Goal: Task Accomplishment & Management: Manage account settings

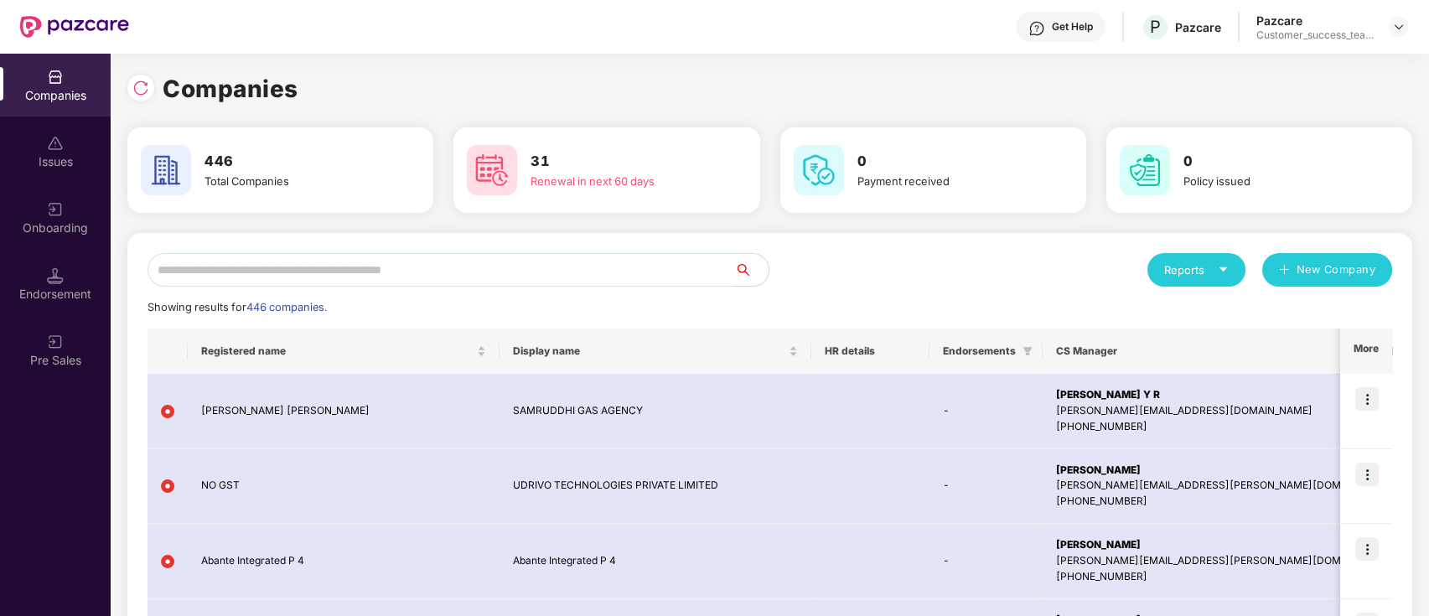
click at [385, 266] on input "text" at bounding box center [440, 270] width 587 height 34
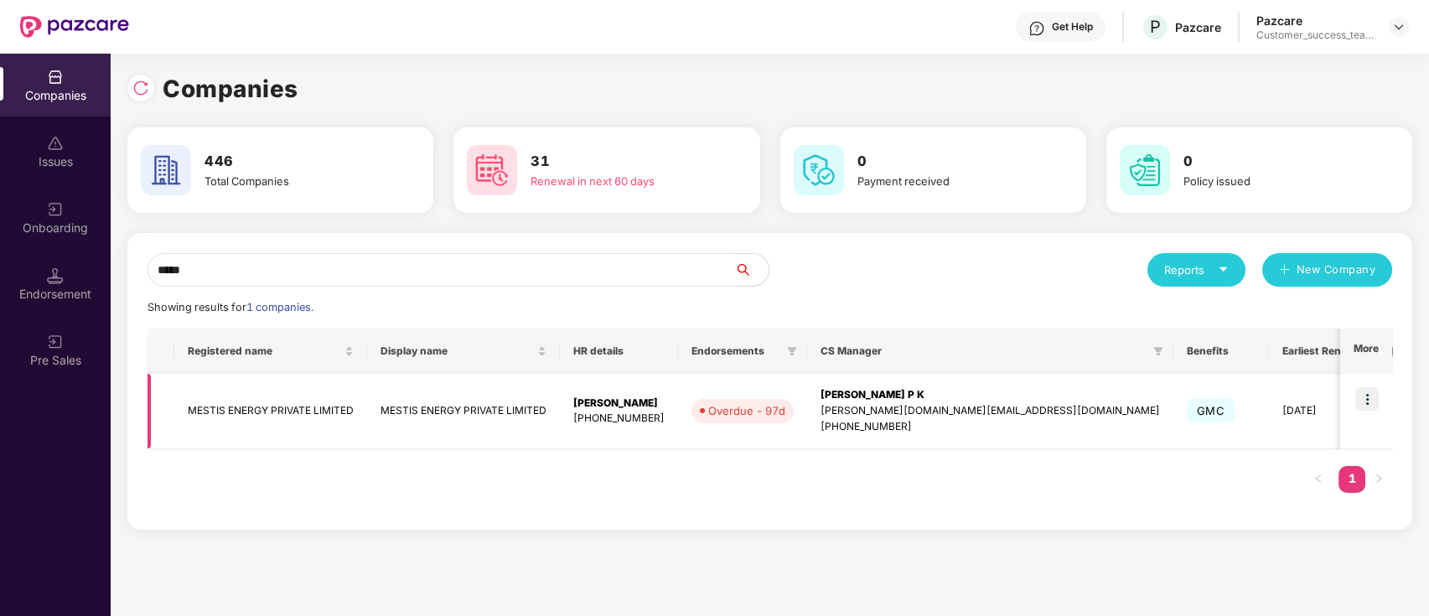
type input "*****"
click at [1376, 401] on img at bounding box center [1366, 398] width 23 height 23
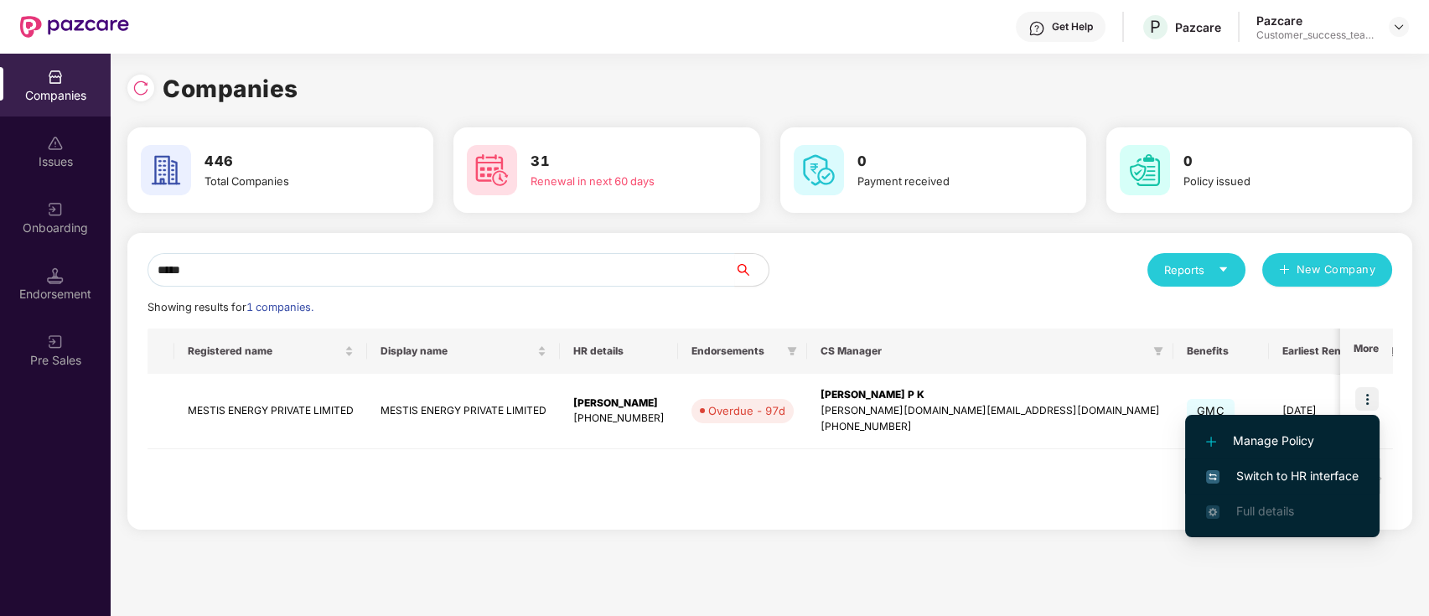
click at [1337, 474] on span "Switch to HR interface" at bounding box center [1282, 476] width 153 height 18
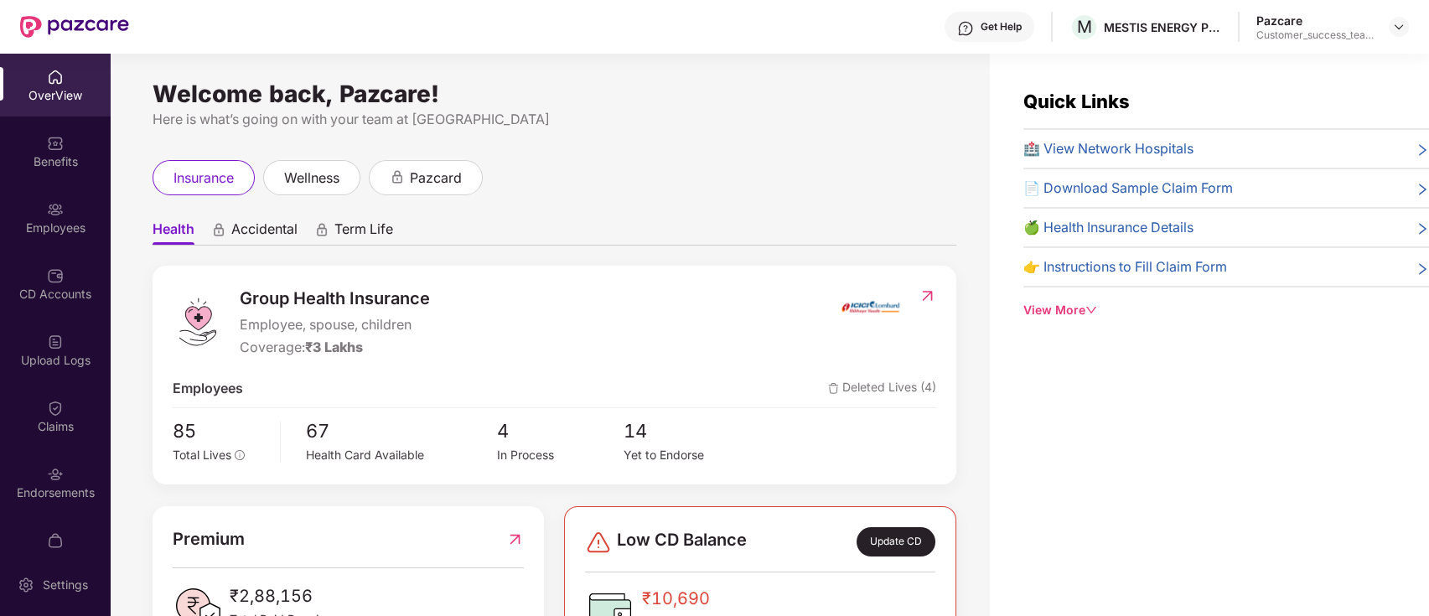
click at [51, 233] on div "Employees" at bounding box center [55, 228] width 111 height 17
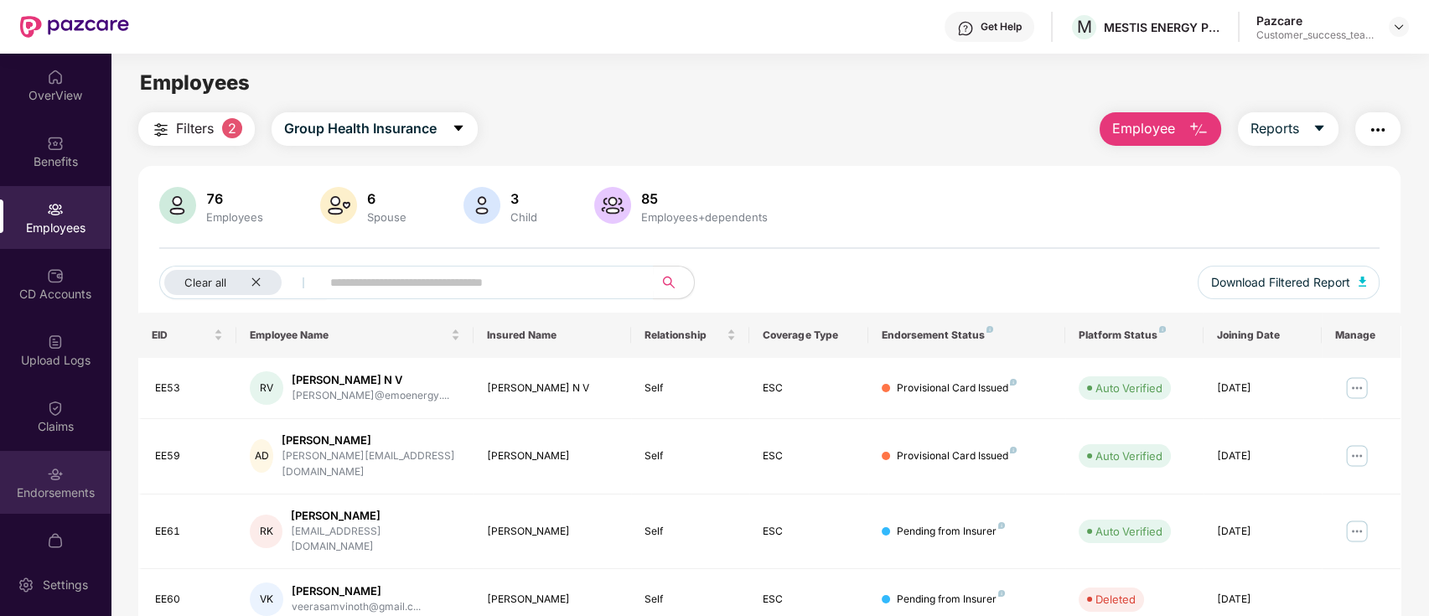
click at [74, 494] on div "Endorsements" at bounding box center [55, 492] width 111 height 17
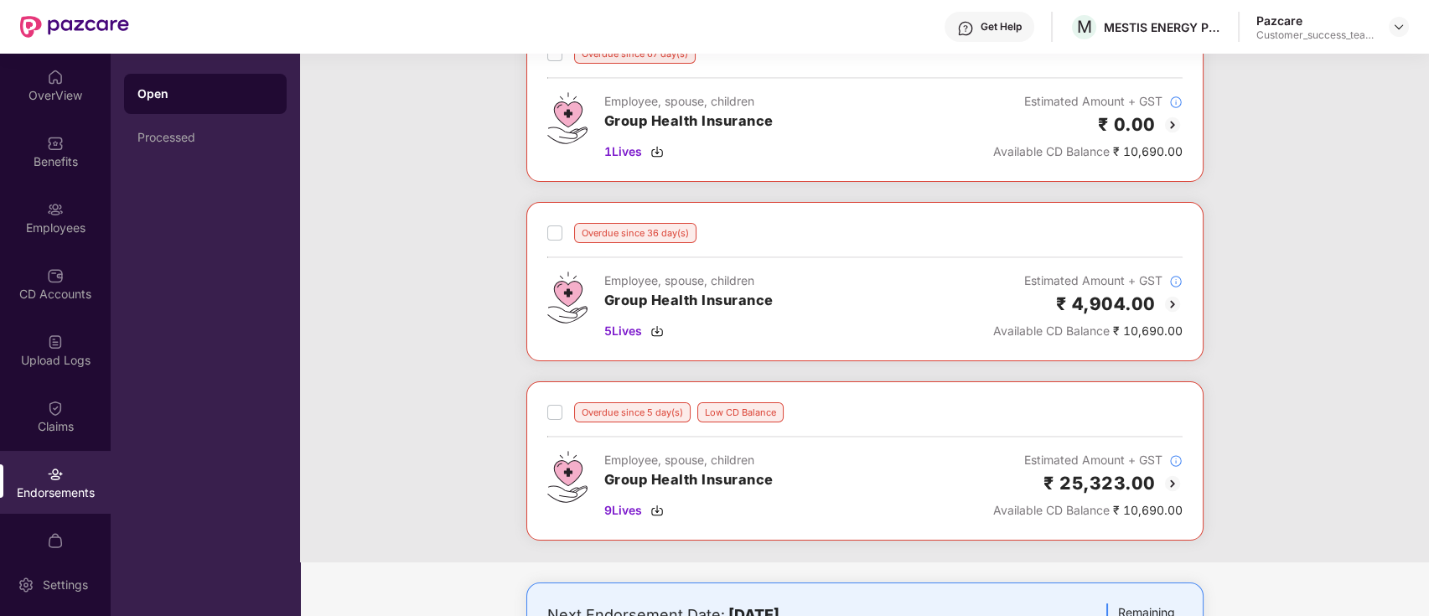
scroll to position [335, 0]
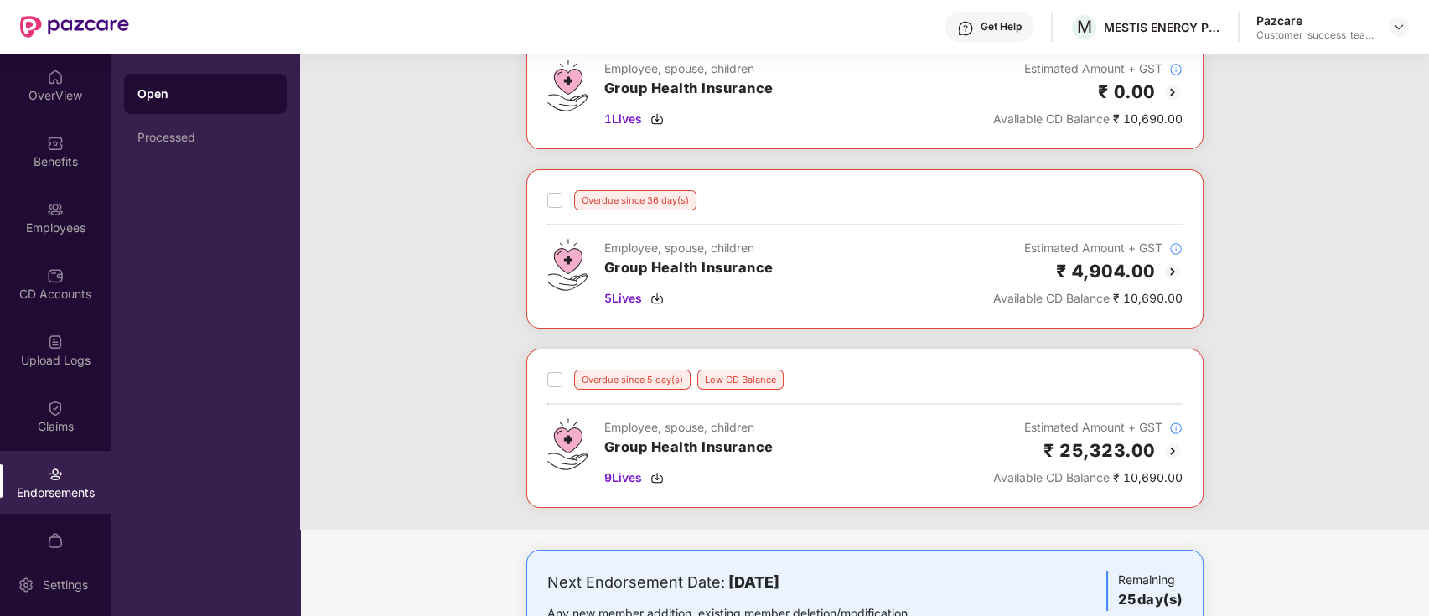
click at [1168, 453] on img at bounding box center [1172, 451] width 20 height 20
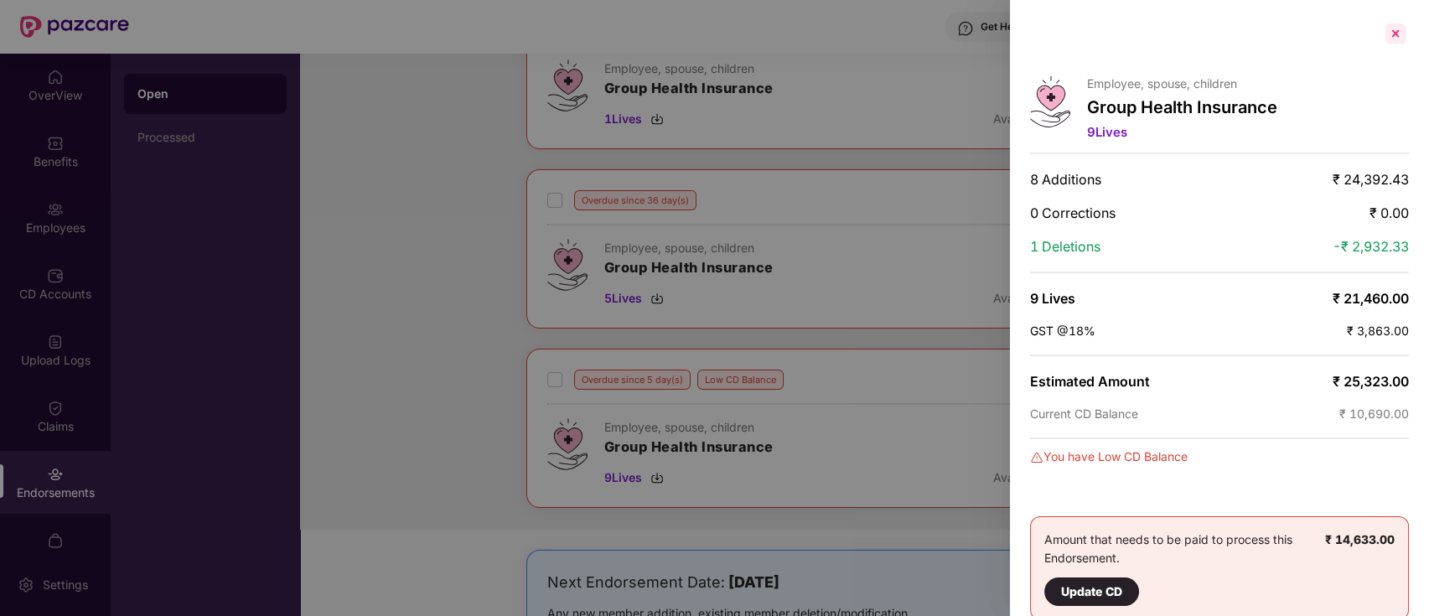
click at [1393, 35] on div at bounding box center [1395, 33] width 27 height 27
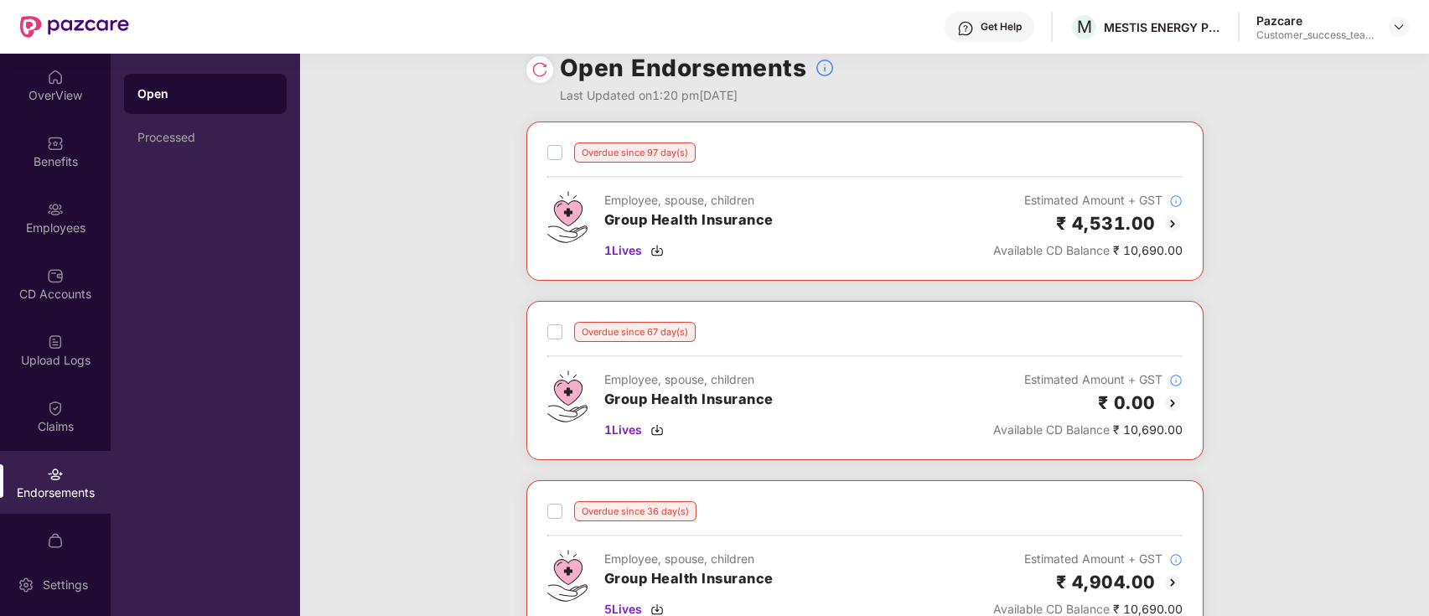
scroll to position [0, 0]
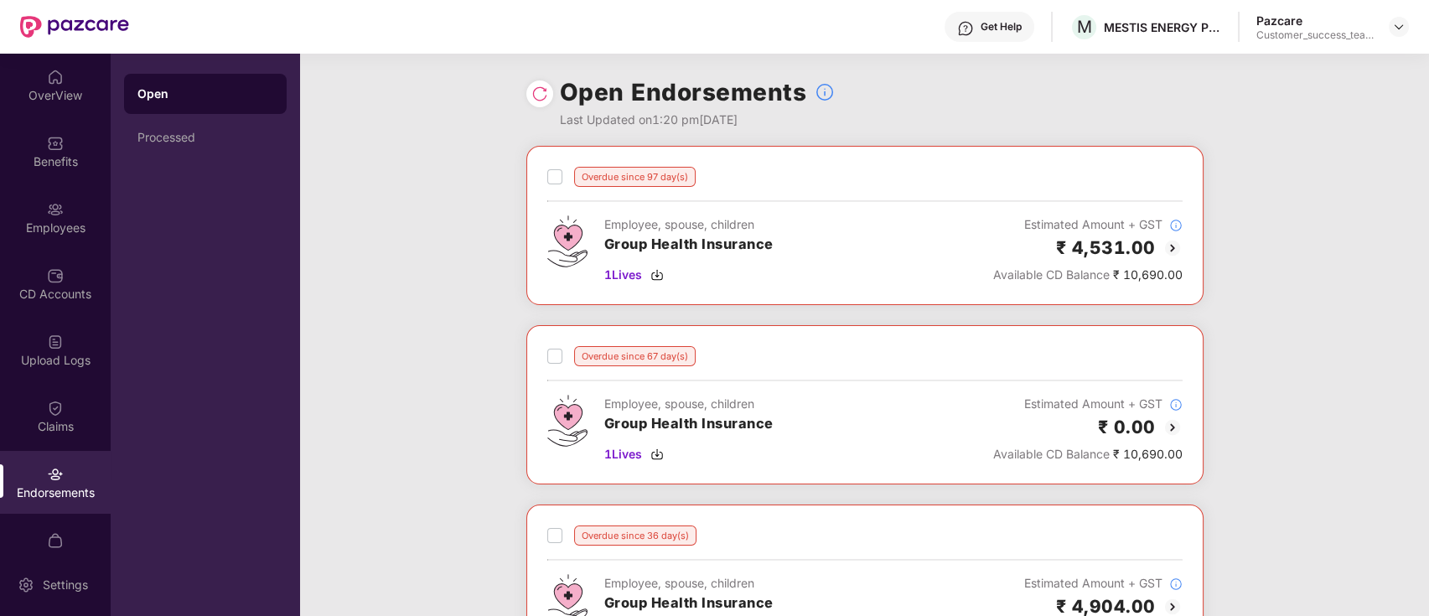
click at [1170, 246] on img at bounding box center [1172, 248] width 20 height 20
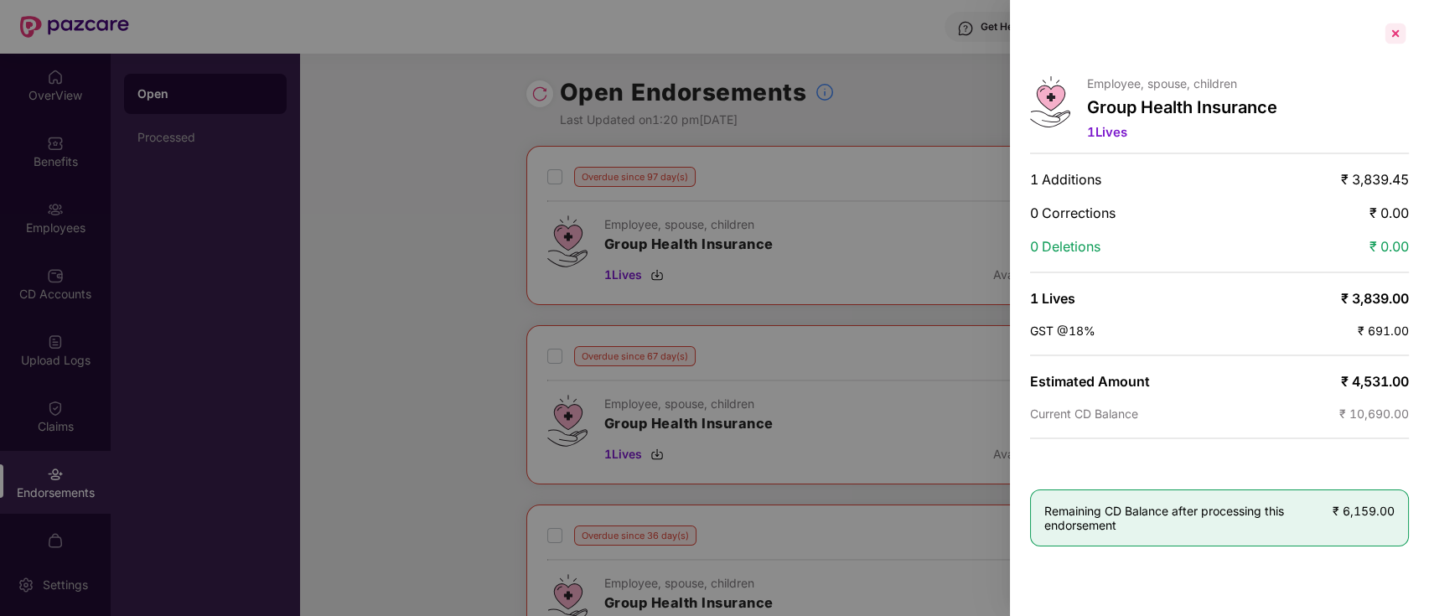
click at [1397, 25] on div at bounding box center [1395, 33] width 27 height 27
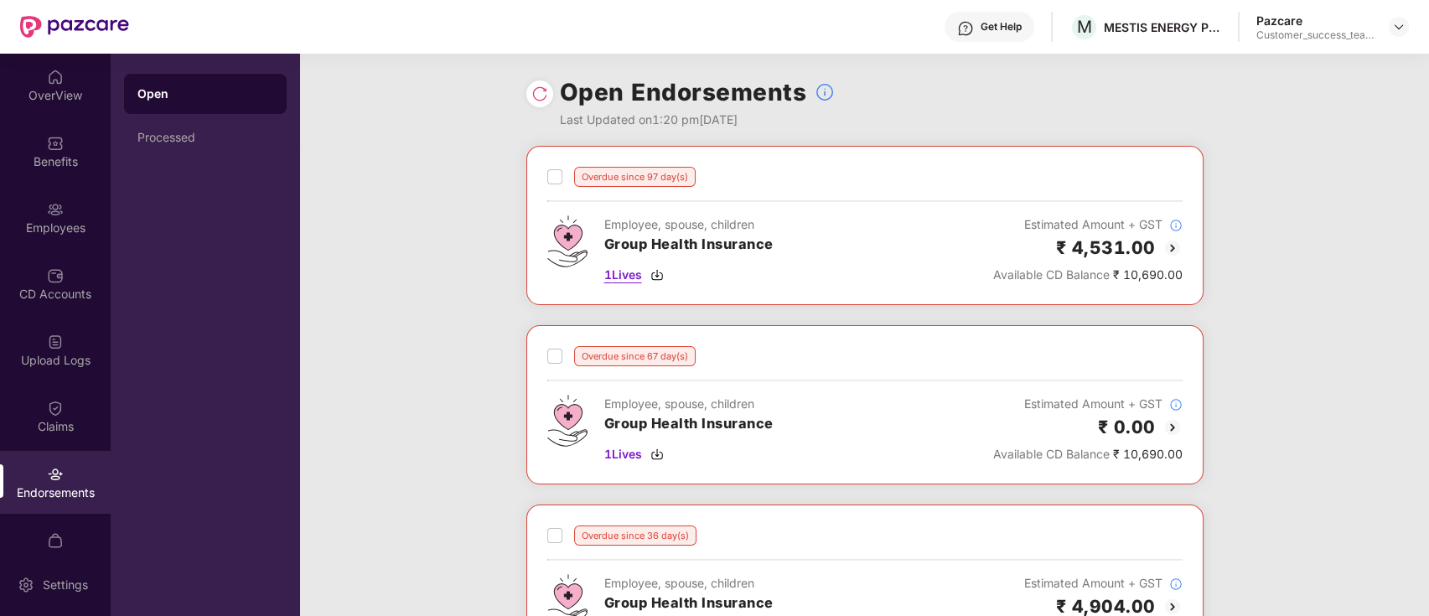
click at [618, 272] on span "1 Lives" at bounding box center [623, 275] width 38 height 18
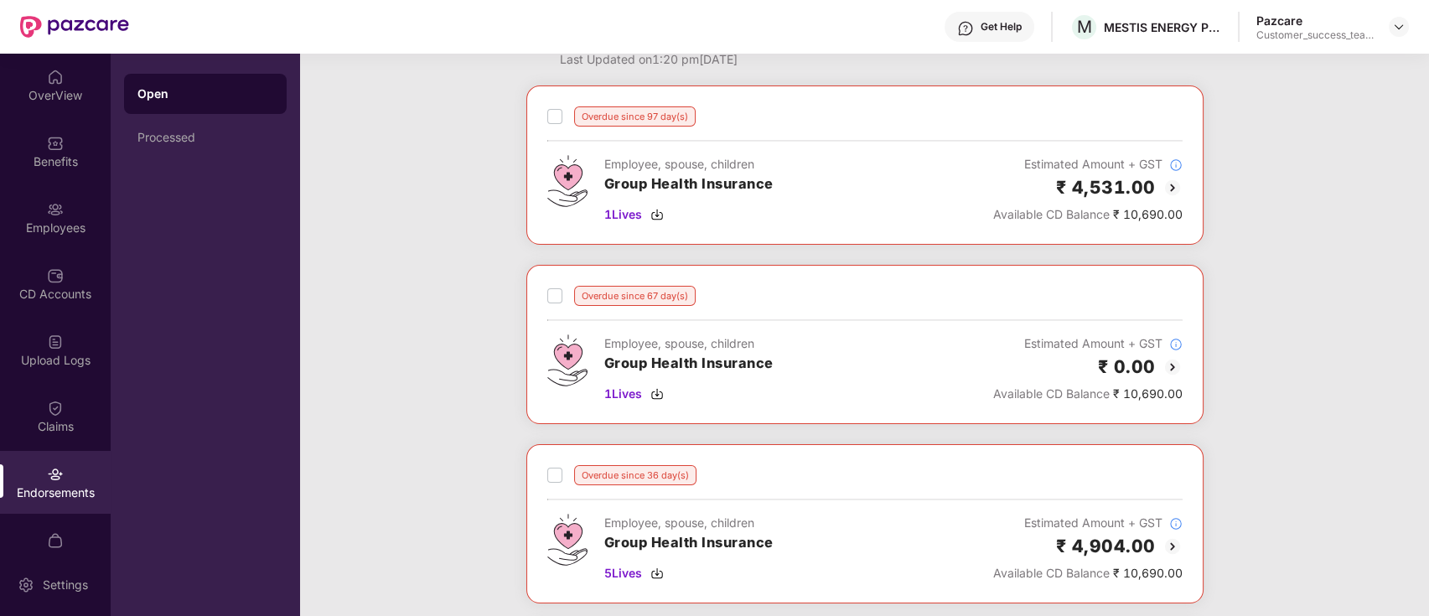
scroll to position [111, 0]
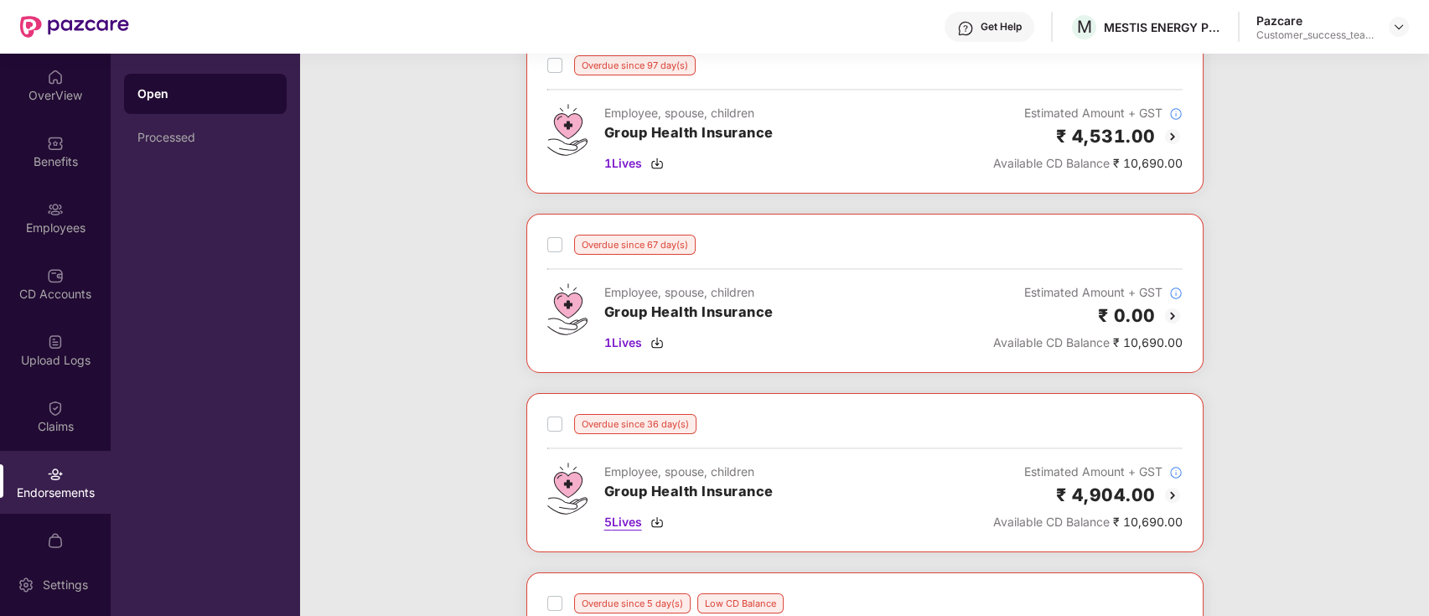
click at [626, 525] on span "5 Lives" at bounding box center [623, 522] width 38 height 18
click at [611, 350] on span "1 Lives" at bounding box center [623, 343] width 38 height 18
click at [77, 267] on div "CD Accounts" at bounding box center [55, 283] width 111 height 63
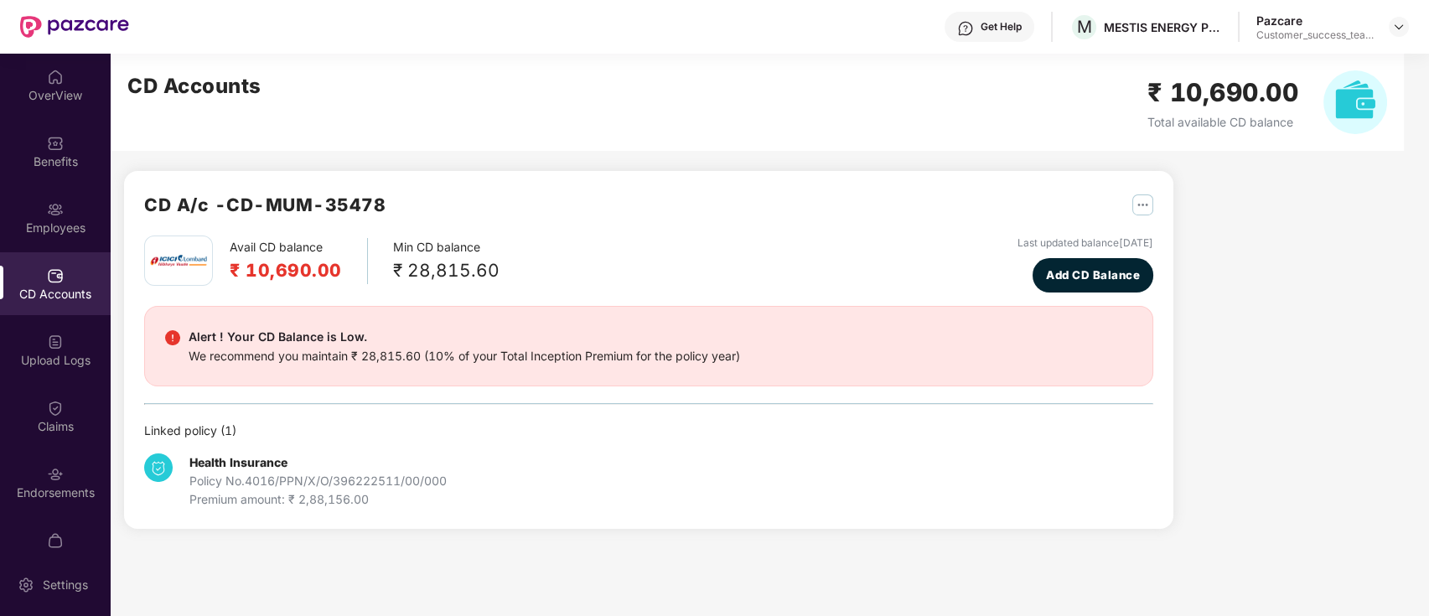
scroll to position [0, 0]
click at [1397, 31] on img at bounding box center [1398, 26] width 13 height 13
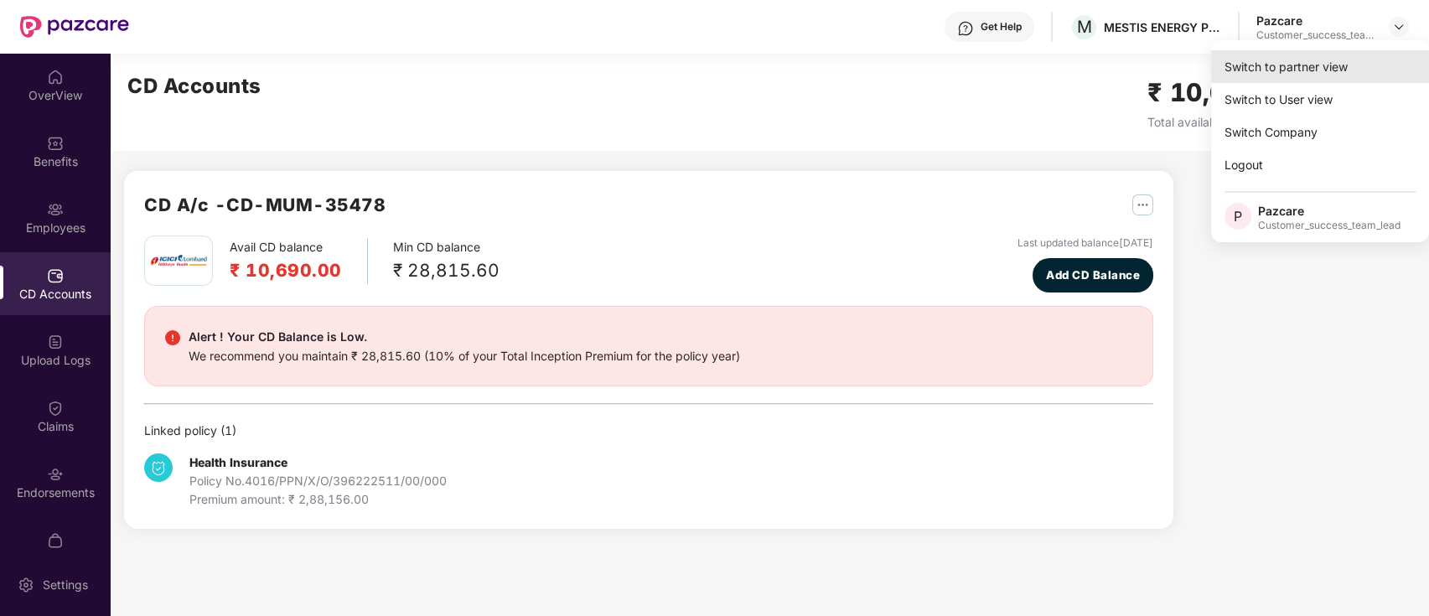
click at [1374, 70] on div "Switch to partner view" at bounding box center [1320, 66] width 218 height 33
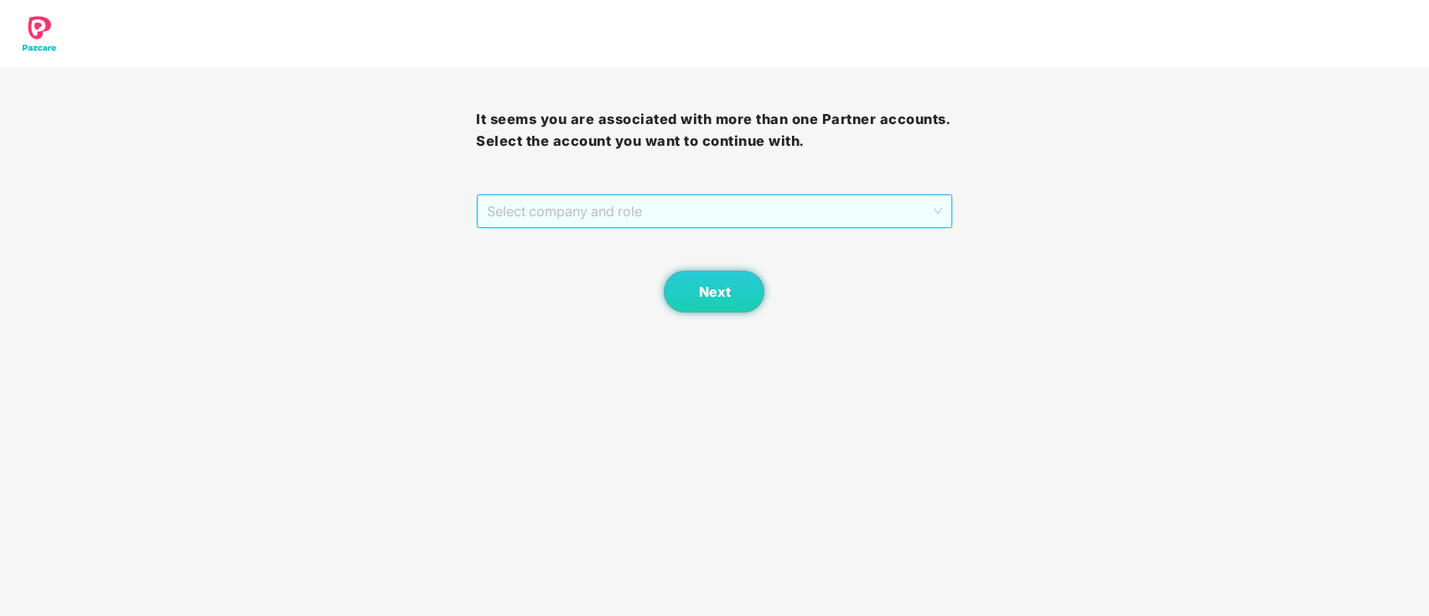
click at [768, 226] on span "Select company and role" at bounding box center [714, 211] width 454 height 32
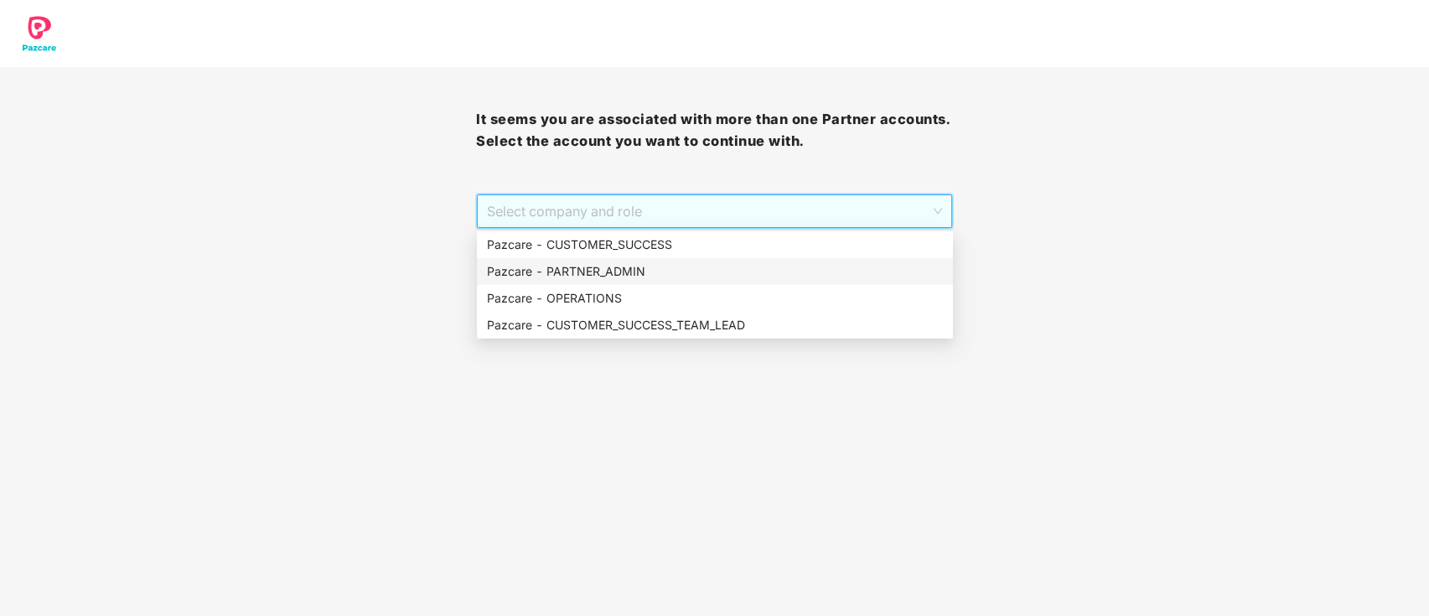
click at [677, 275] on div "Pazcare - PARTNER_ADMIN" at bounding box center [715, 271] width 456 height 18
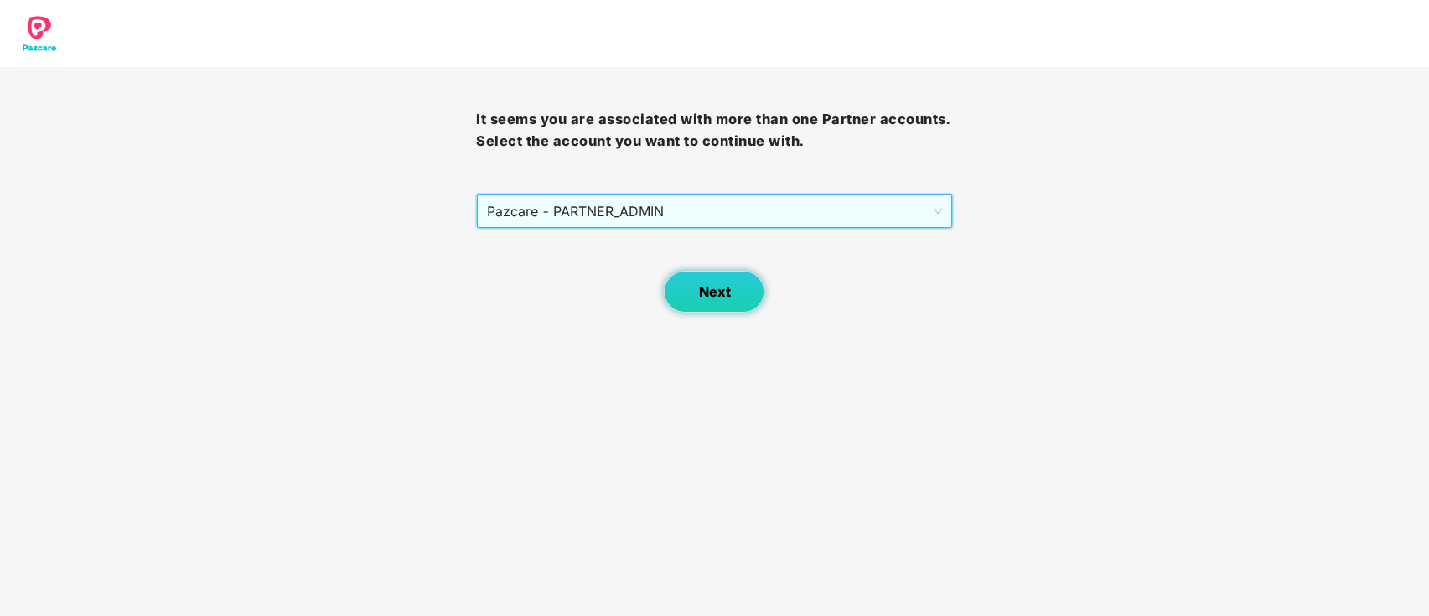
click at [698, 286] on span "Next" at bounding box center [714, 292] width 32 height 16
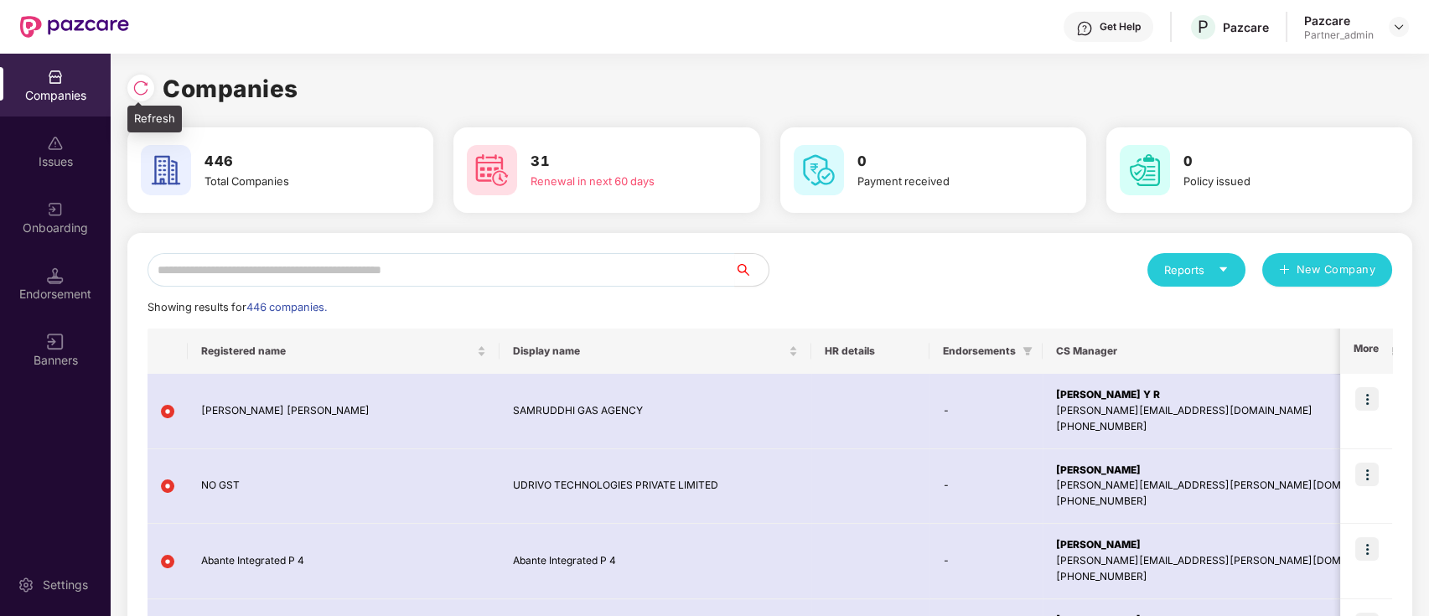
click at [142, 92] on img at bounding box center [140, 88] width 17 height 17
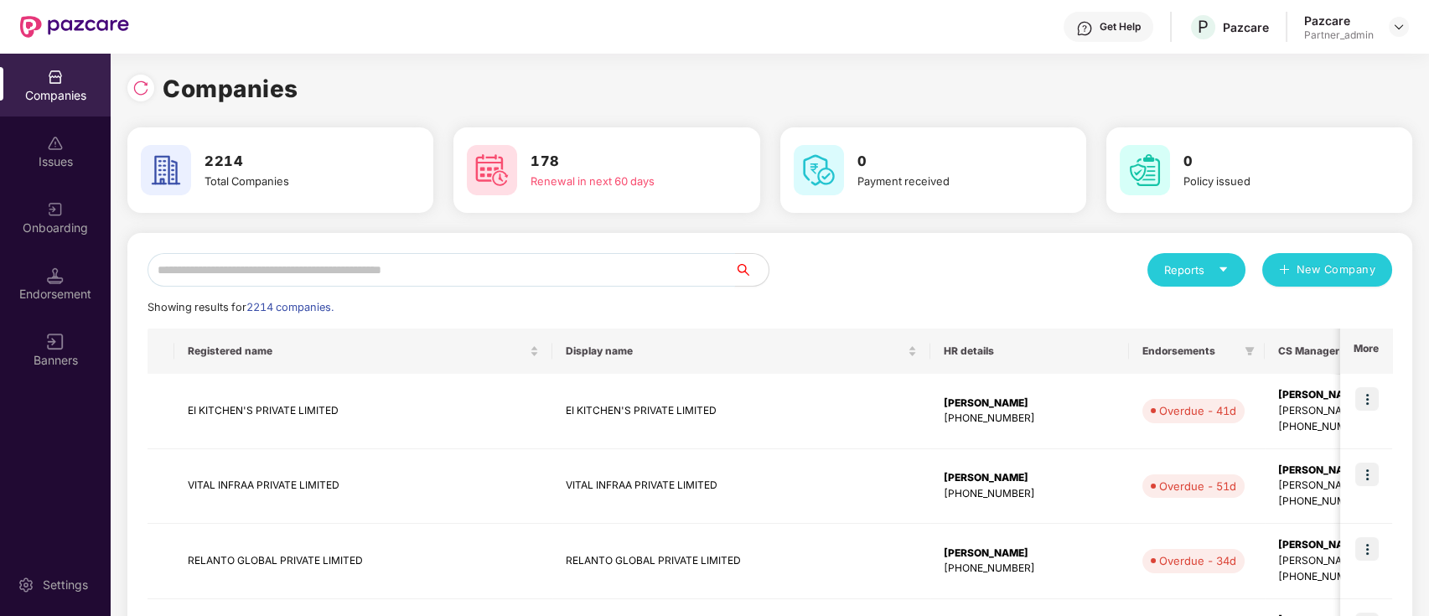
click at [299, 268] on input "text" at bounding box center [440, 270] width 587 height 34
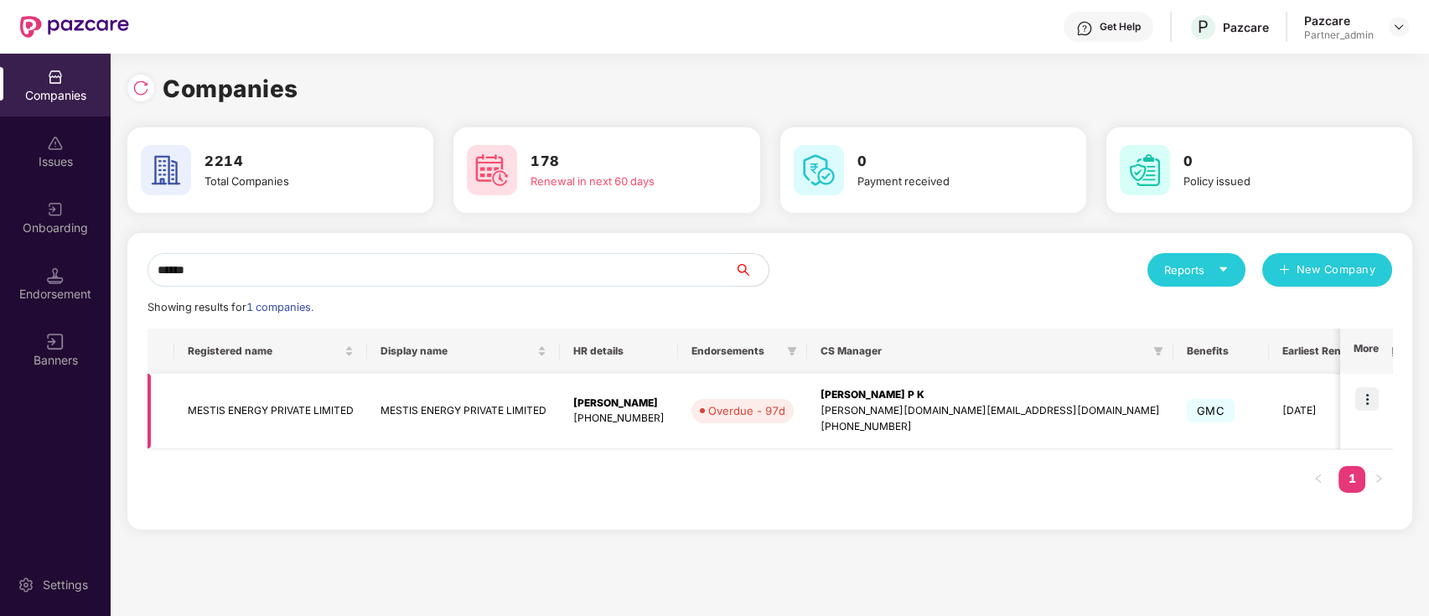
type input "******"
click at [1369, 394] on img at bounding box center [1366, 398] width 23 height 23
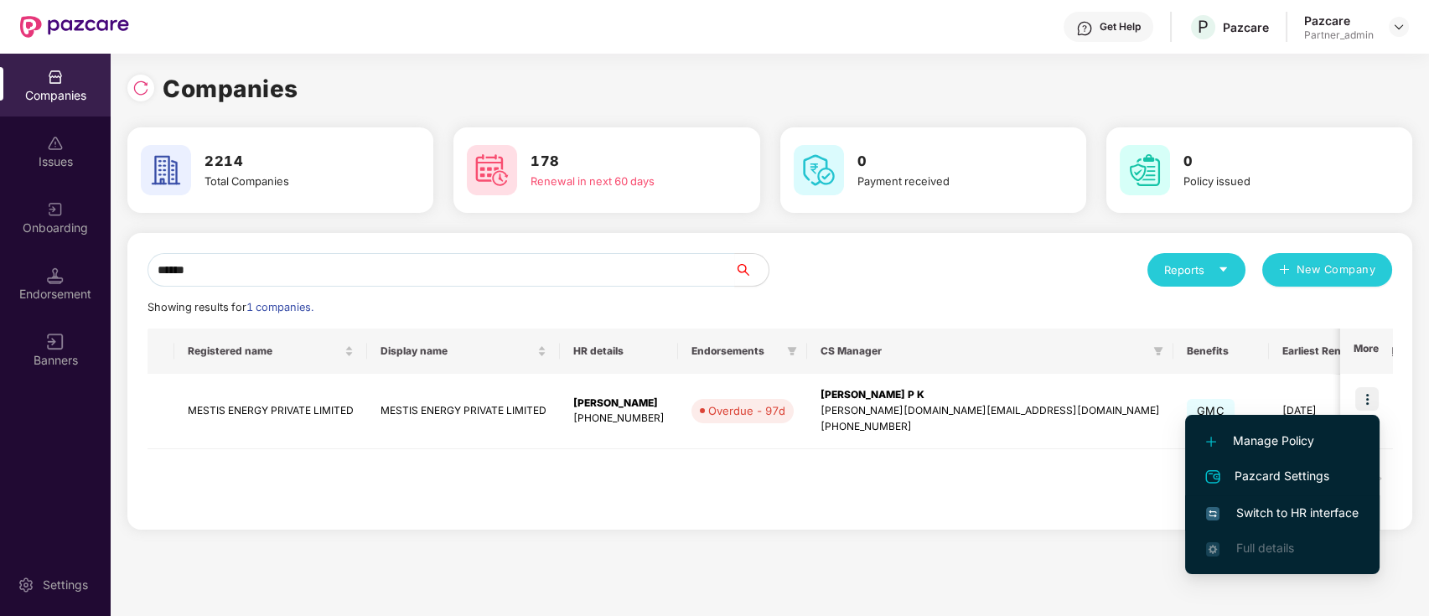
click at [1352, 511] on span "Switch to HR interface" at bounding box center [1282, 513] width 153 height 18
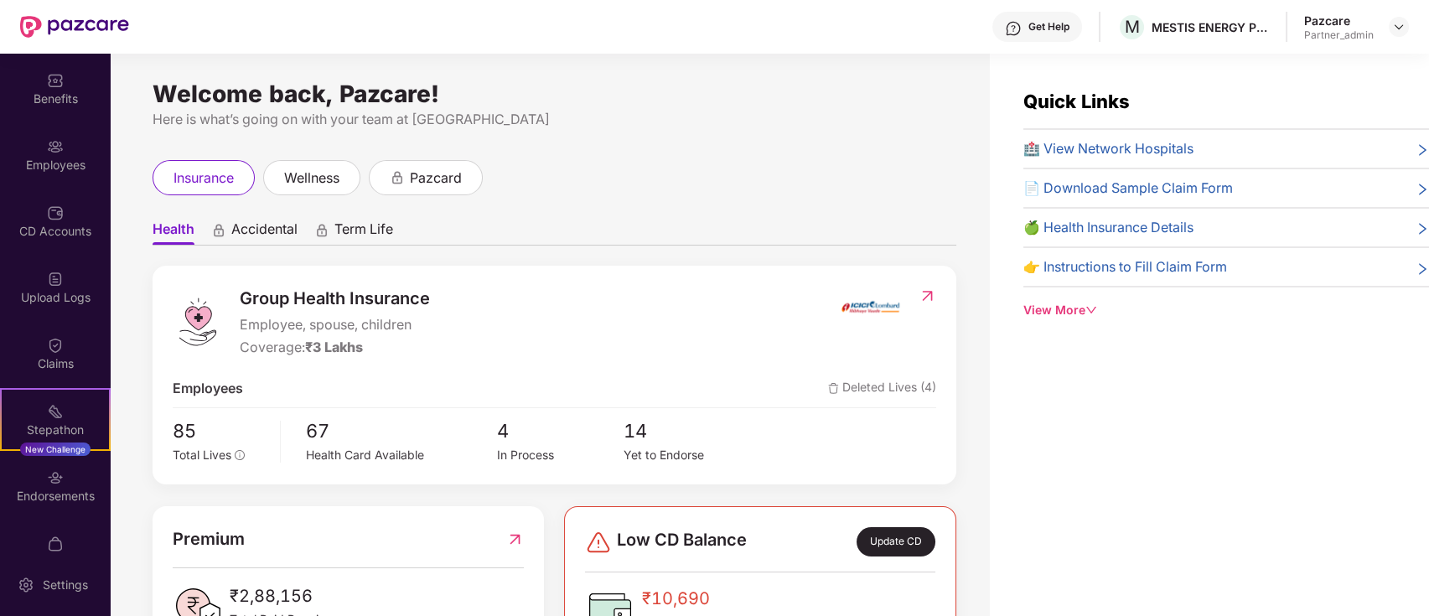
scroll to position [96, 0]
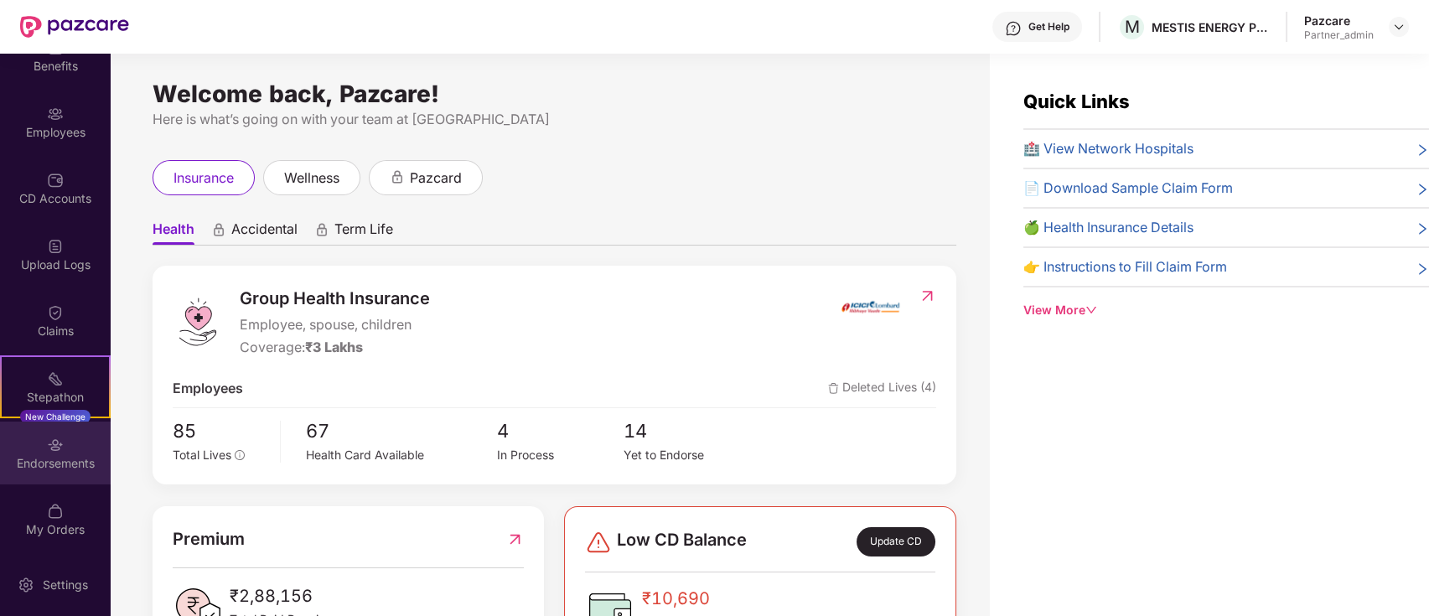
click at [49, 449] on img at bounding box center [55, 445] width 17 height 17
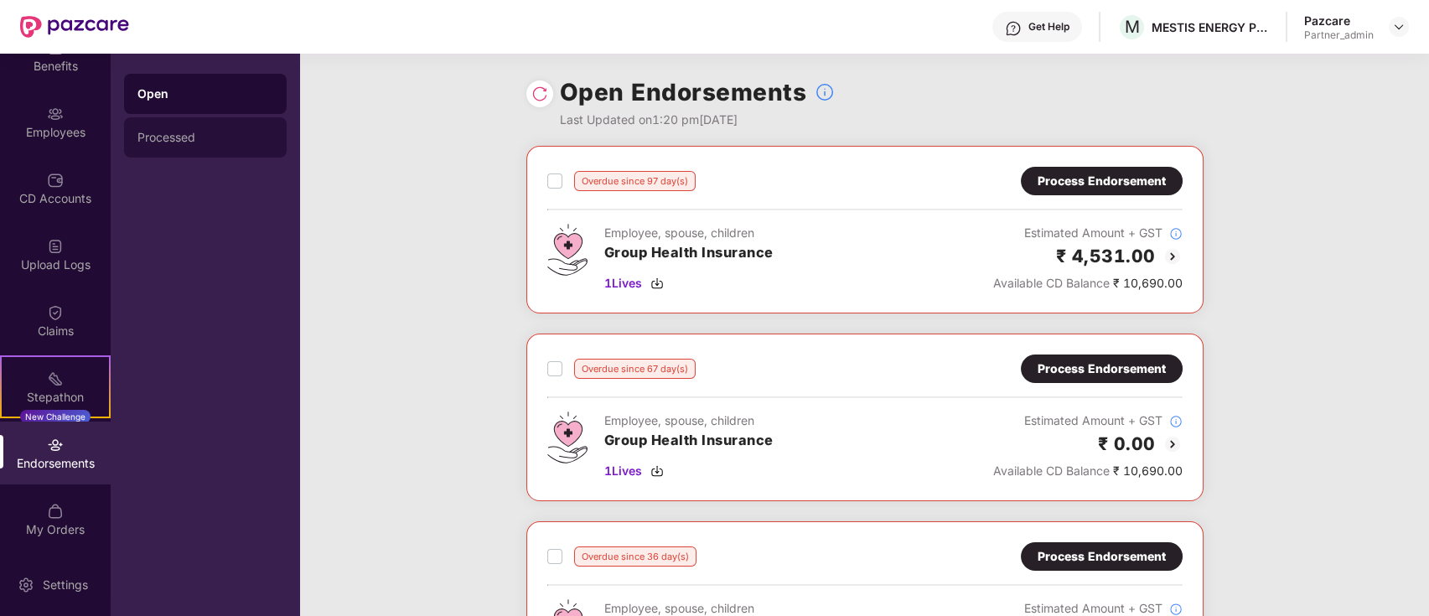
click at [220, 137] on div "Processed" at bounding box center [205, 137] width 136 height 13
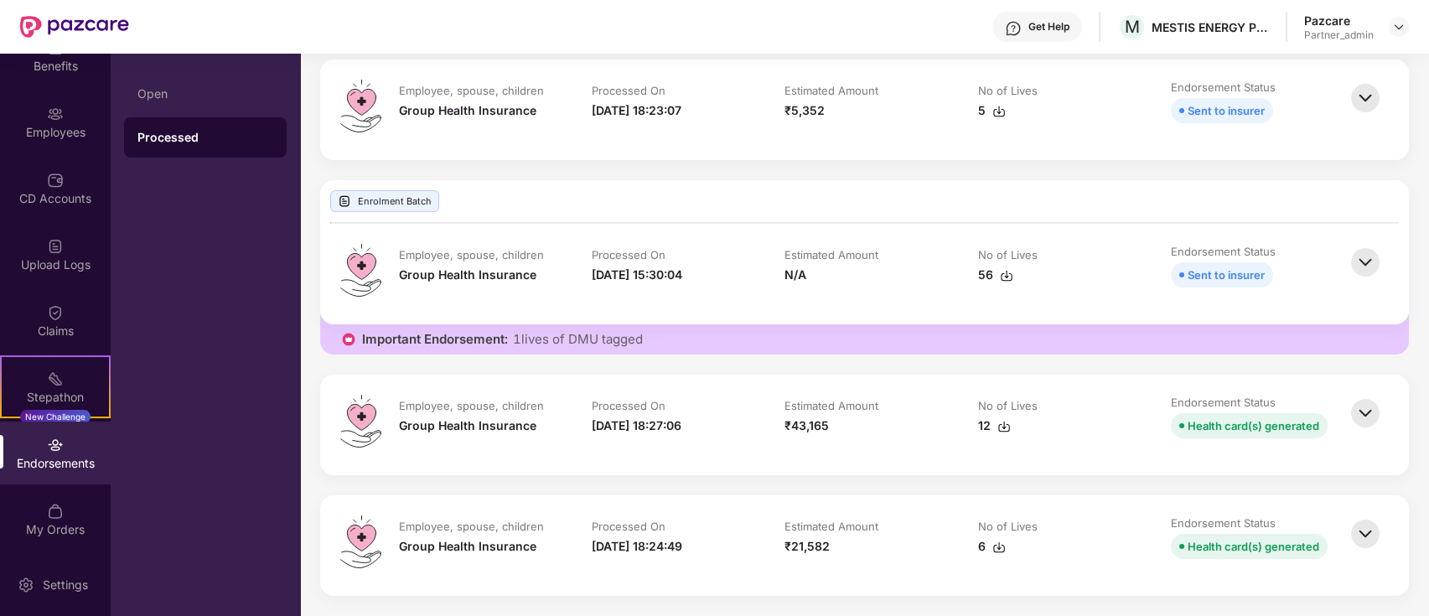
scroll to position [0, 0]
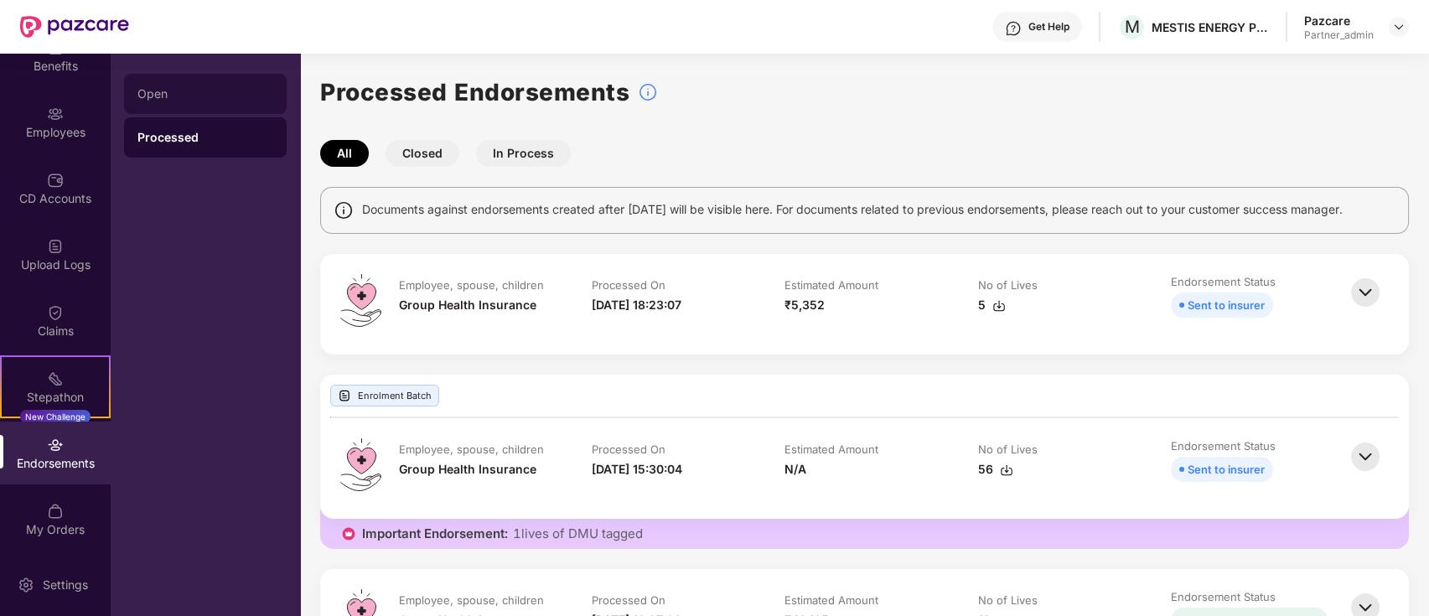
click at [169, 97] on div "Open" at bounding box center [205, 93] width 136 height 13
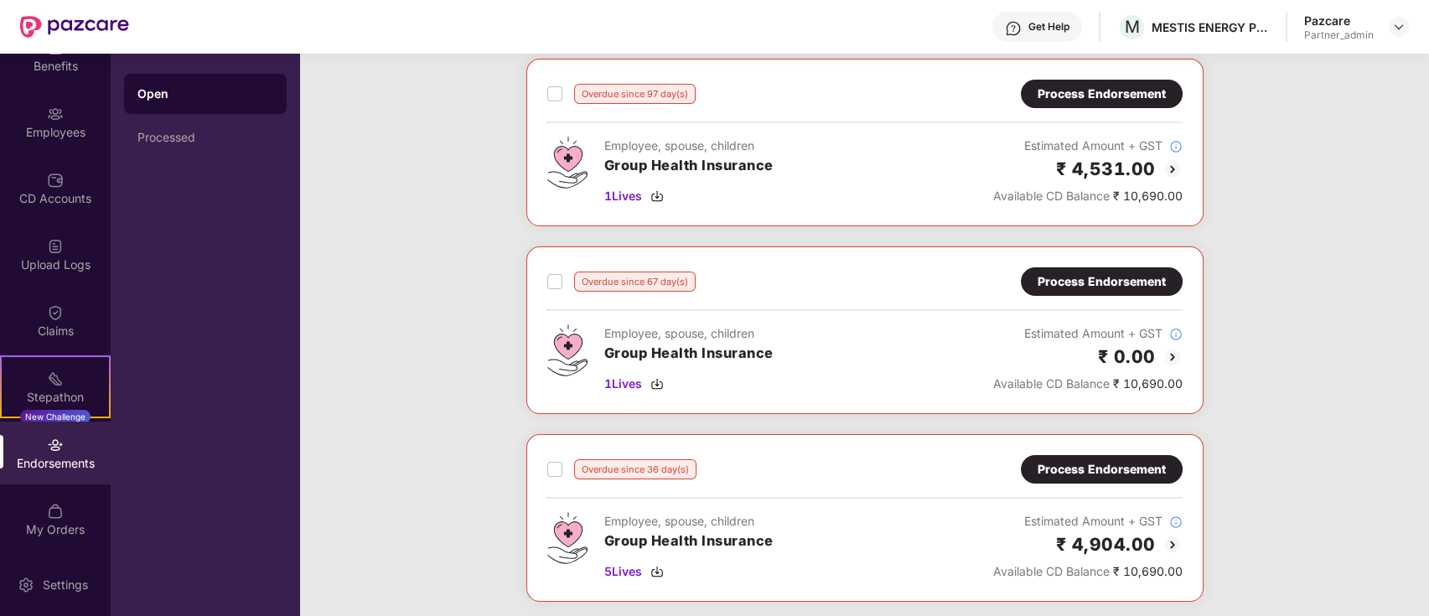
scroll to position [223, 0]
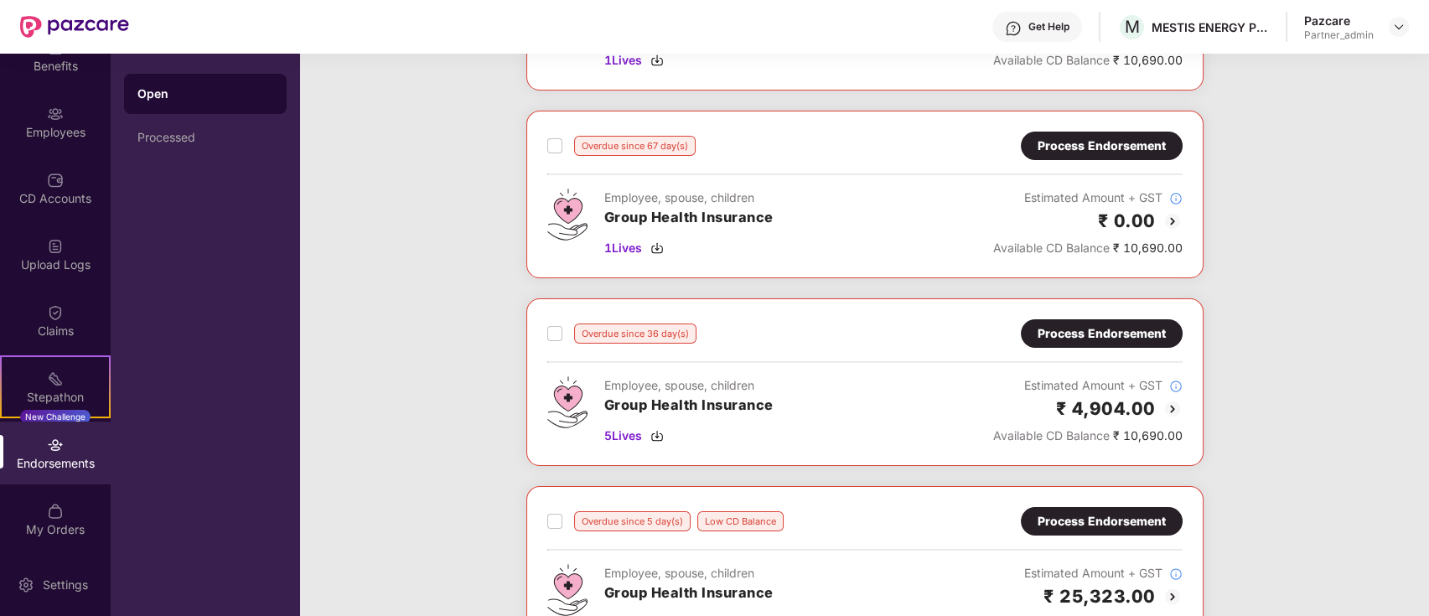
click at [1173, 406] on img at bounding box center [1172, 409] width 20 height 20
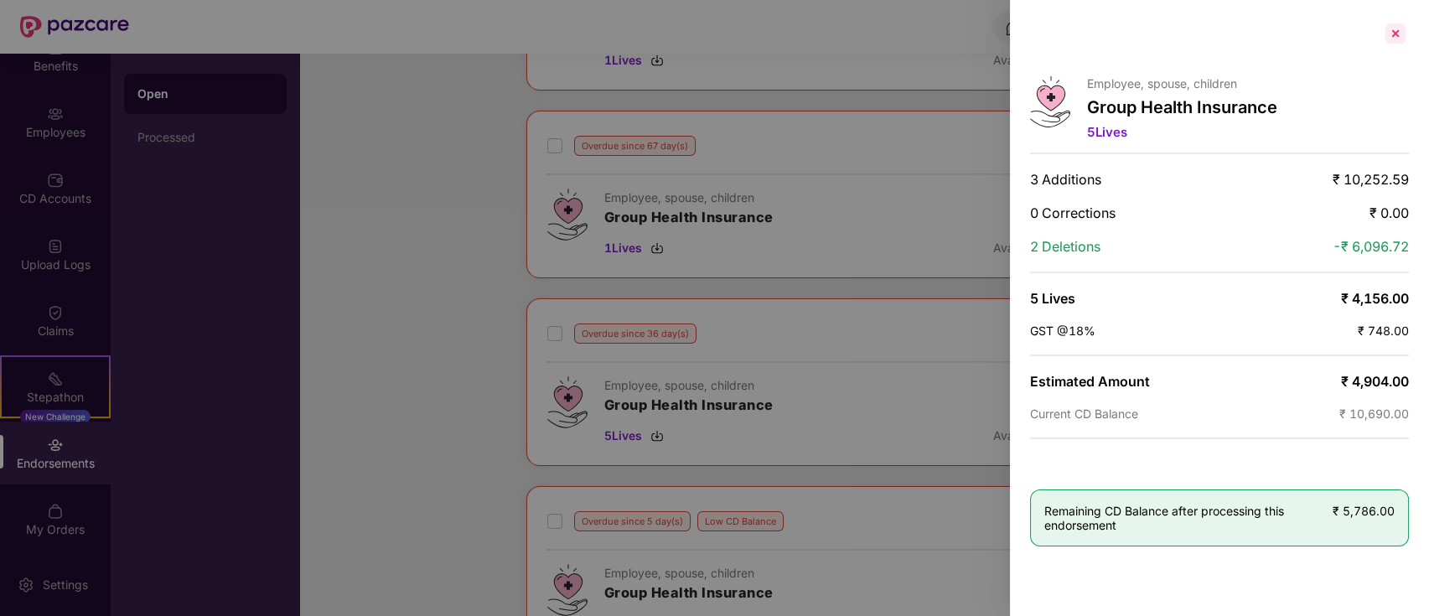
click at [1394, 39] on div at bounding box center [1395, 33] width 27 height 27
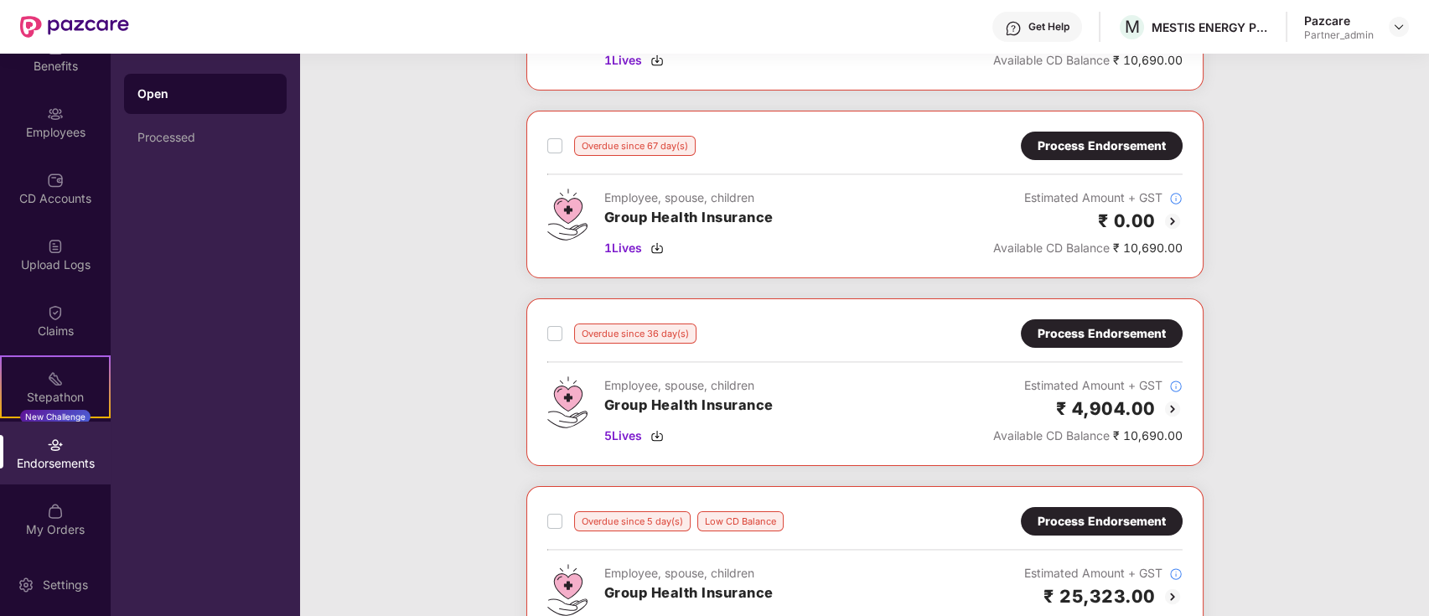
click at [1143, 333] on div "Process Endorsement" at bounding box center [1101, 333] width 128 height 18
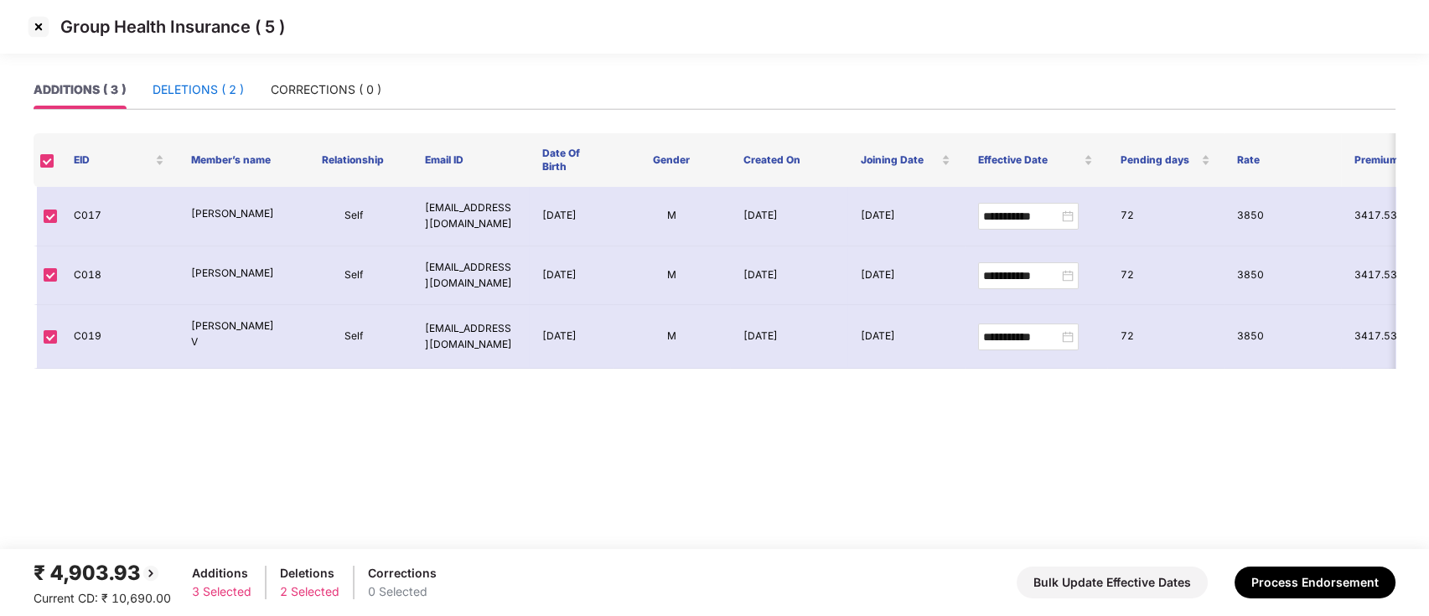
click at [195, 95] on div "DELETIONS ( 2 )" at bounding box center [198, 89] width 91 height 18
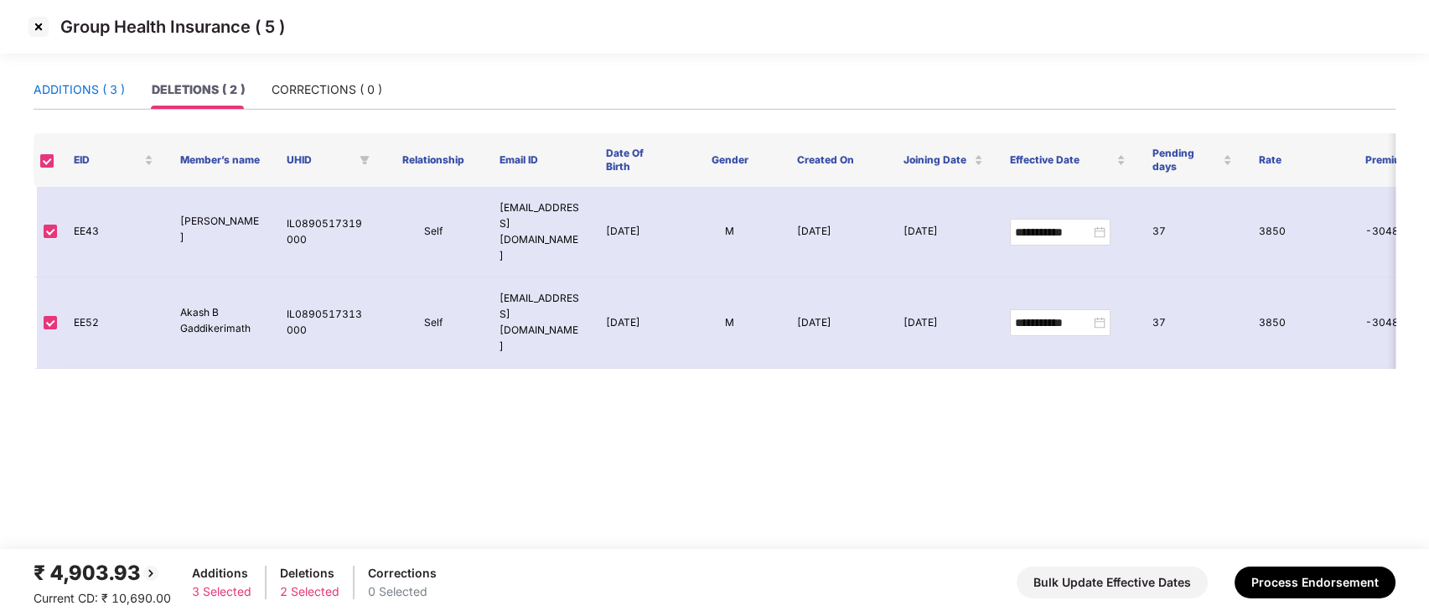
click at [96, 87] on div "ADDITIONS ( 3 )" at bounding box center [79, 89] width 91 height 18
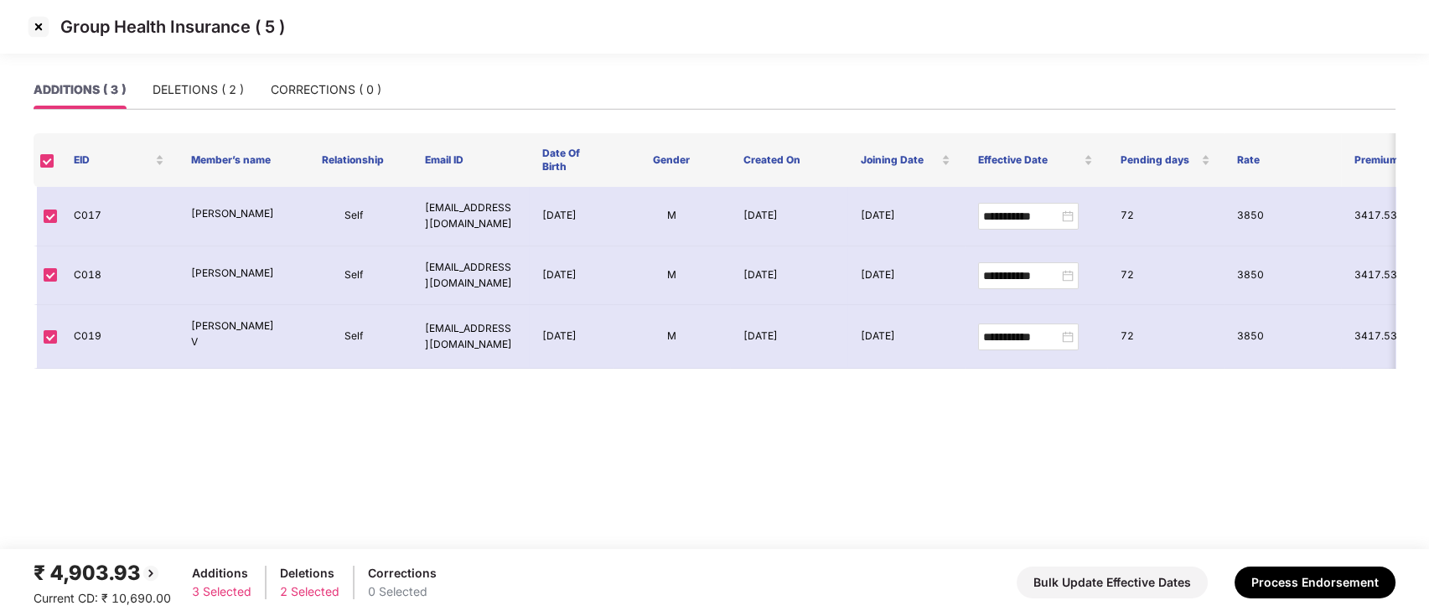
click at [44, 171] on th at bounding box center [47, 160] width 27 height 54
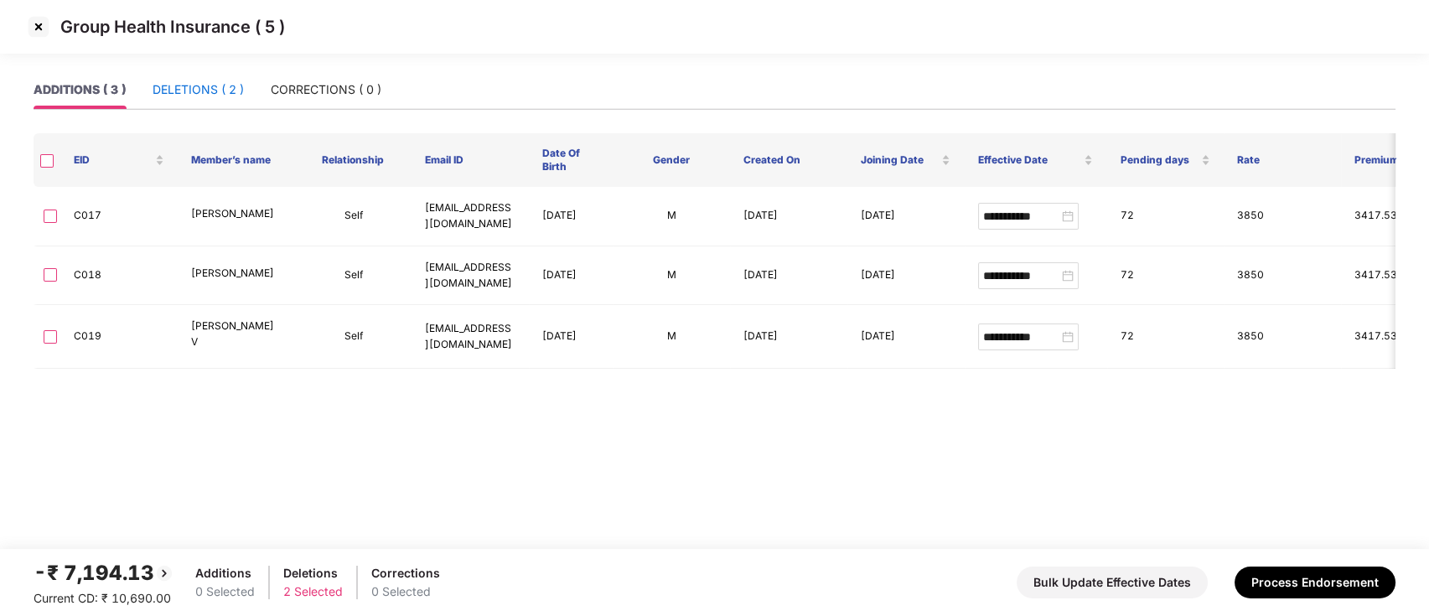
click at [218, 91] on div "DELETIONS ( 2 )" at bounding box center [198, 89] width 91 height 18
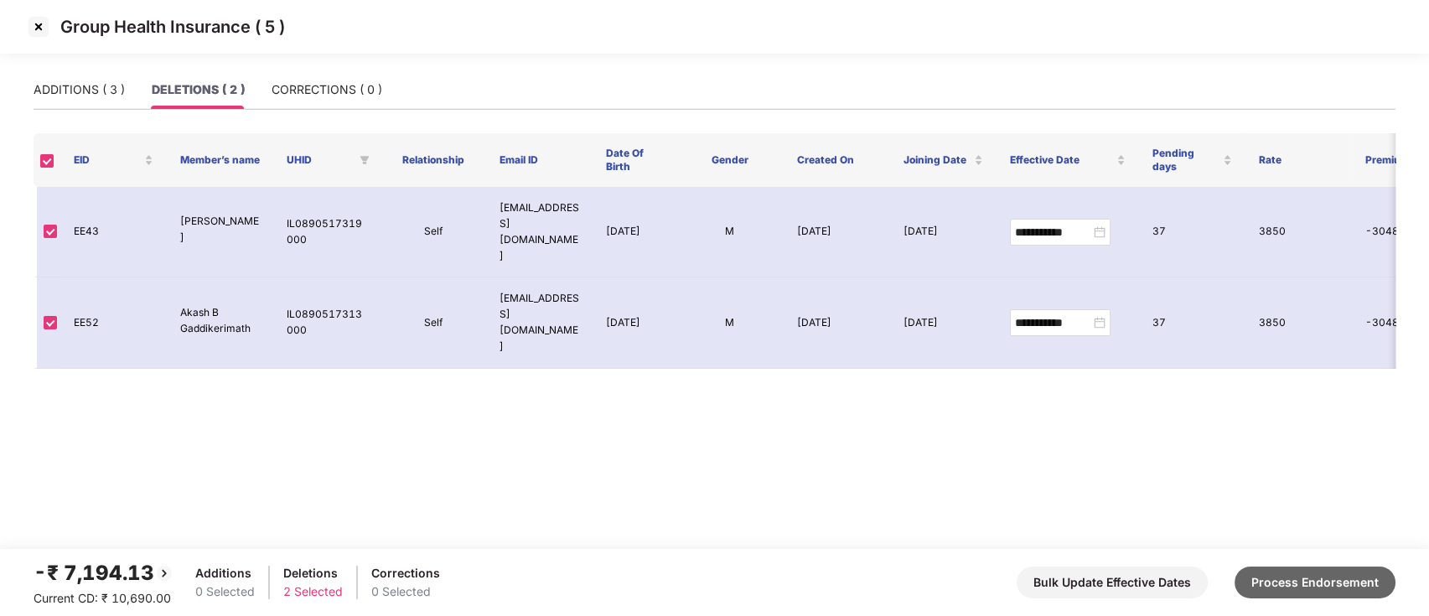
click at [1313, 587] on button "Process Endorsement" at bounding box center [1314, 582] width 161 height 32
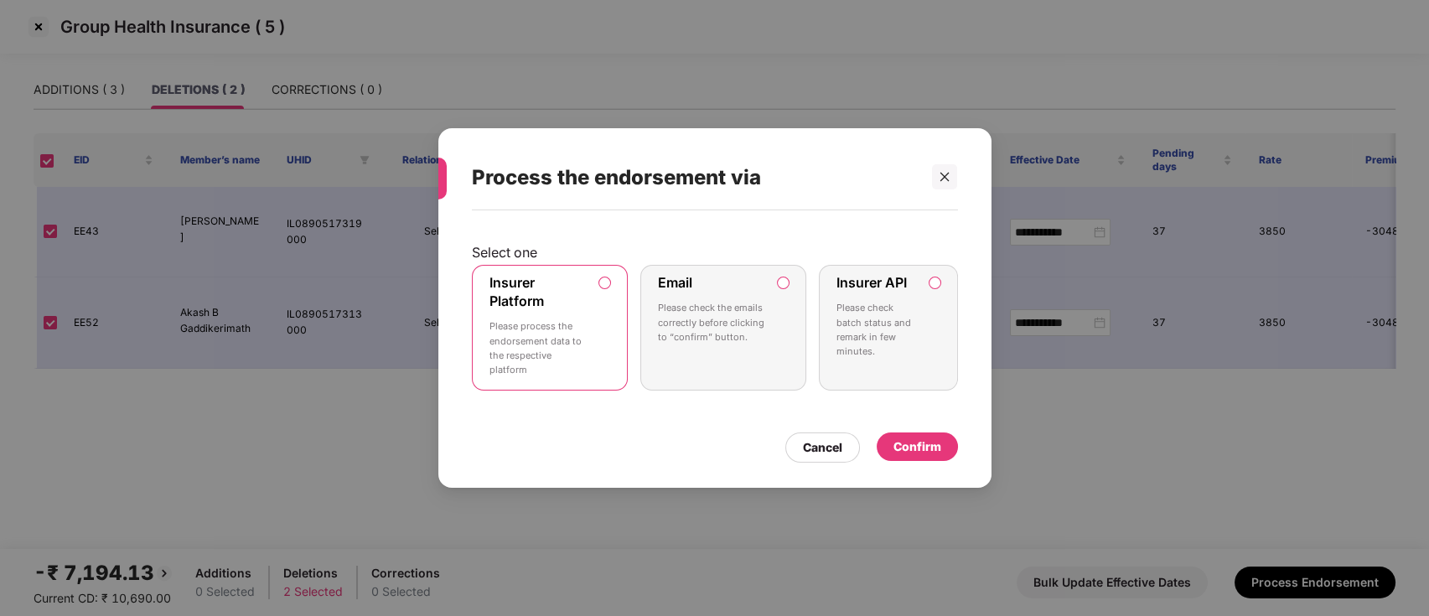
click at [918, 445] on div "Confirm" at bounding box center [917, 446] width 48 height 18
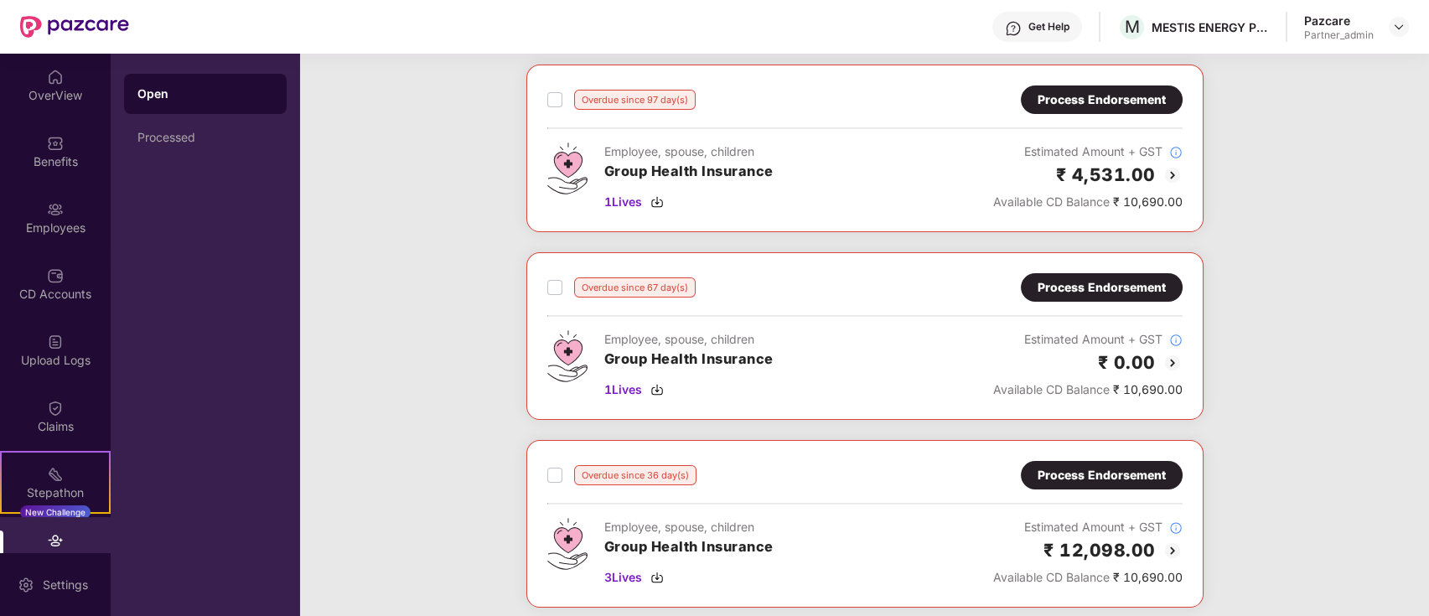
scroll to position [0, 0]
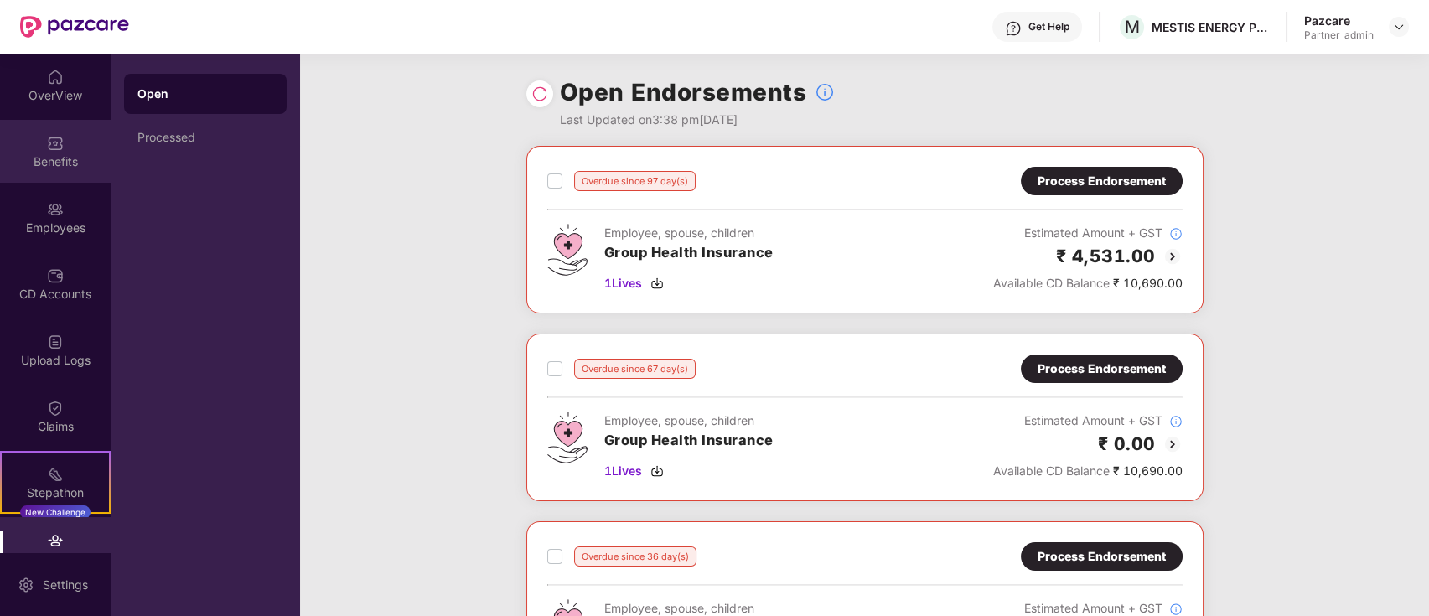
click at [71, 166] on div "Benefits" at bounding box center [55, 161] width 111 height 17
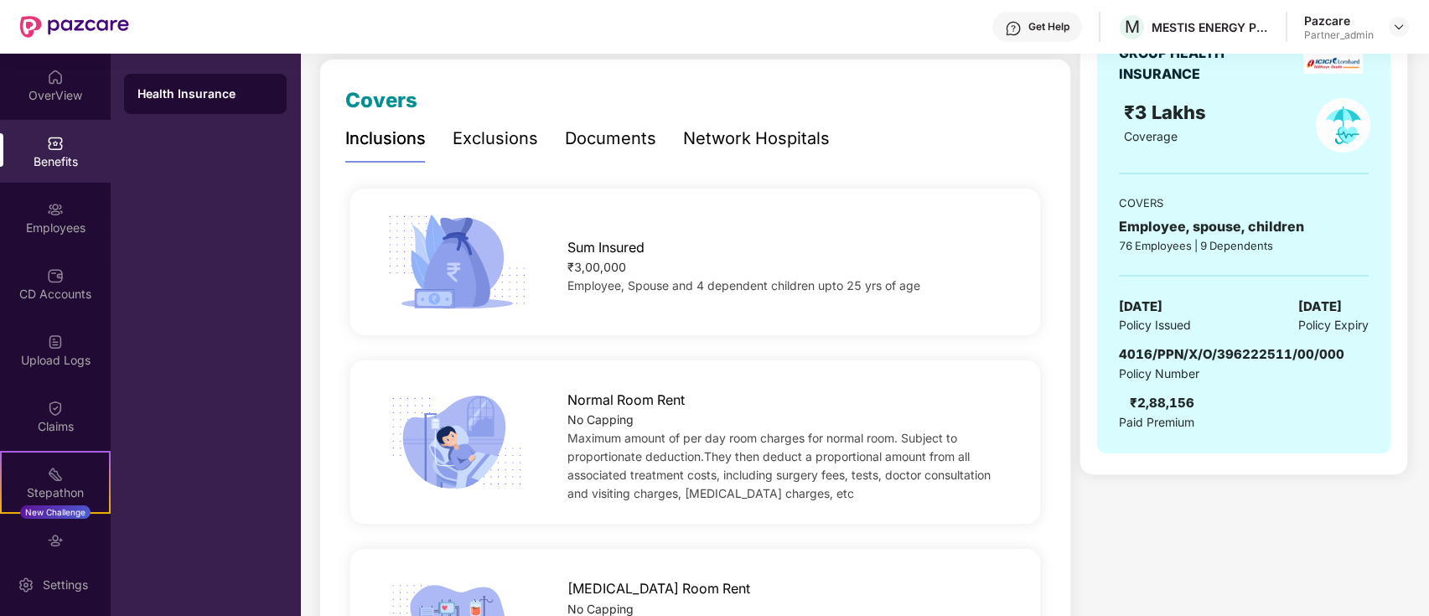
scroll to position [223, 0]
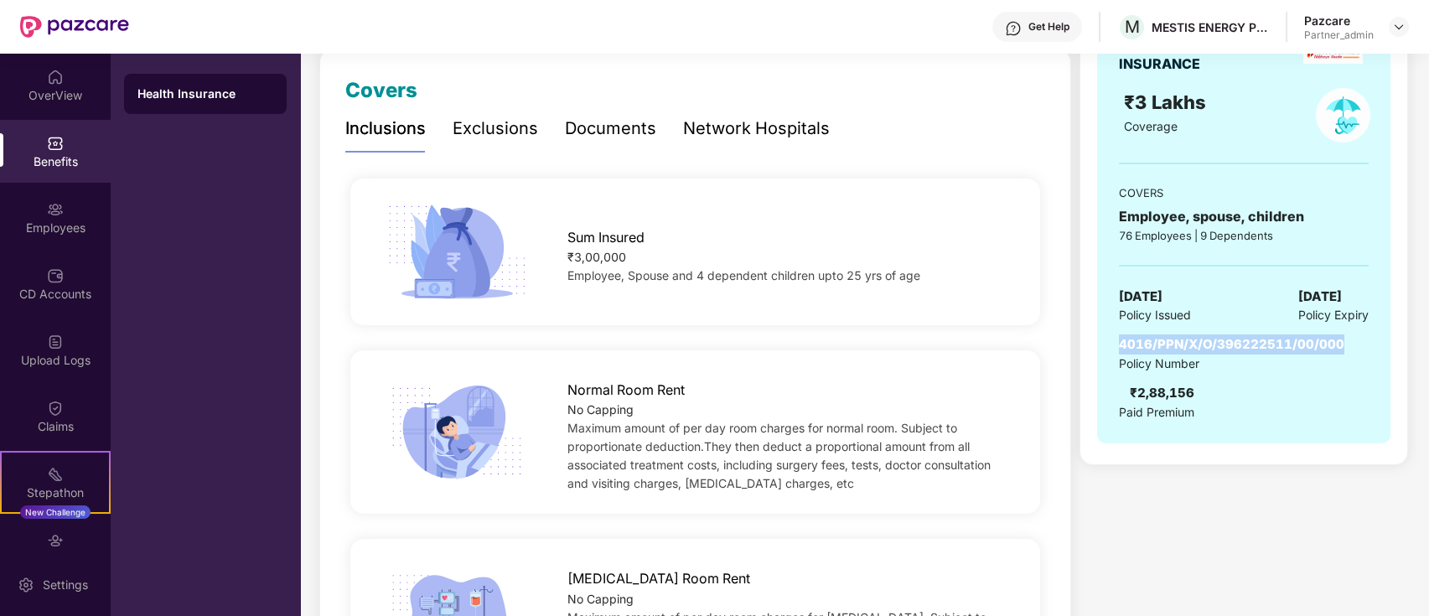
drag, startPoint x: 1340, startPoint y: 342, endPoint x: 1115, endPoint y: 349, distance: 224.7
click at [1115, 349] on div "GROUP HEALTH INSURANCE ₹3 Lakhs Coverage COVERS Employee, spouse, children 76 E…" at bounding box center [1243, 227] width 293 height 432
copy span "4016/PPN/X/O/396222511/00/000"
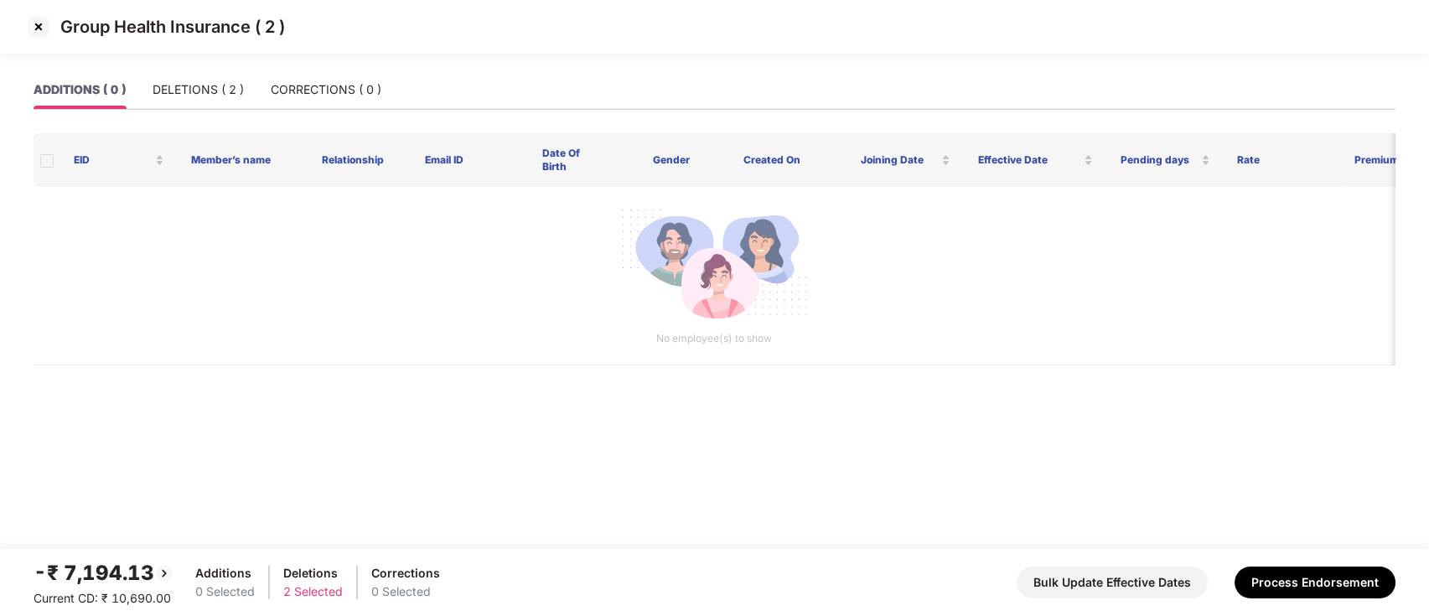
click at [39, 20] on img at bounding box center [38, 26] width 27 height 27
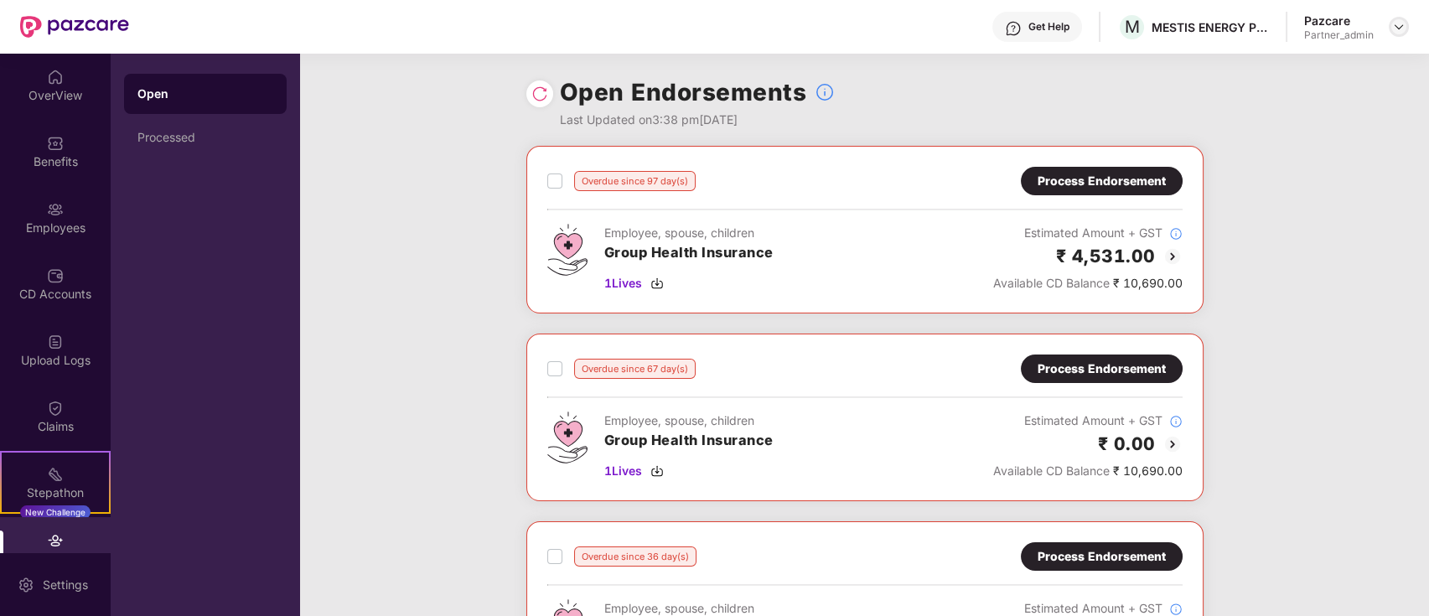
click at [1397, 23] on img at bounding box center [1398, 26] width 13 height 13
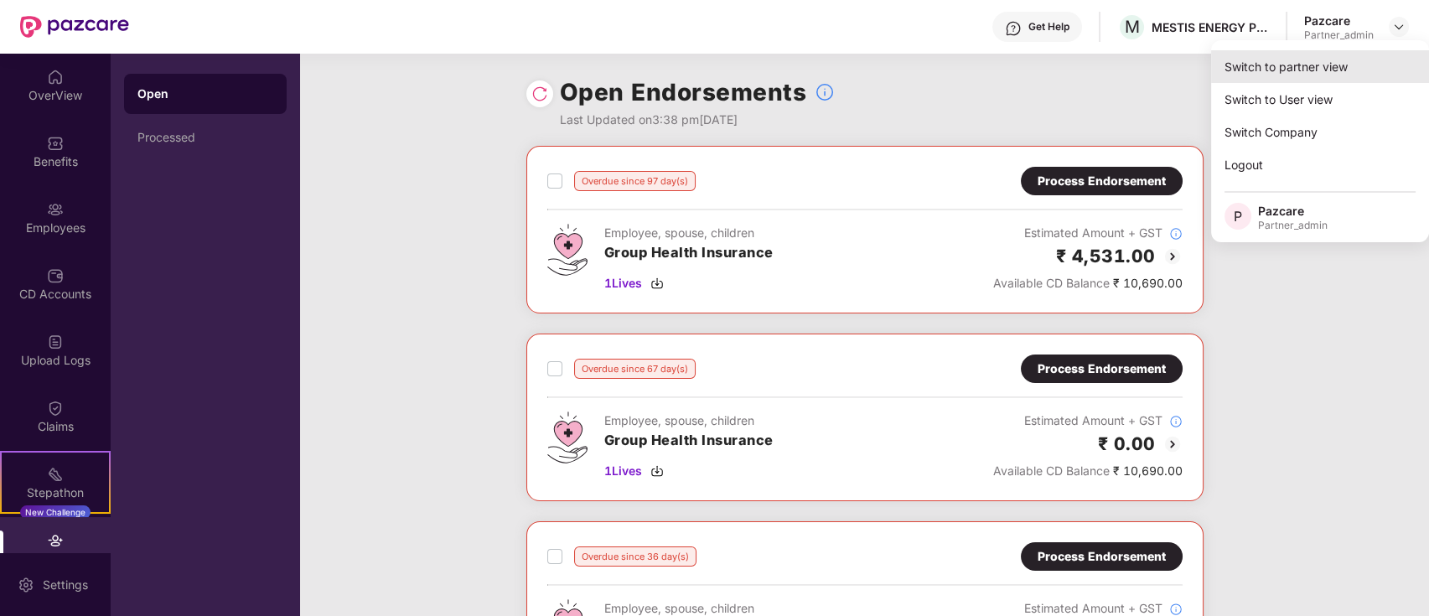
click at [1335, 70] on div "Switch to partner view" at bounding box center [1320, 66] width 218 height 33
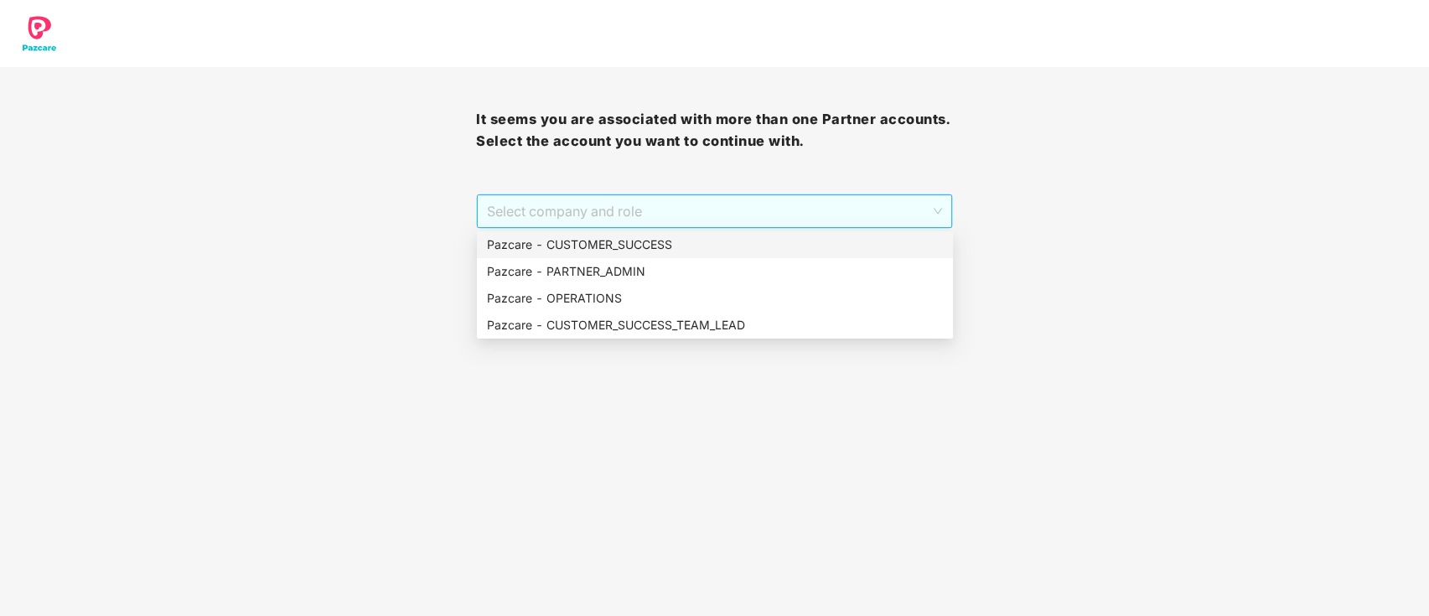
click at [637, 219] on span "Select company and role" at bounding box center [714, 211] width 454 height 32
click at [610, 323] on div "Pazcare - CUSTOMER_SUCCESS_TEAM_LEAD" at bounding box center [715, 325] width 456 height 18
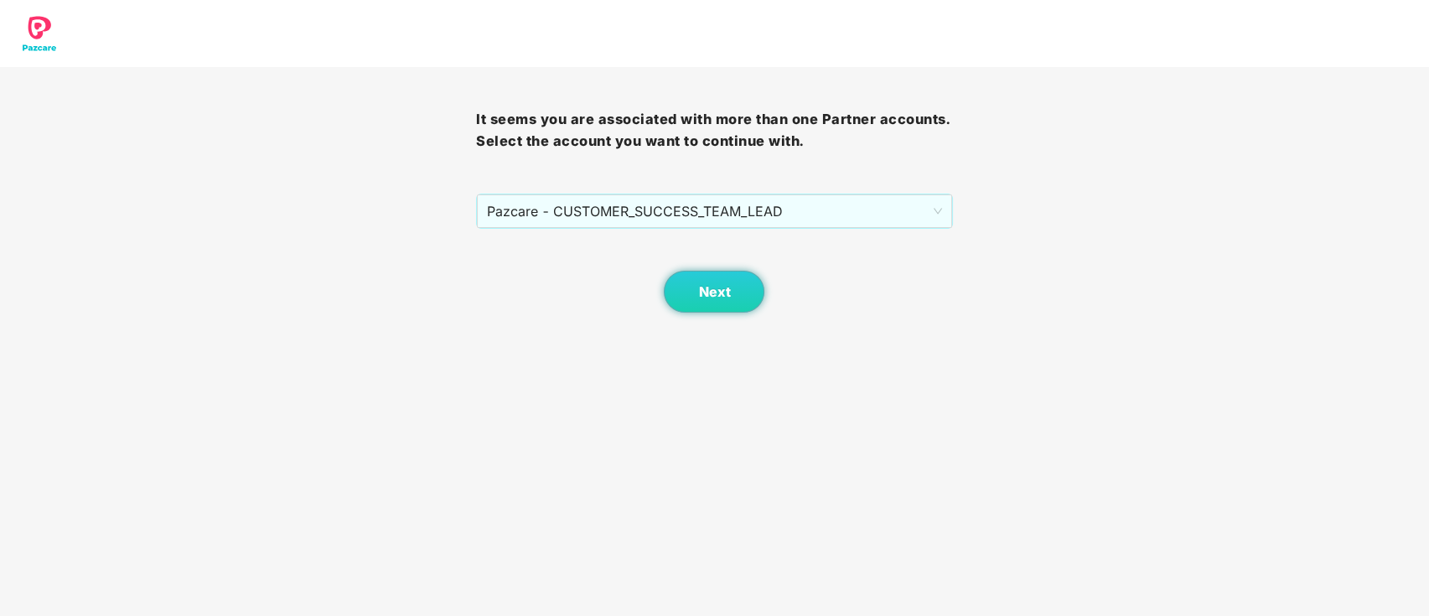
click at [737, 325] on body "It seems you are associated with more than one Partner accounts. Select the acc…" at bounding box center [714, 308] width 1429 height 616
click at [722, 299] on span "Next" at bounding box center [714, 292] width 32 height 16
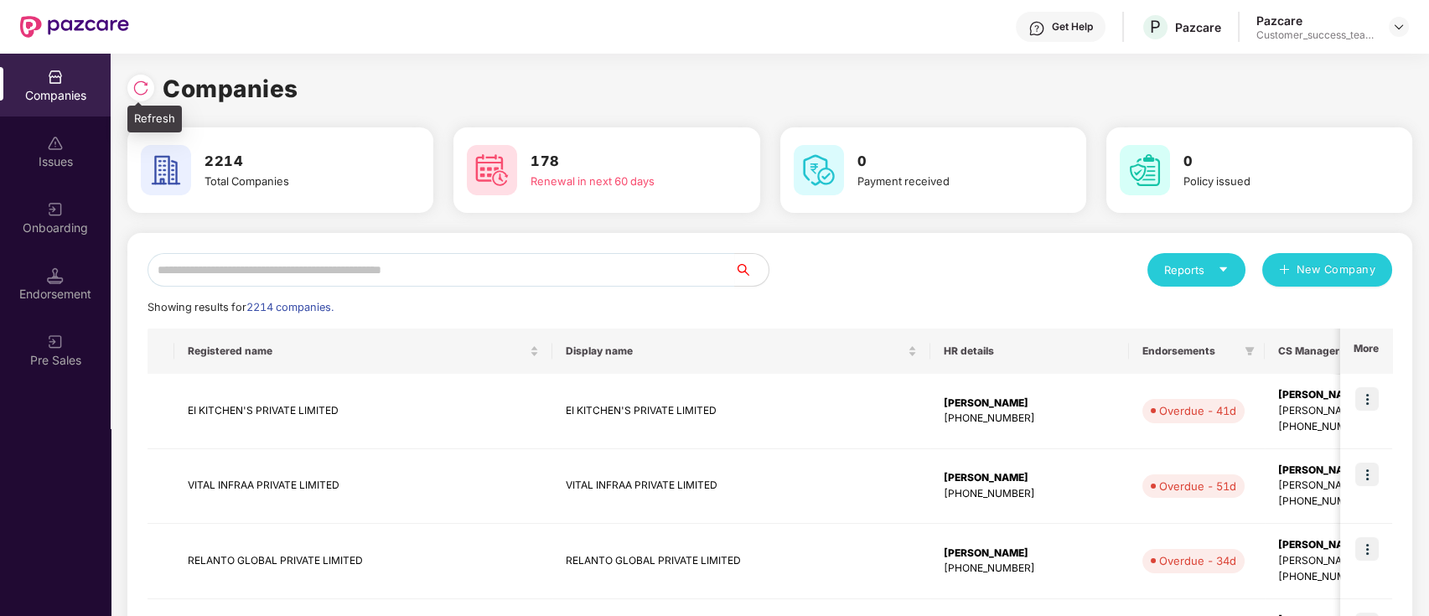
click at [143, 93] on img at bounding box center [140, 88] width 17 height 17
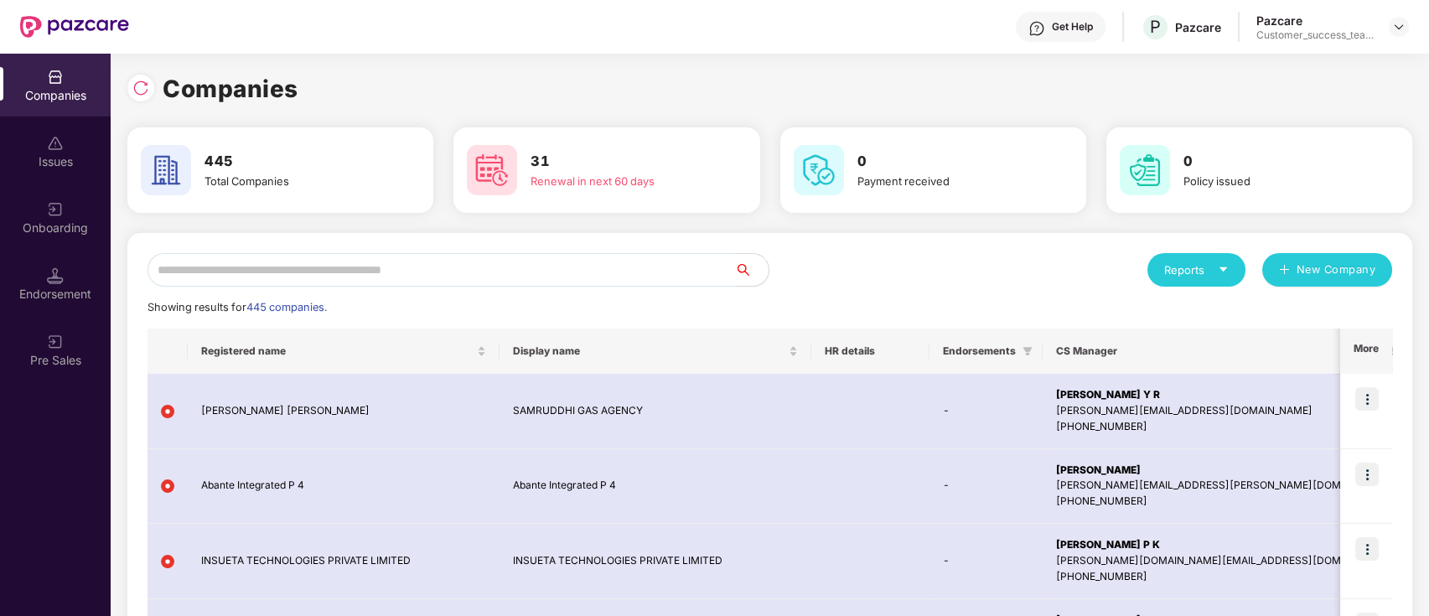
click at [239, 262] on input "text" at bounding box center [440, 270] width 587 height 34
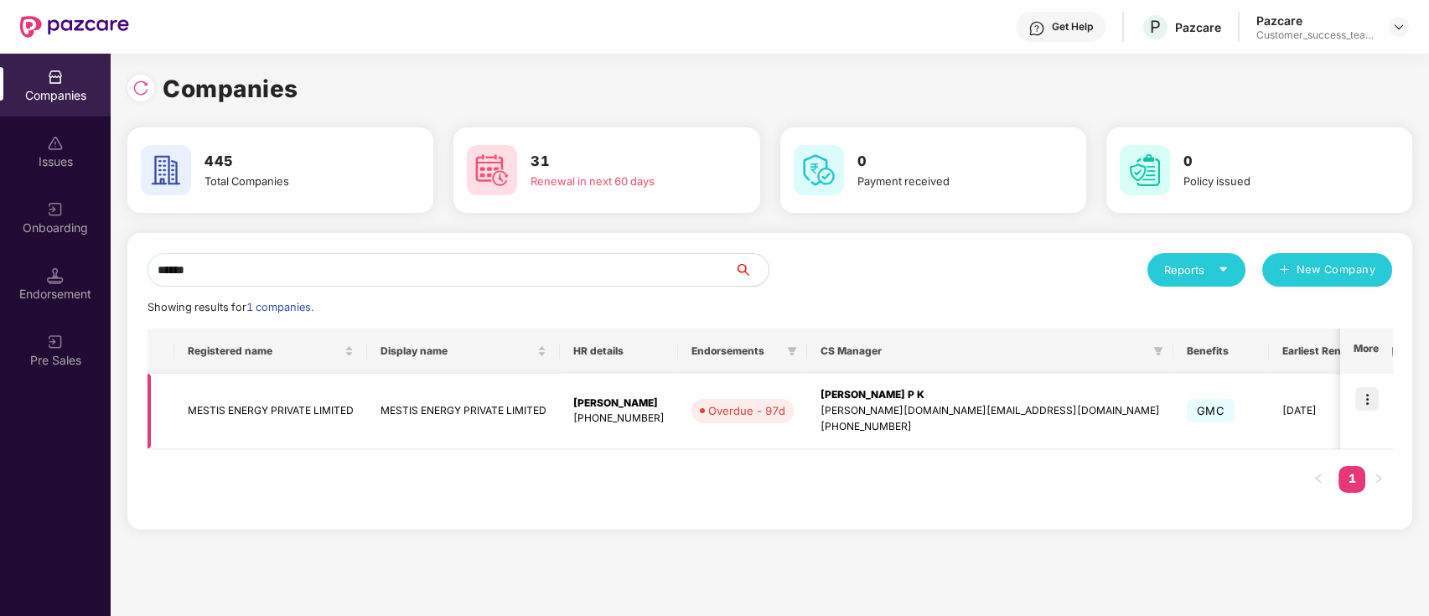
type input "******"
click at [409, 421] on td "MESTIS ENERGY PRIVATE LIMITED" at bounding box center [463, 411] width 193 height 75
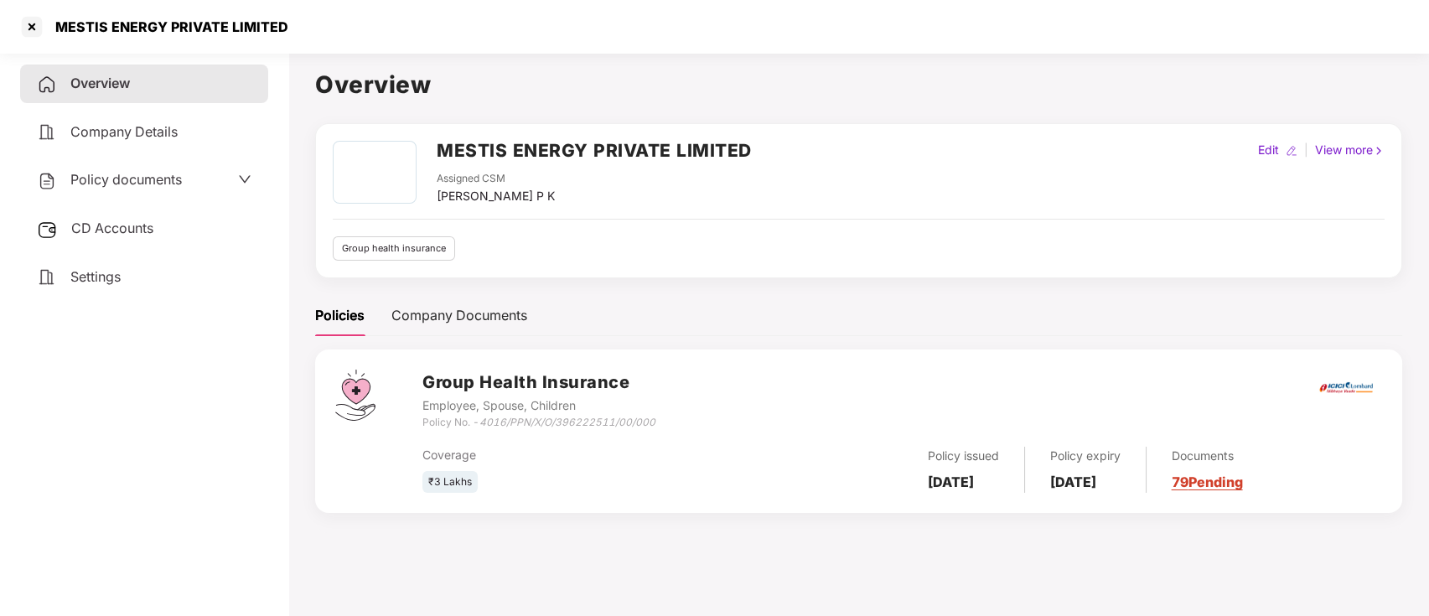
click at [159, 188] on div "Policy documents" at bounding box center [109, 180] width 145 height 22
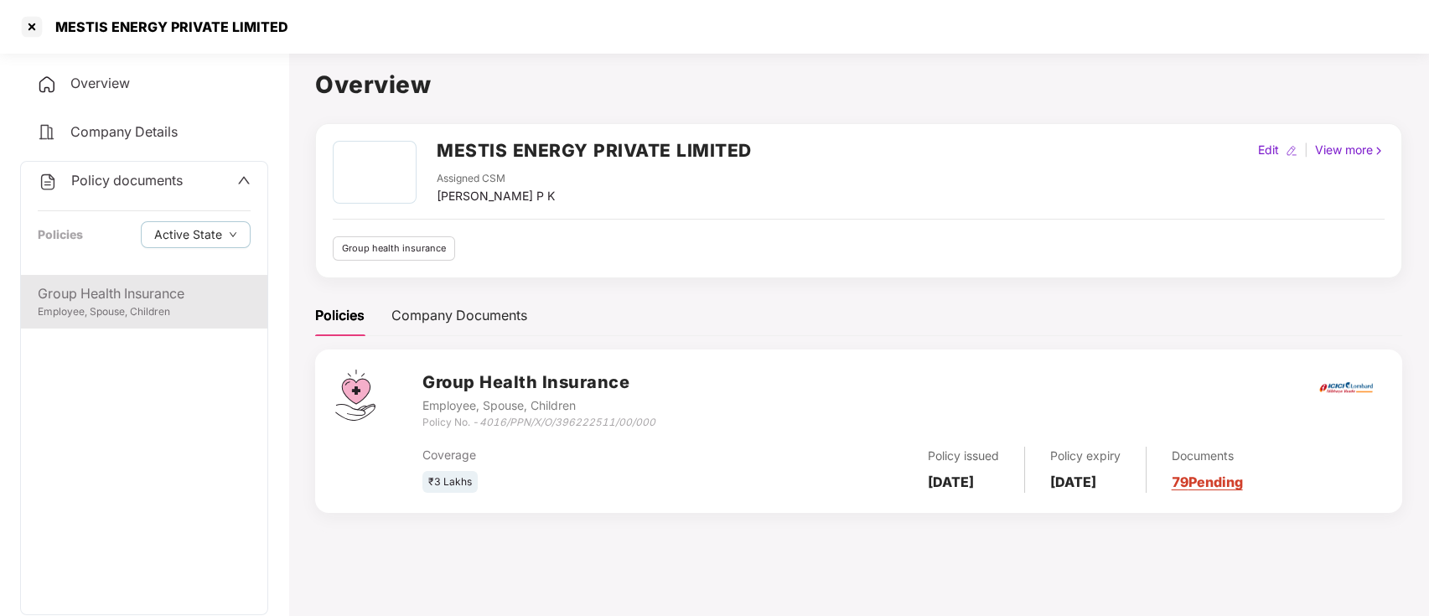
click at [169, 303] on div "Group Health Insurance" at bounding box center [144, 293] width 213 height 21
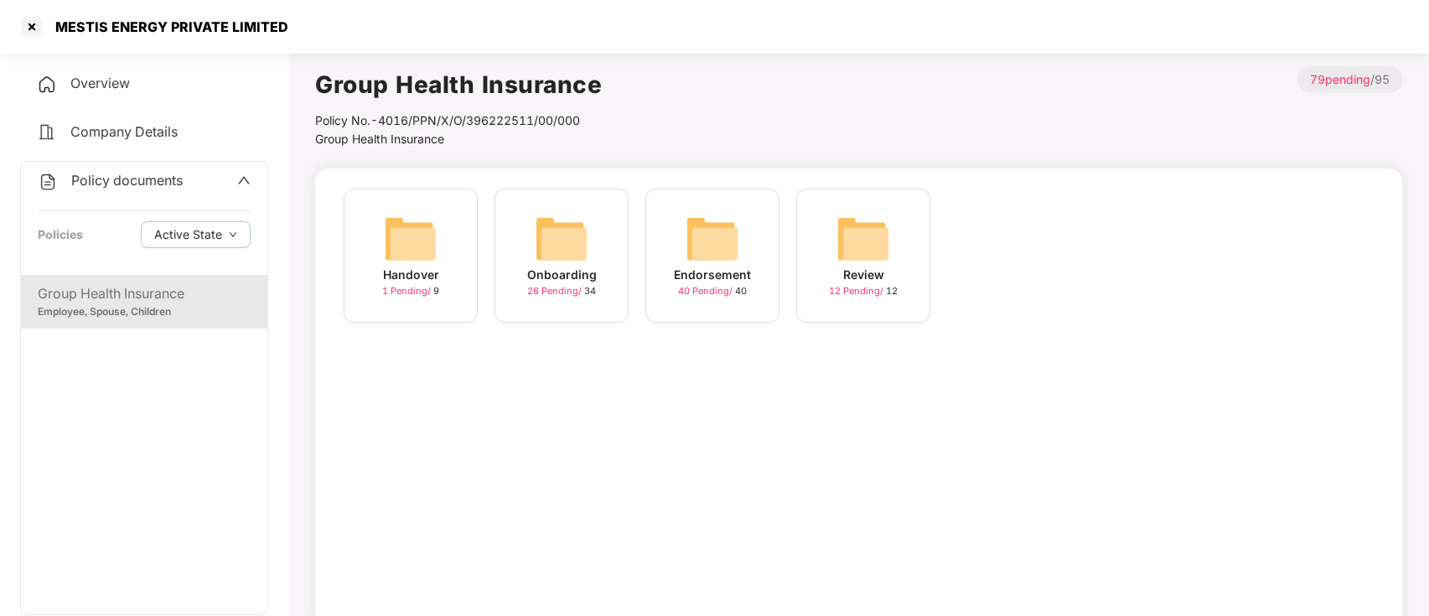
click at [570, 292] on span "26 Pending /" at bounding box center [555, 291] width 57 height 12
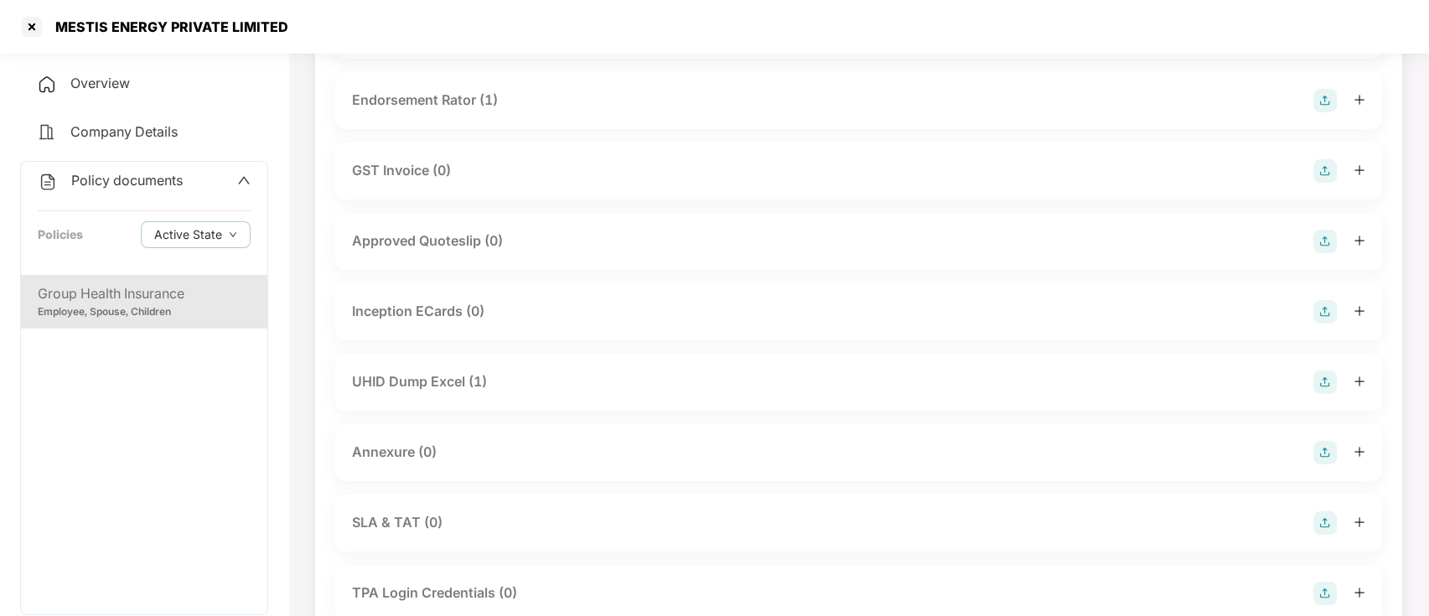
scroll to position [583, 0]
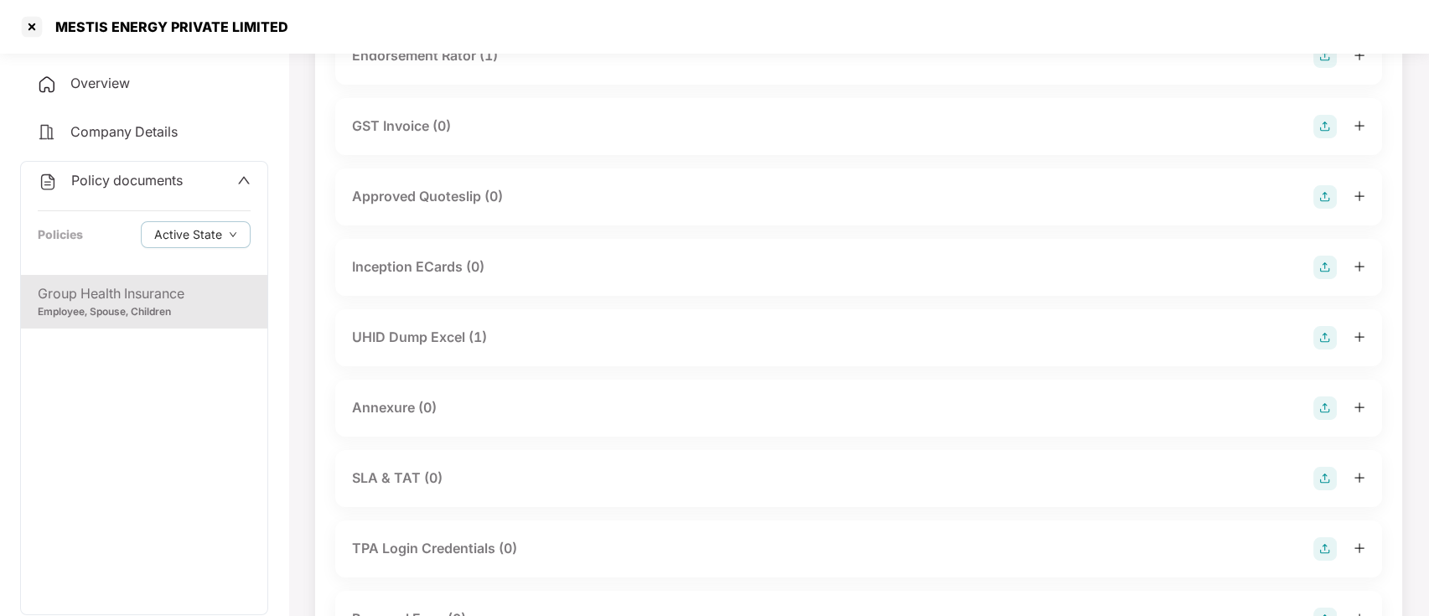
click at [435, 334] on div "UHID Dump Excel (1)" at bounding box center [419, 337] width 135 height 21
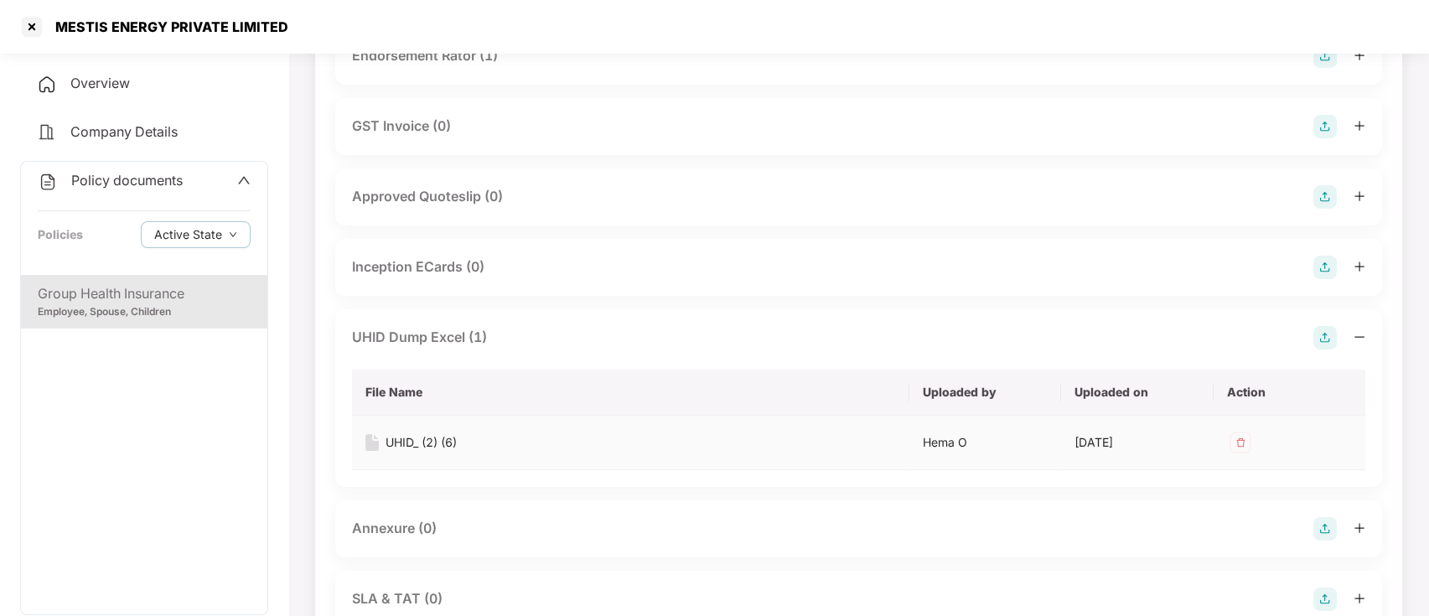
click at [414, 442] on div "UHID_ (2) (6)" at bounding box center [420, 442] width 71 height 18
click at [35, 28] on div at bounding box center [31, 26] width 27 height 27
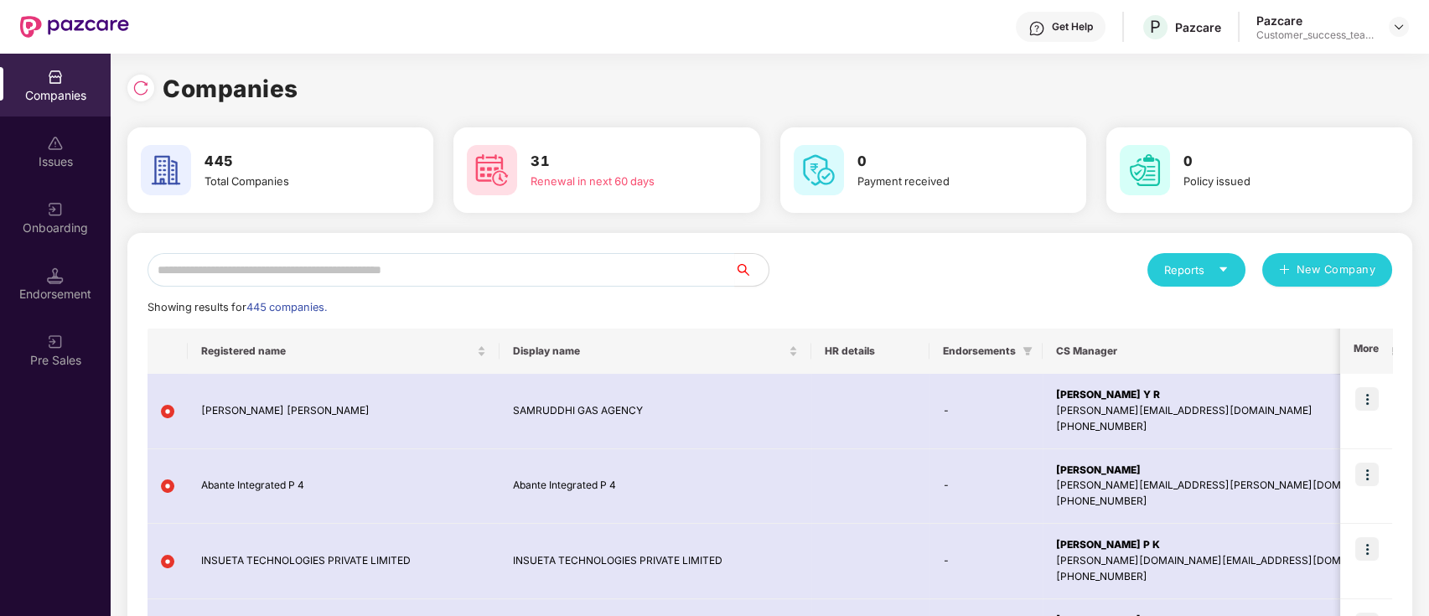
scroll to position [0, 0]
click at [370, 261] on input "text" at bounding box center [440, 270] width 587 height 34
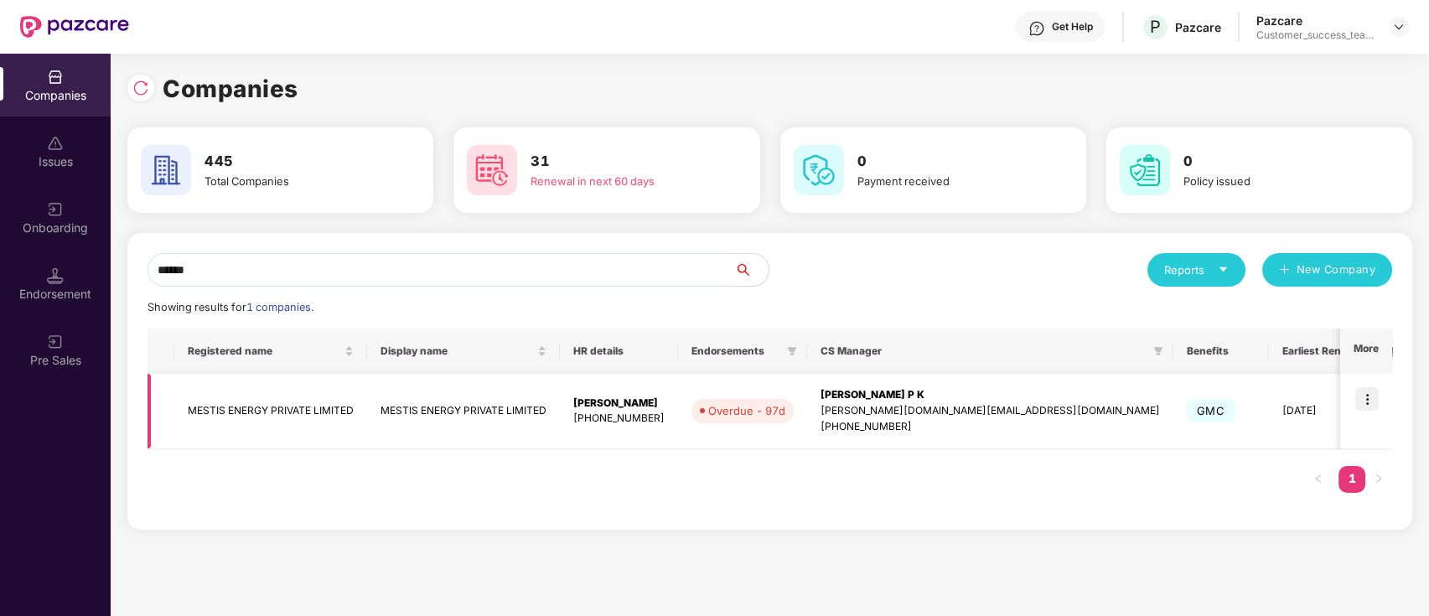
type input "******"
click at [1368, 406] on img at bounding box center [1366, 398] width 23 height 23
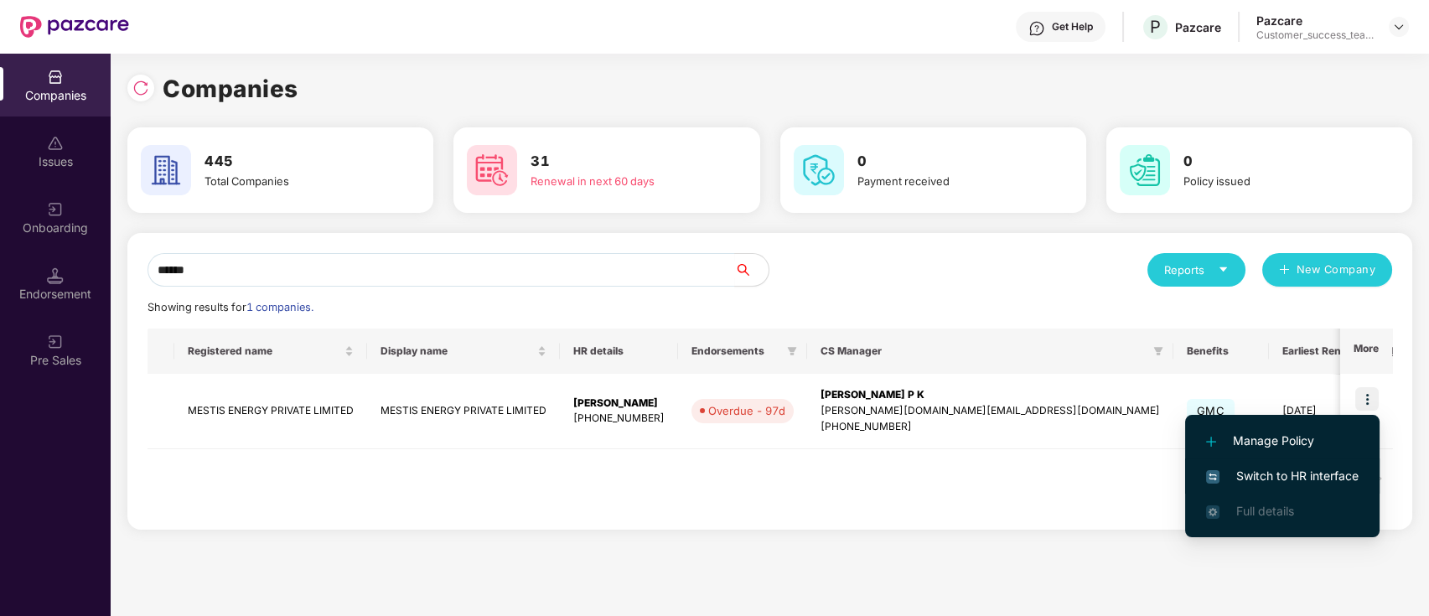
click at [1338, 476] on span "Switch to HR interface" at bounding box center [1282, 476] width 153 height 18
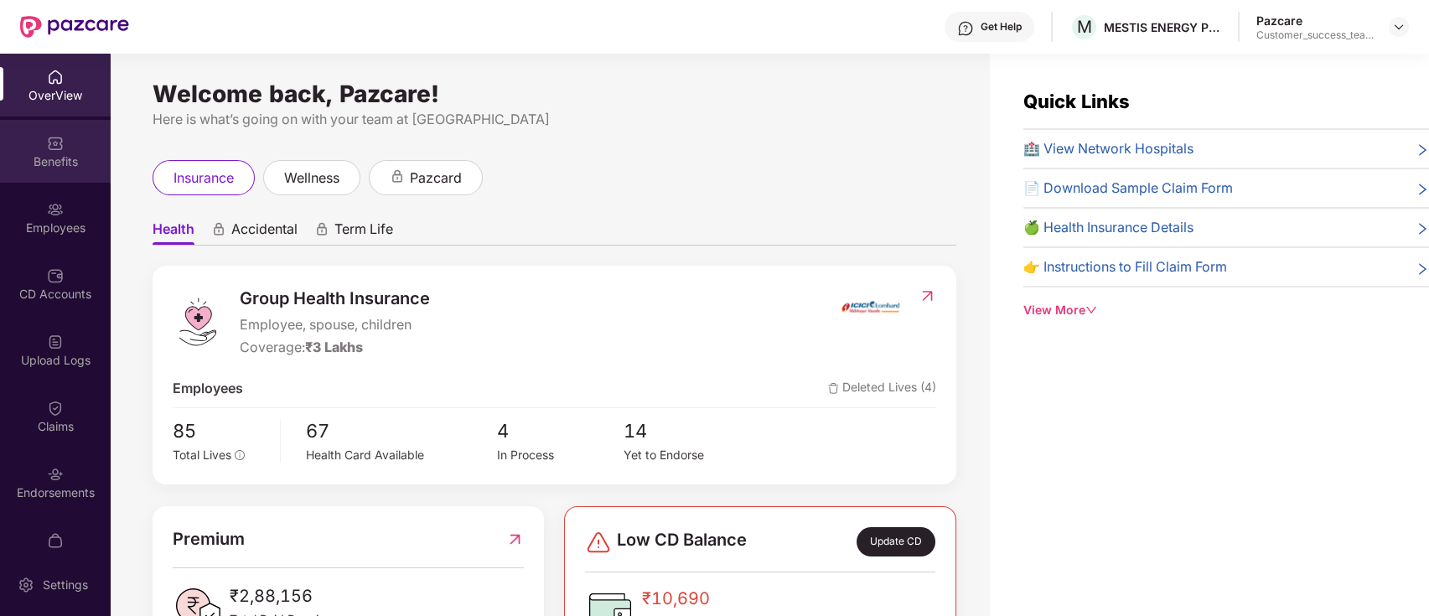
click at [28, 174] on div "Benefits" at bounding box center [55, 151] width 111 height 63
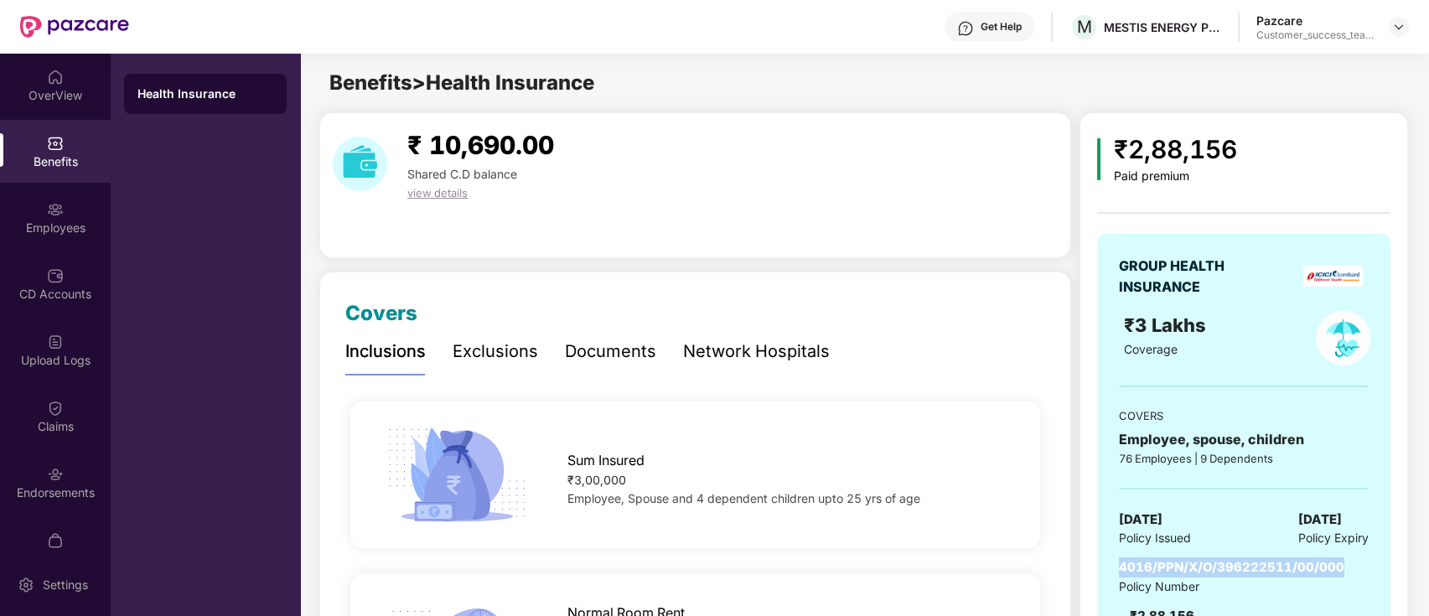
drag, startPoint x: 1346, startPoint y: 563, endPoint x: 1117, endPoint y: 568, distance: 228.8
click at [1117, 568] on div "GROUP HEALTH INSURANCE ₹3 Lakhs Coverage COVERS Employee, spouse, children 76 E…" at bounding box center [1243, 450] width 293 height 432
copy span "4016/PPN/X/O/396222511/00/000"
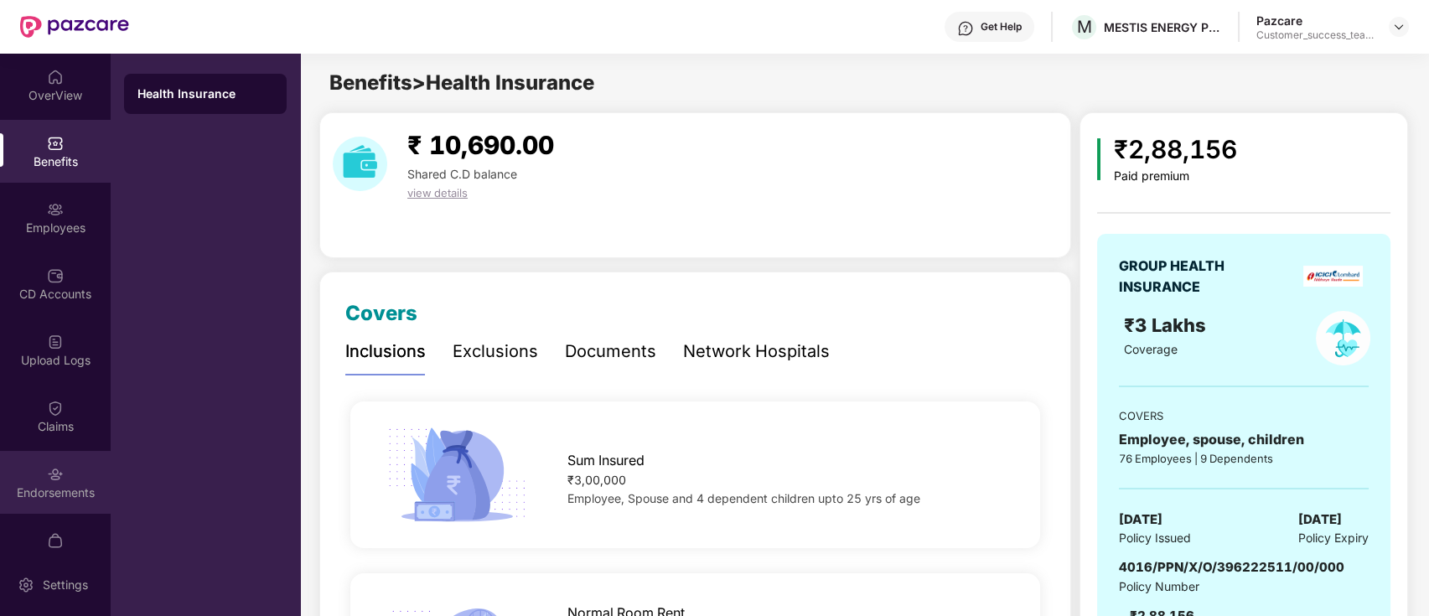
click at [23, 476] on div "Endorsements" at bounding box center [55, 482] width 111 height 63
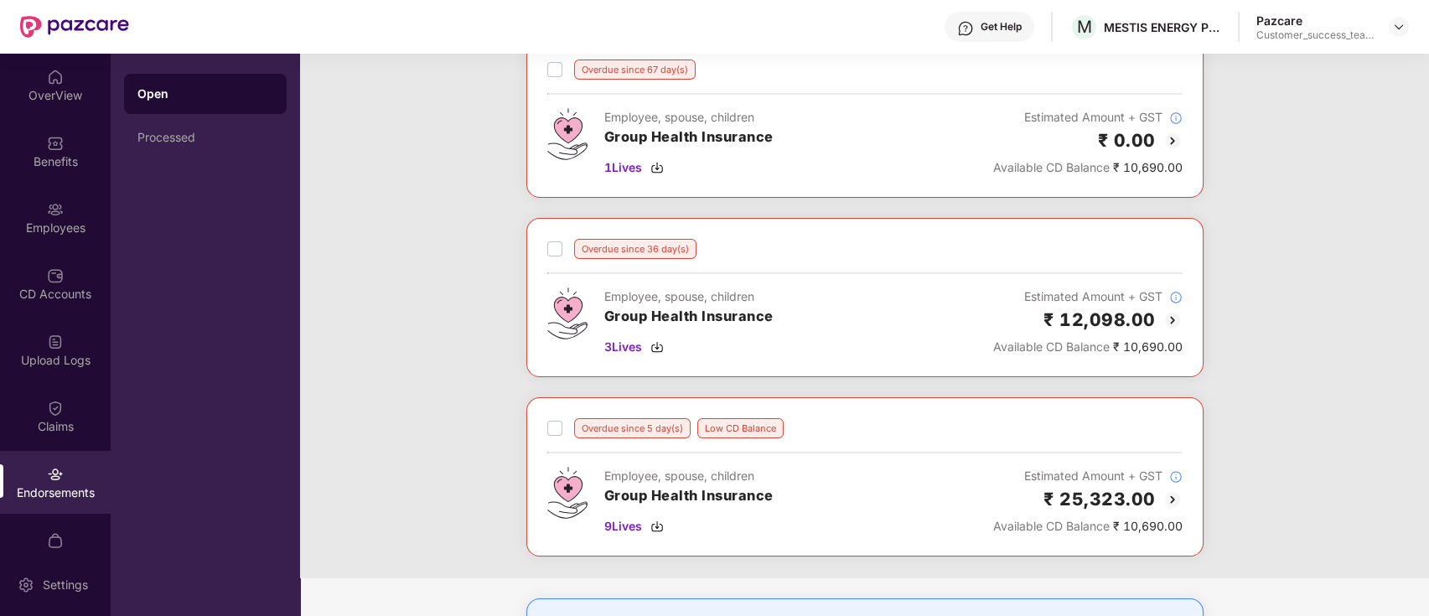
scroll to position [416, 0]
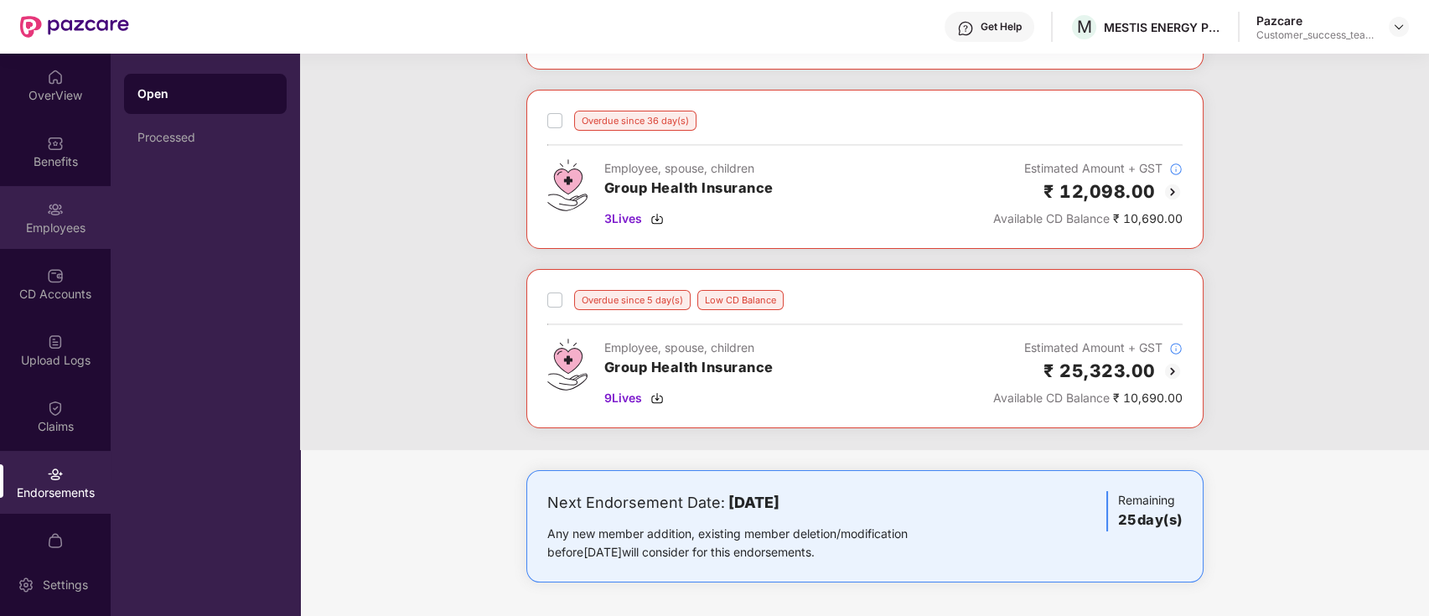
click at [64, 216] on div "Employees" at bounding box center [55, 217] width 111 height 63
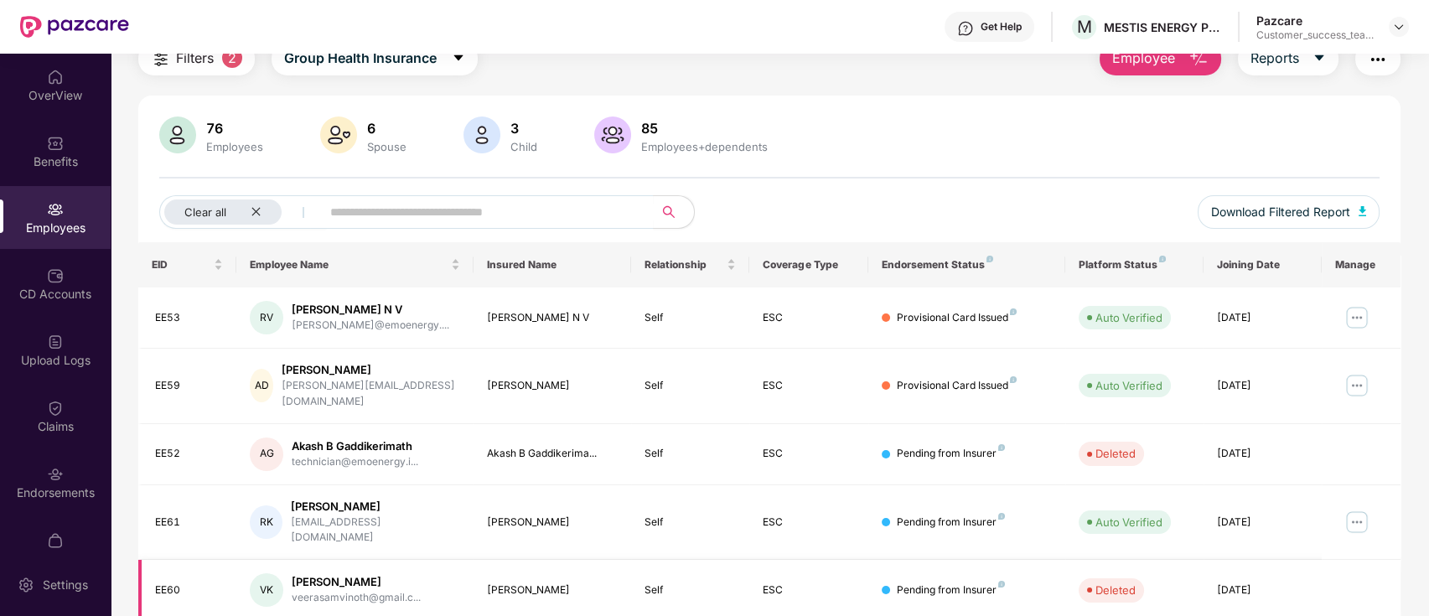
scroll to position [0, 0]
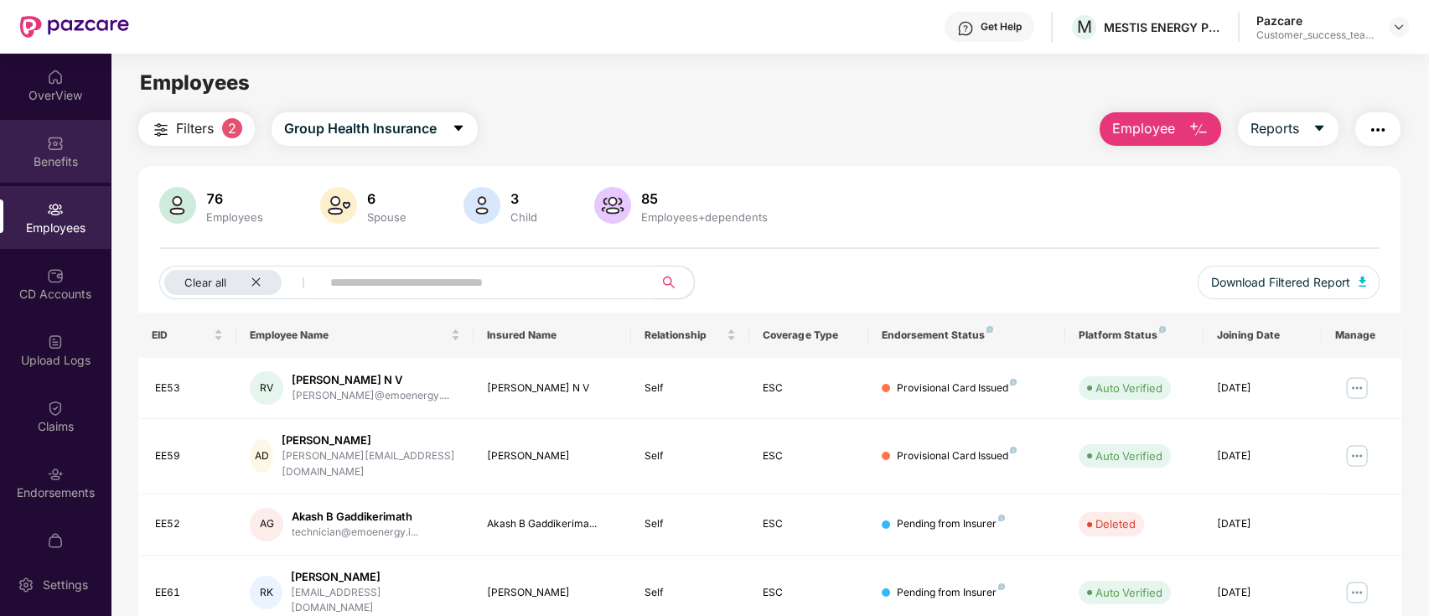
click at [47, 147] on img at bounding box center [55, 143] width 17 height 17
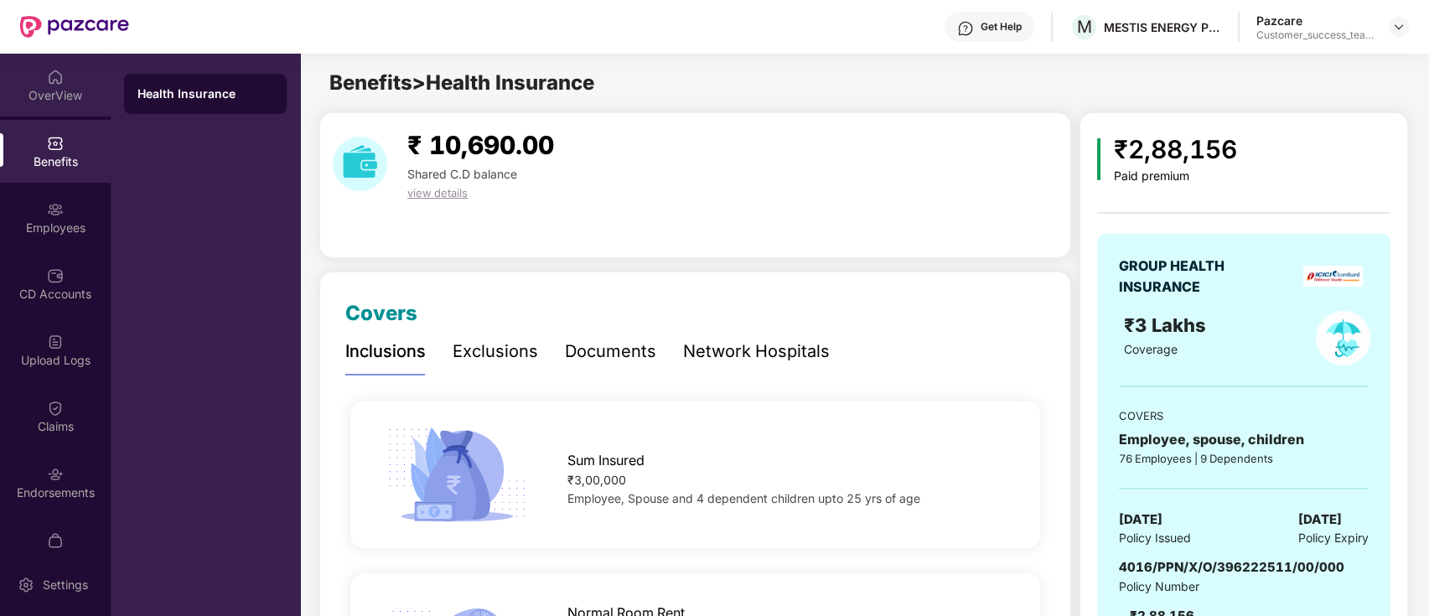
click at [59, 84] on img at bounding box center [55, 77] width 17 height 17
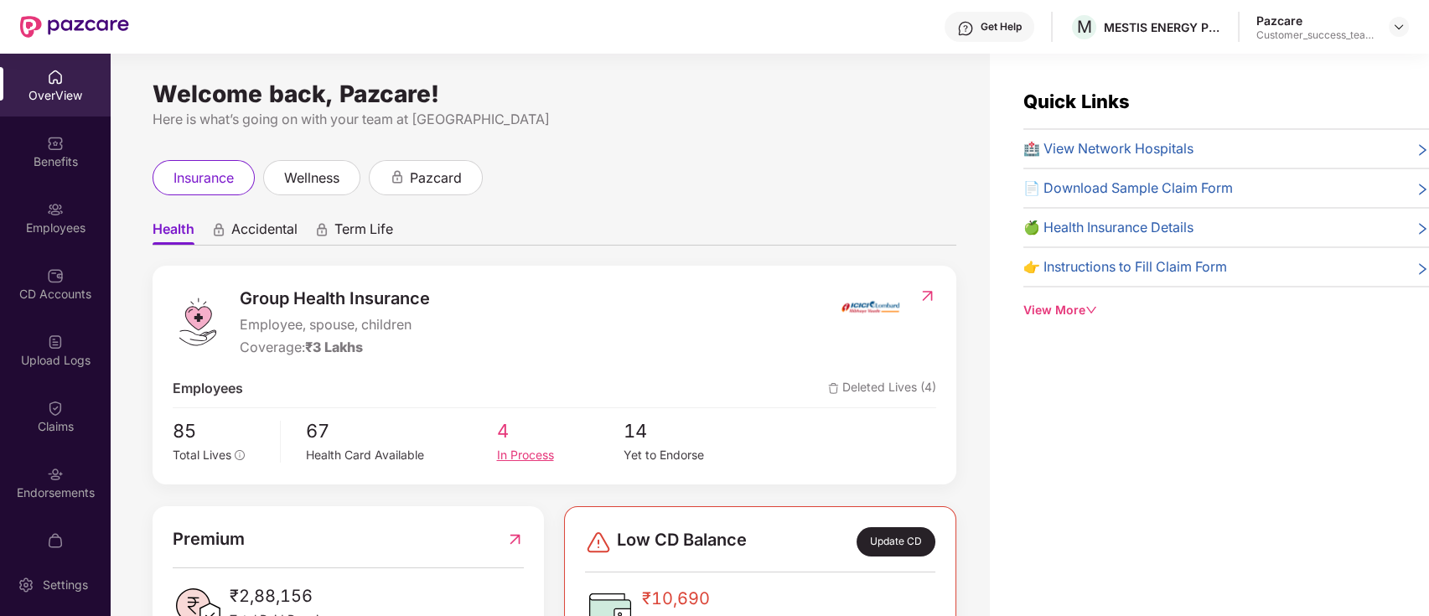
click at [512, 458] on div "In Process" at bounding box center [559, 455] width 127 height 18
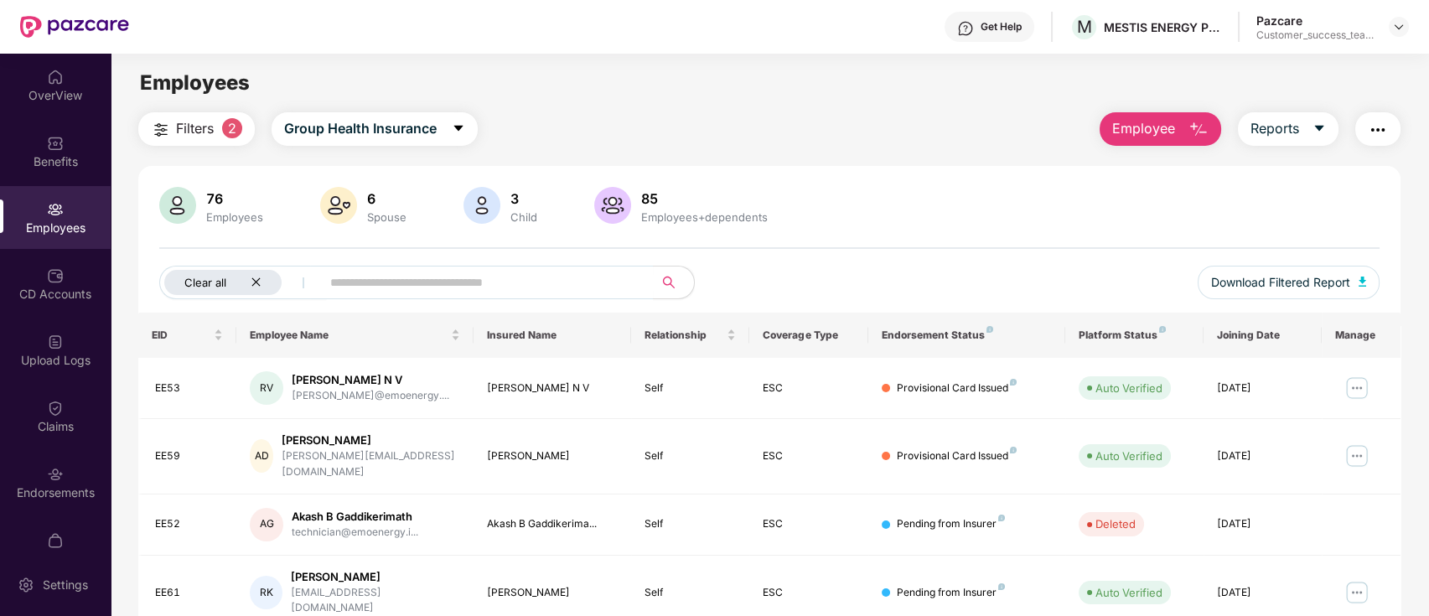
click at [253, 285] on icon "close" at bounding box center [256, 282] width 11 height 11
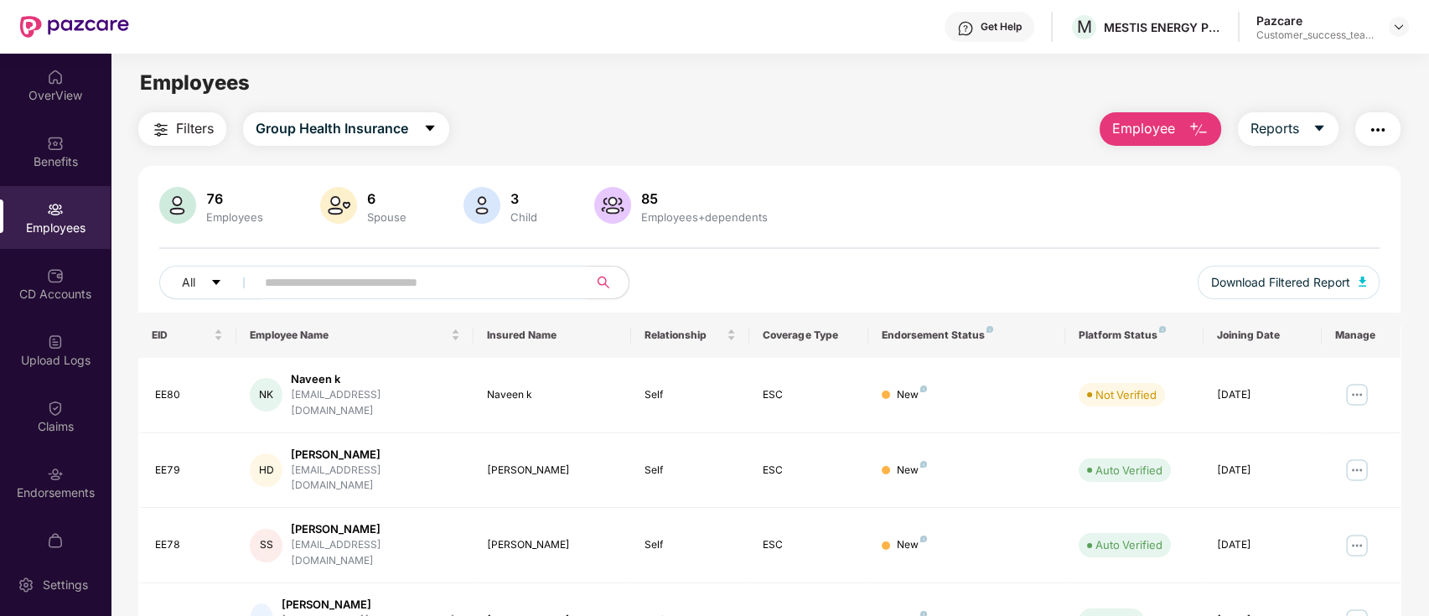
click at [1380, 131] on img "button" at bounding box center [1378, 130] width 20 height 20
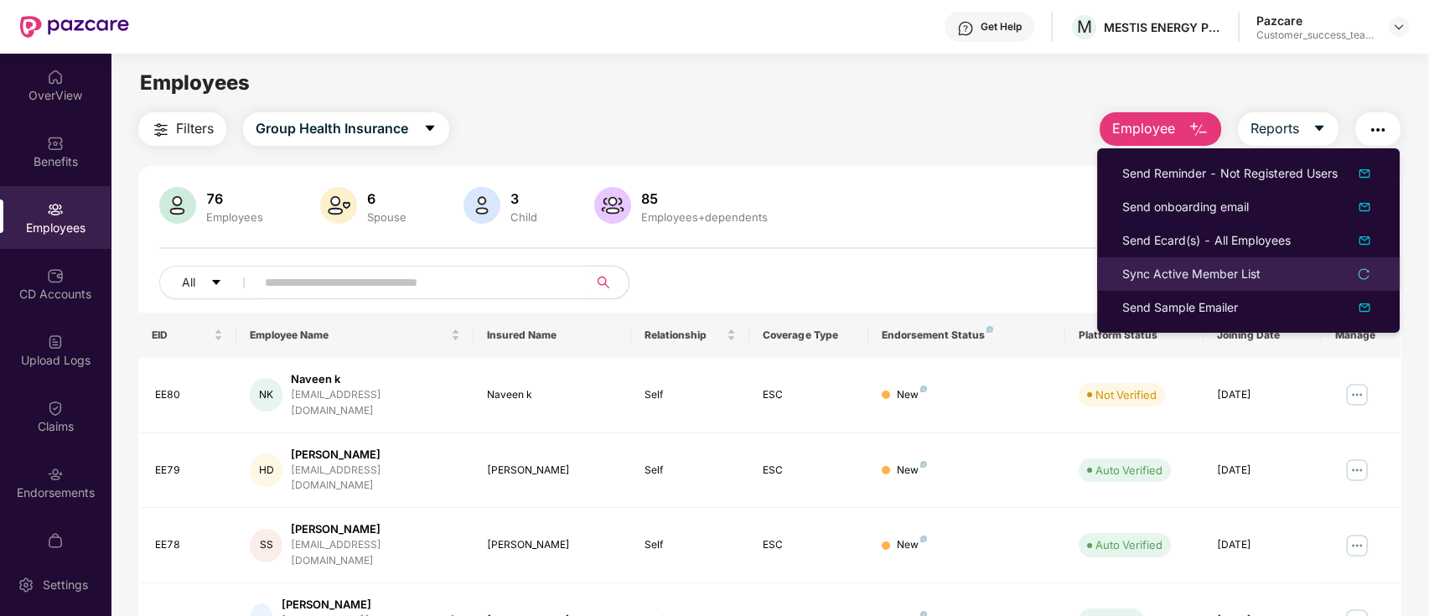
click at [1217, 282] on div "Sync Active Member List" at bounding box center [1191, 274] width 138 height 18
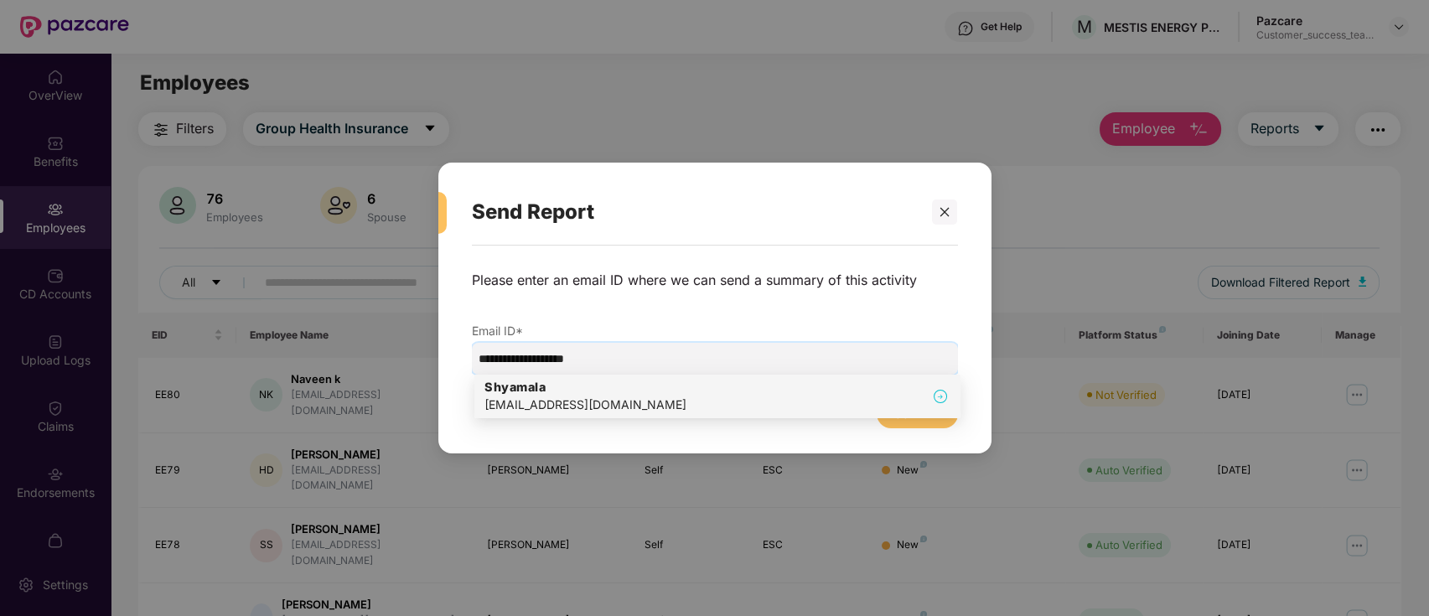
click at [494, 412] on div "[EMAIL_ADDRESS][DOMAIN_NAME]" at bounding box center [585, 405] width 202 height 18
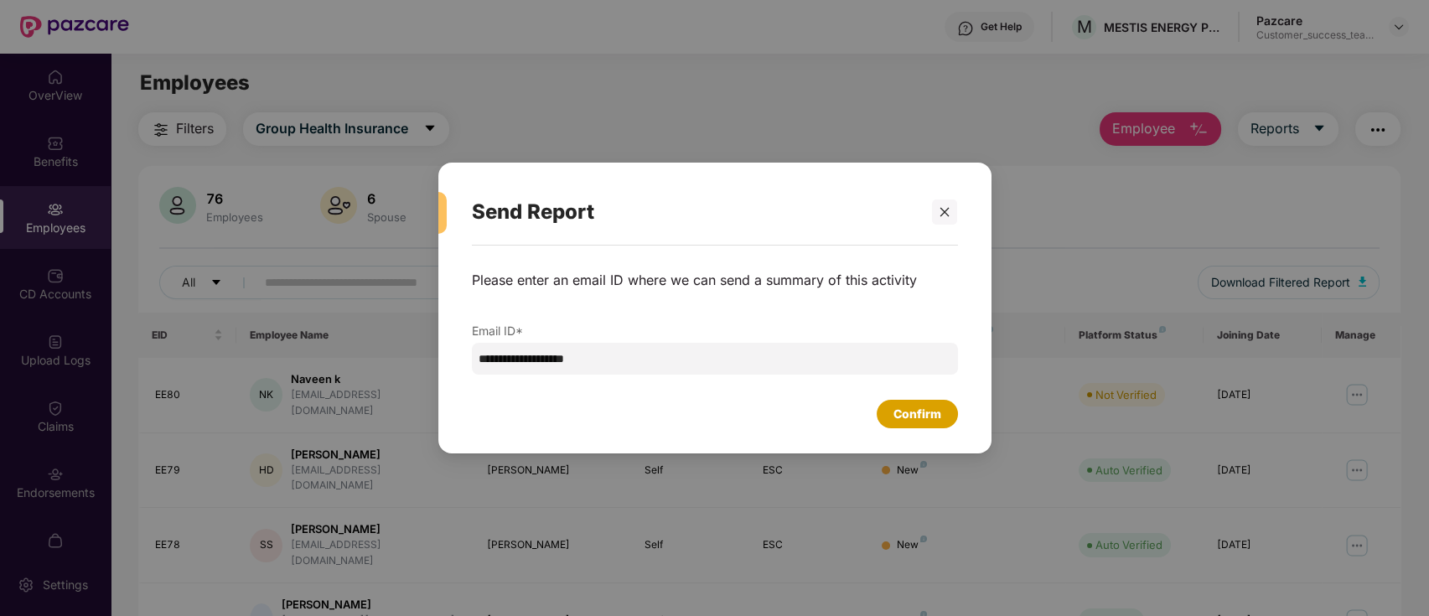
click at [913, 418] on div "Confirm" at bounding box center [917, 414] width 48 height 18
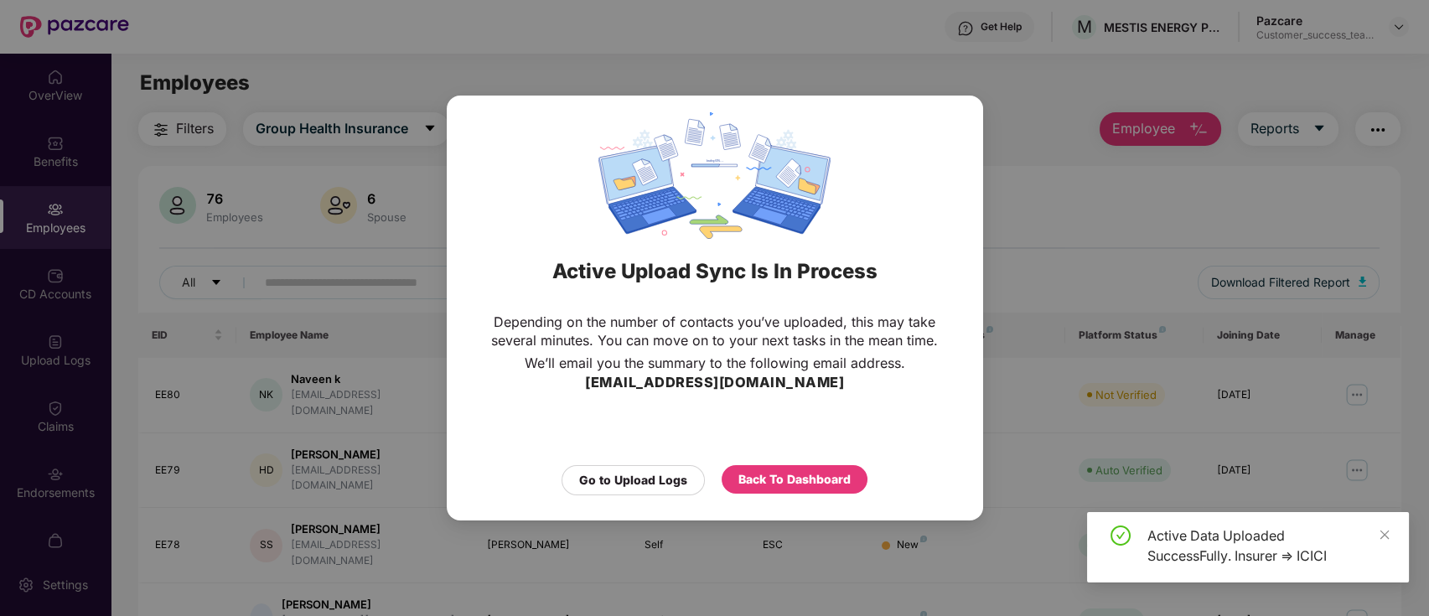
click at [1030, 218] on div "Active Upload Sync Is In Process Depending on the number of contacts you’ve upl…" at bounding box center [714, 308] width 1429 height 616
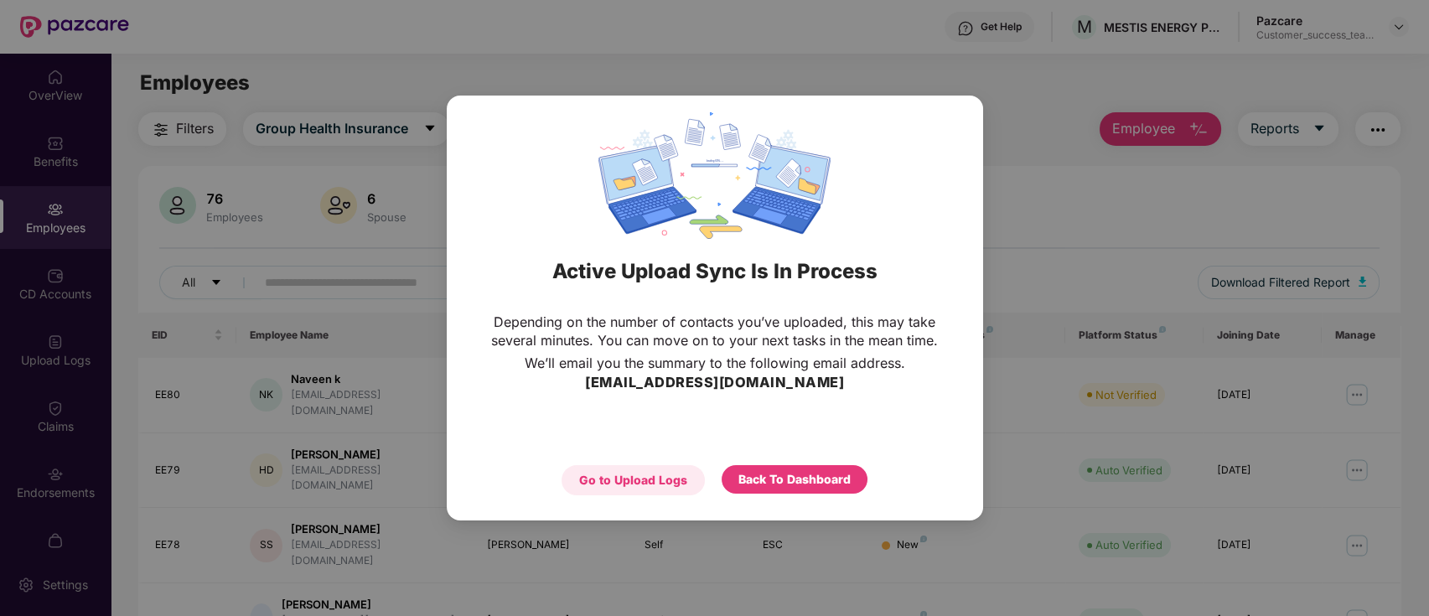
click at [639, 486] on div "Go to Upload Logs" at bounding box center [633, 480] width 108 height 18
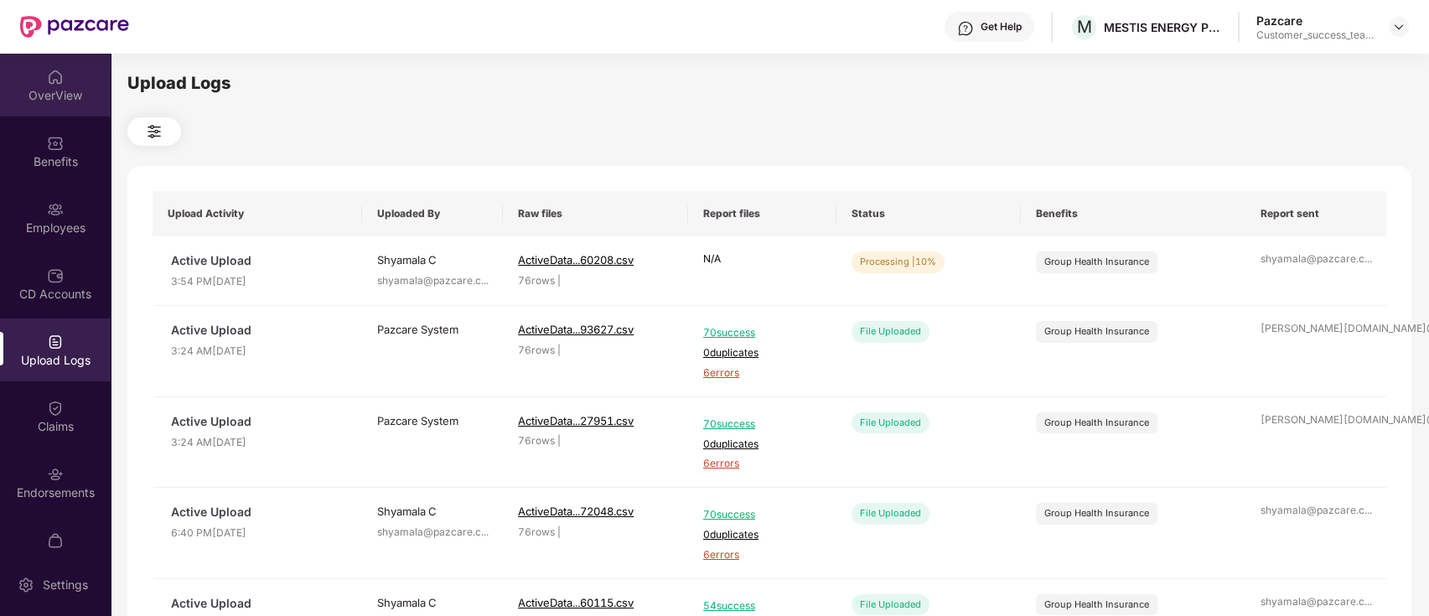
click at [34, 84] on div "OverView" at bounding box center [55, 85] width 111 height 63
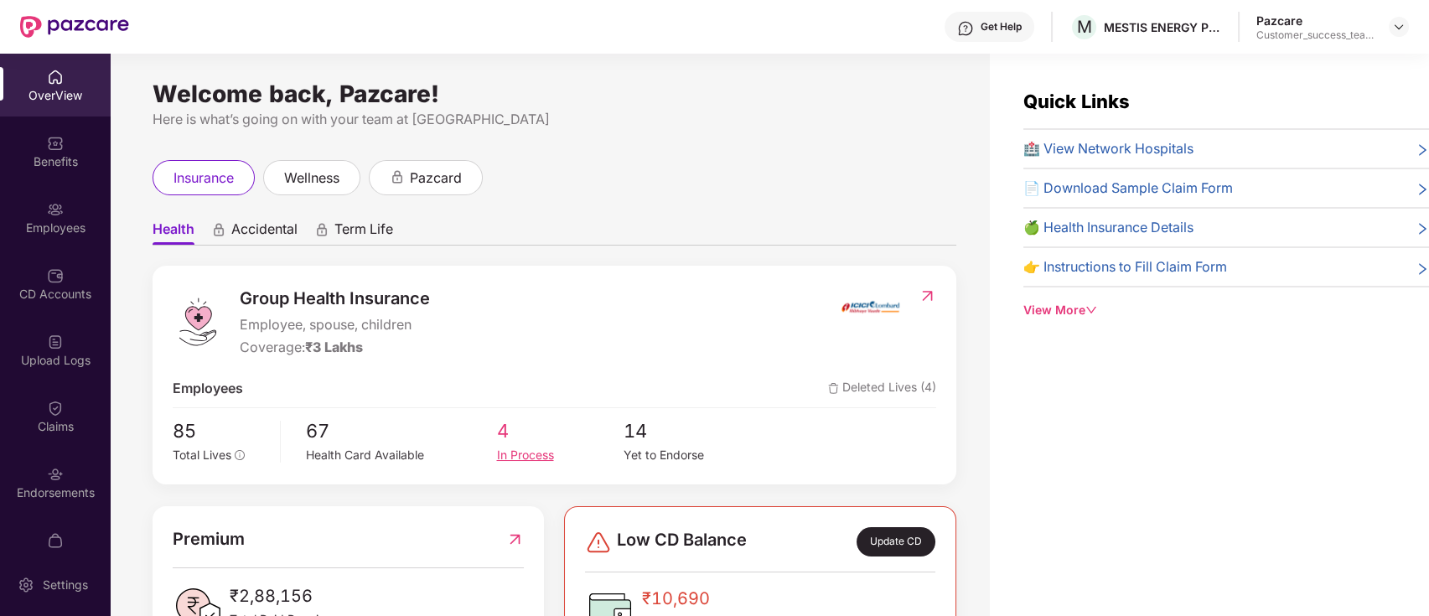
click at [534, 456] on div "In Process" at bounding box center [559, 455] width 127 height 18
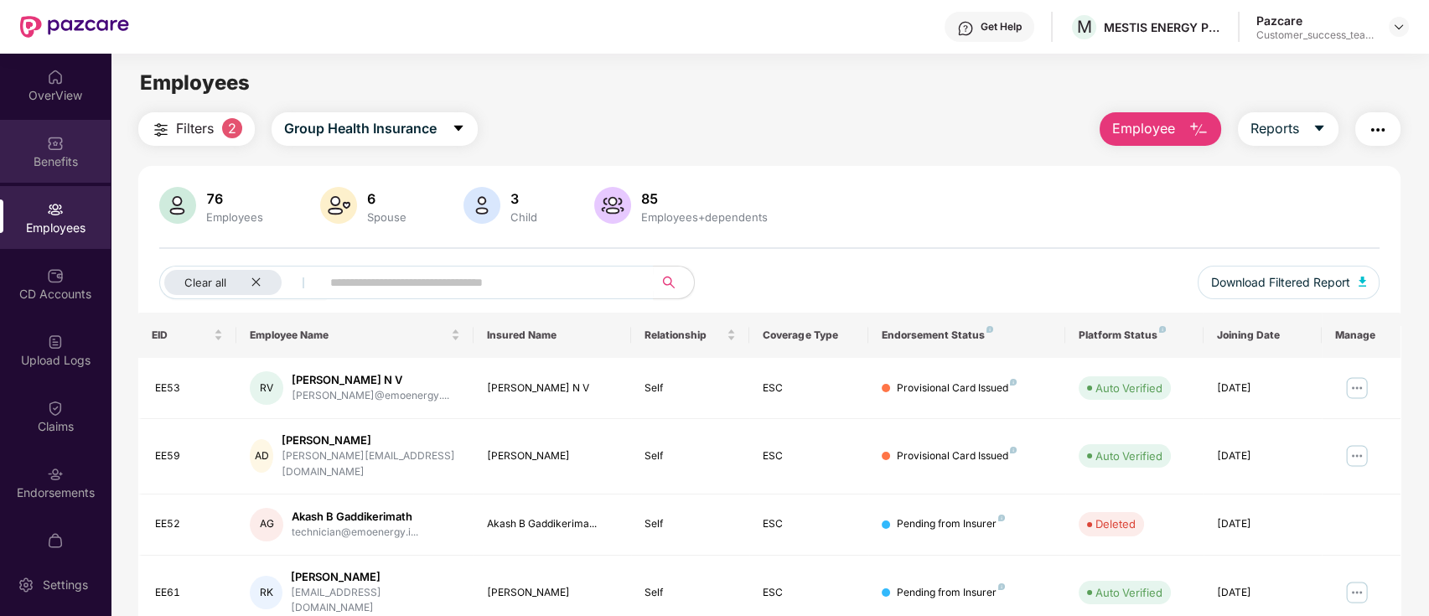
click at [70, 160] on div "Benefits" at bounding box center [55, 161] width 111 height 17
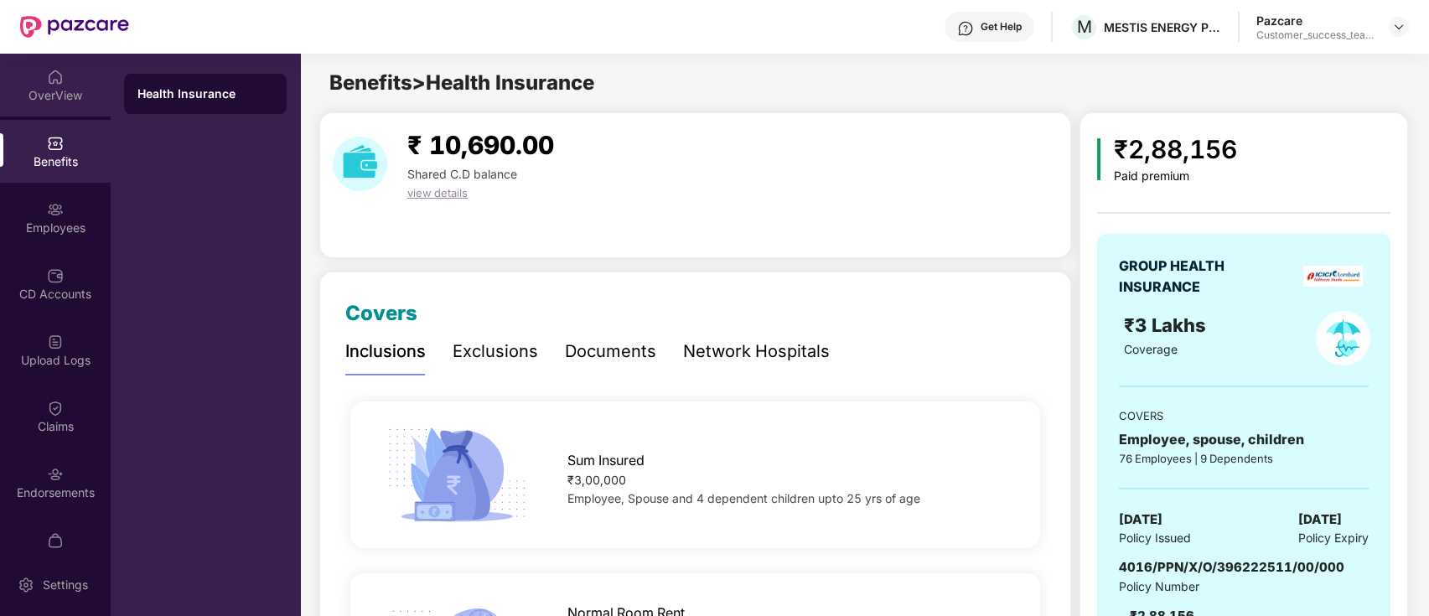
click at [49, 111] on div "OverView" at bounding box center [55, 85] width 111 height 63
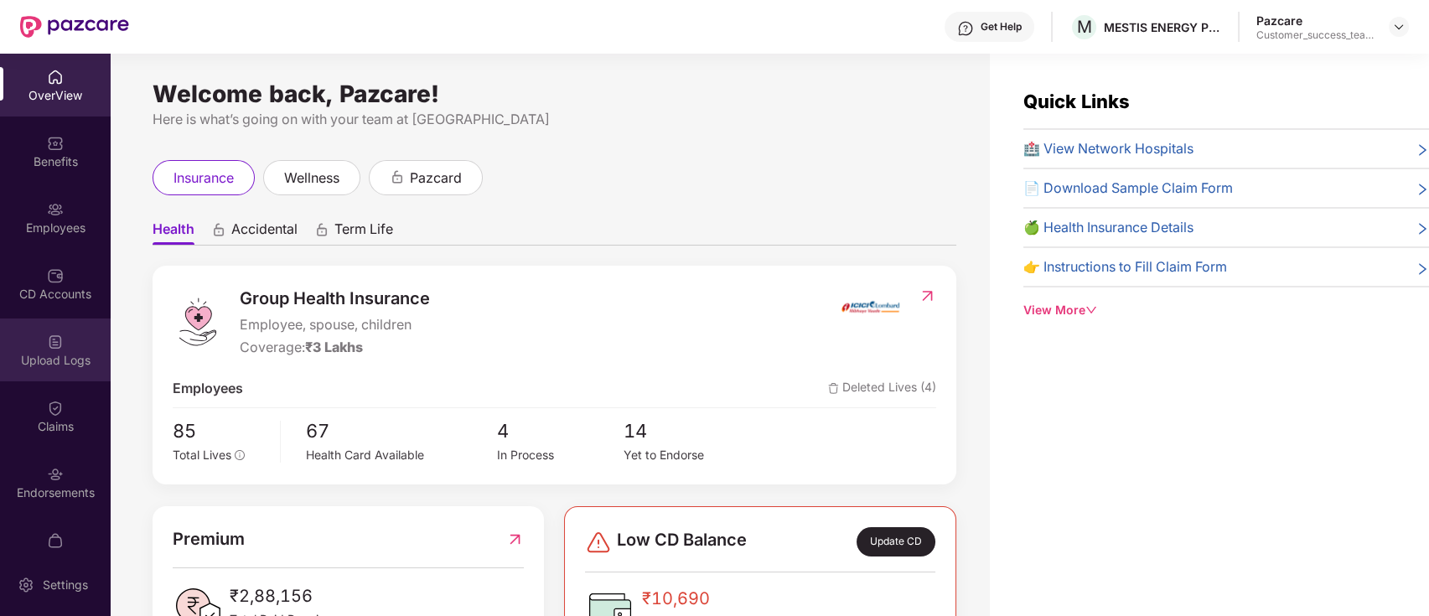
click at [28, 354] on div "Upload Logs" at bounding box center [55, 360] width 111 height 17
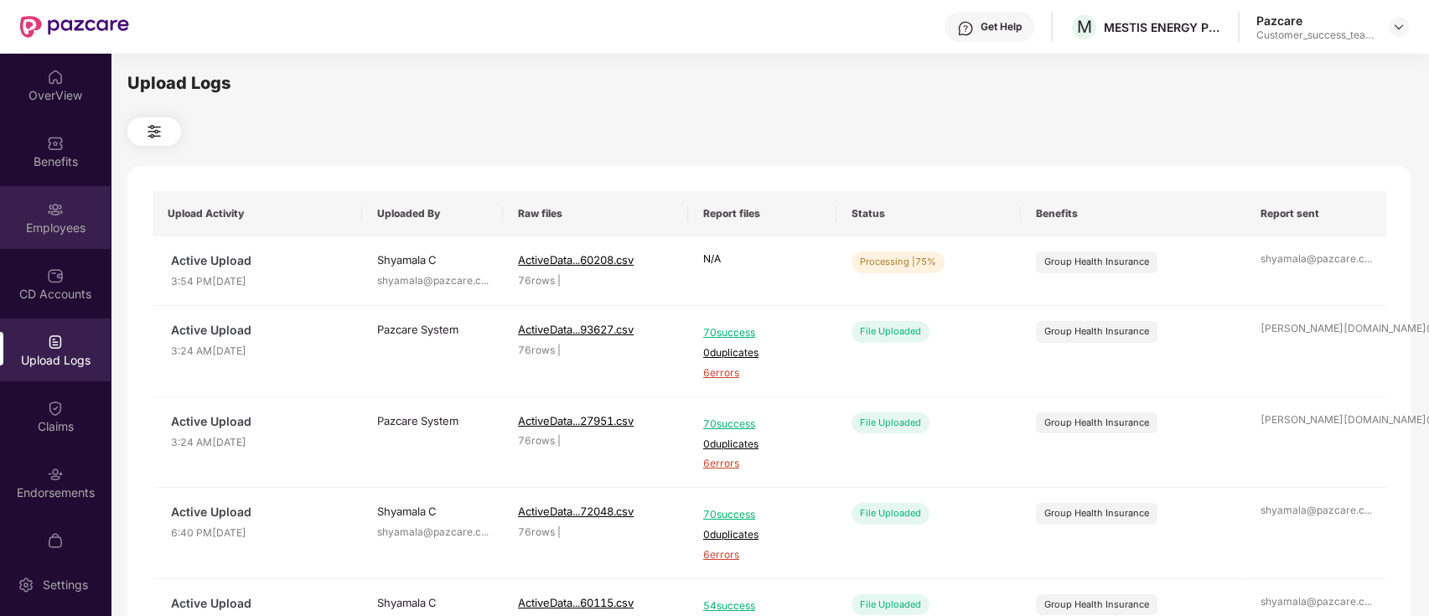
click at [61, 213] on div "Employees" at bounding box center [55, 217] width 111 height 63
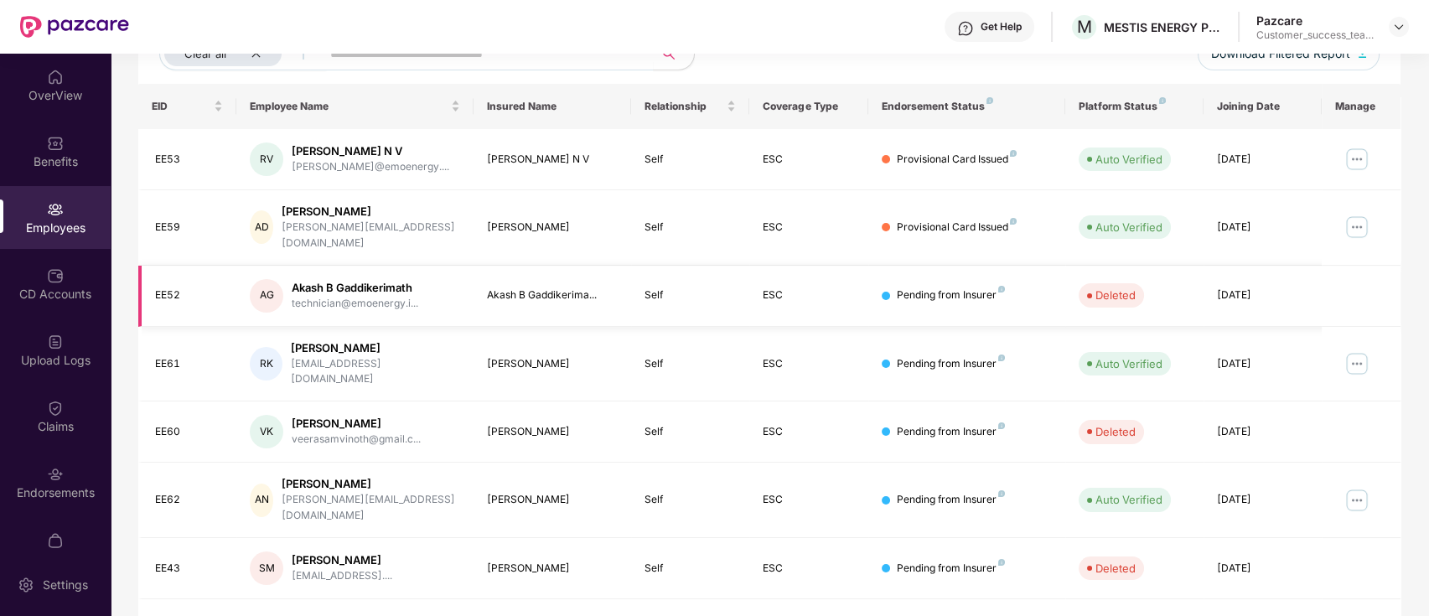
scroll to position [6, 0]
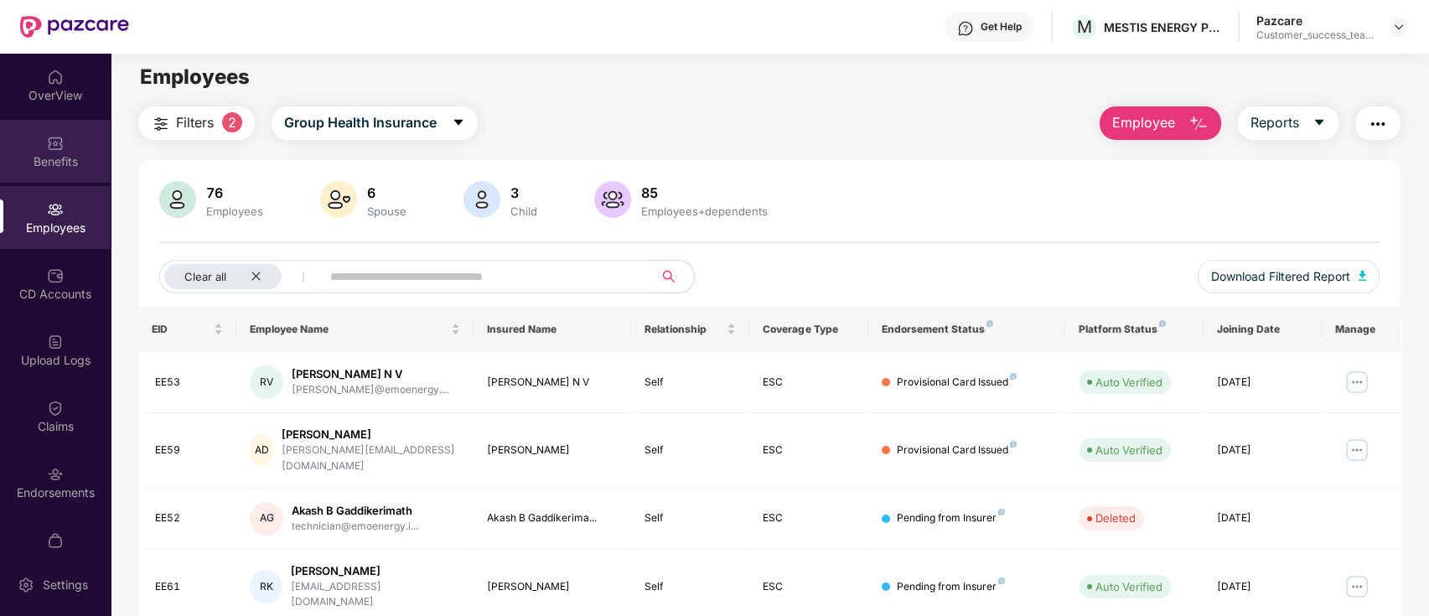
click at [75, 179] on div "Benefits" at bounding box center [55, 151] width 111 height 63
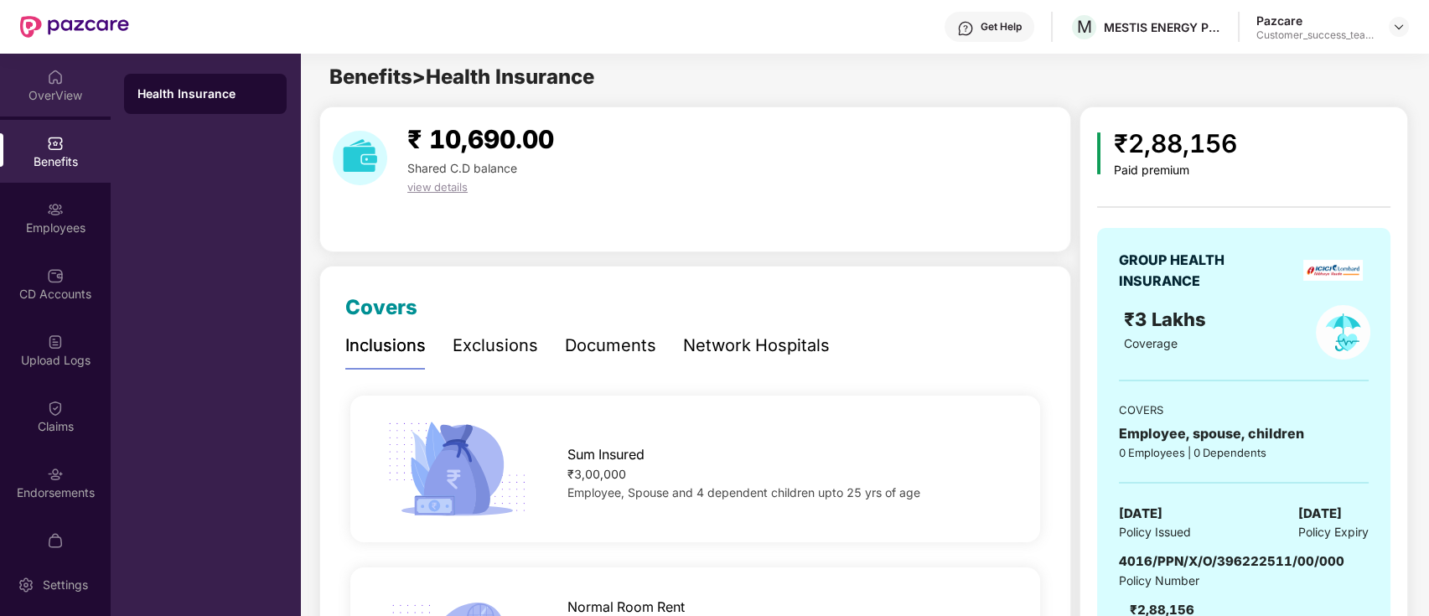
click at [66, 100] on div "OverView" at bounding box center [55, 95] width 111 height 17
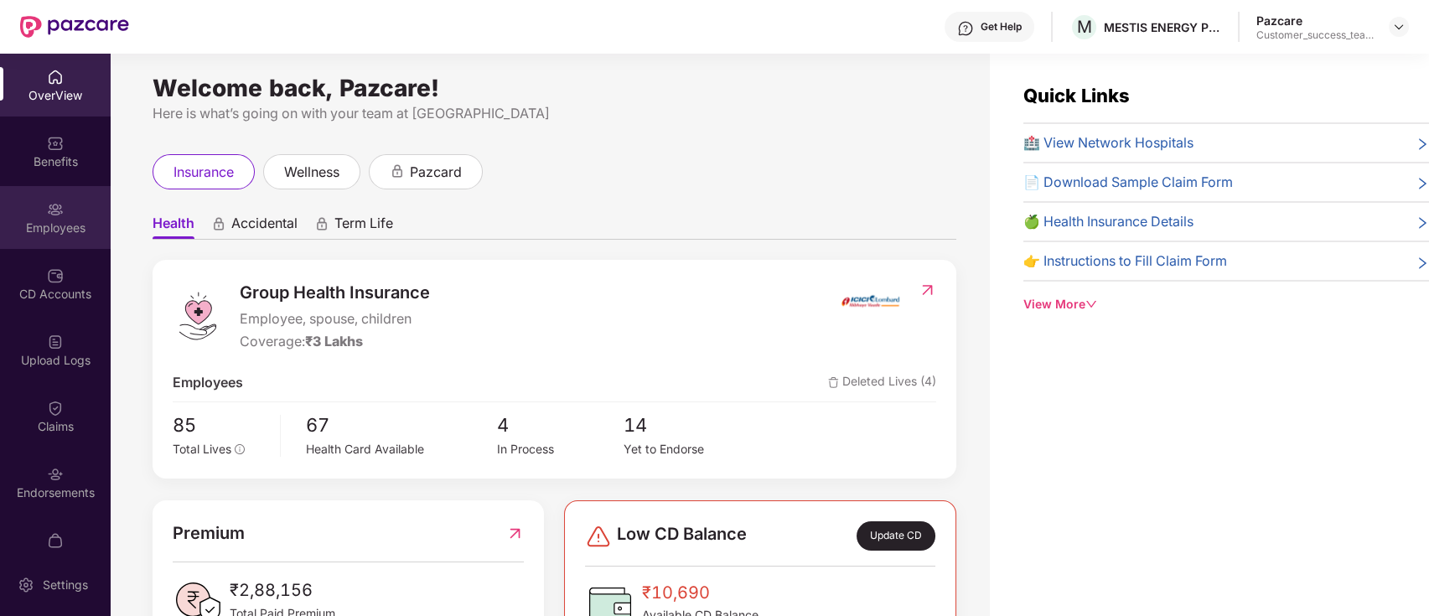
click at [54, 218] on div "Employees" at bounding box center [55, 217] width 111 height 63
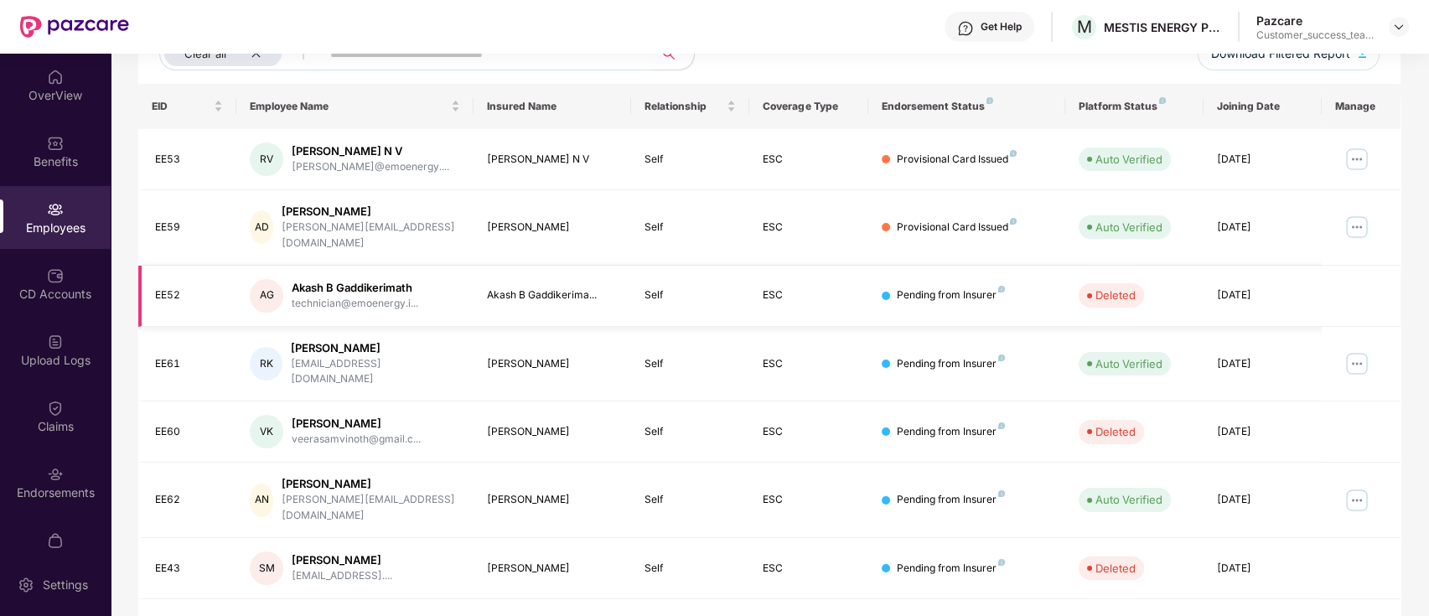
scroll to position [0, 0]
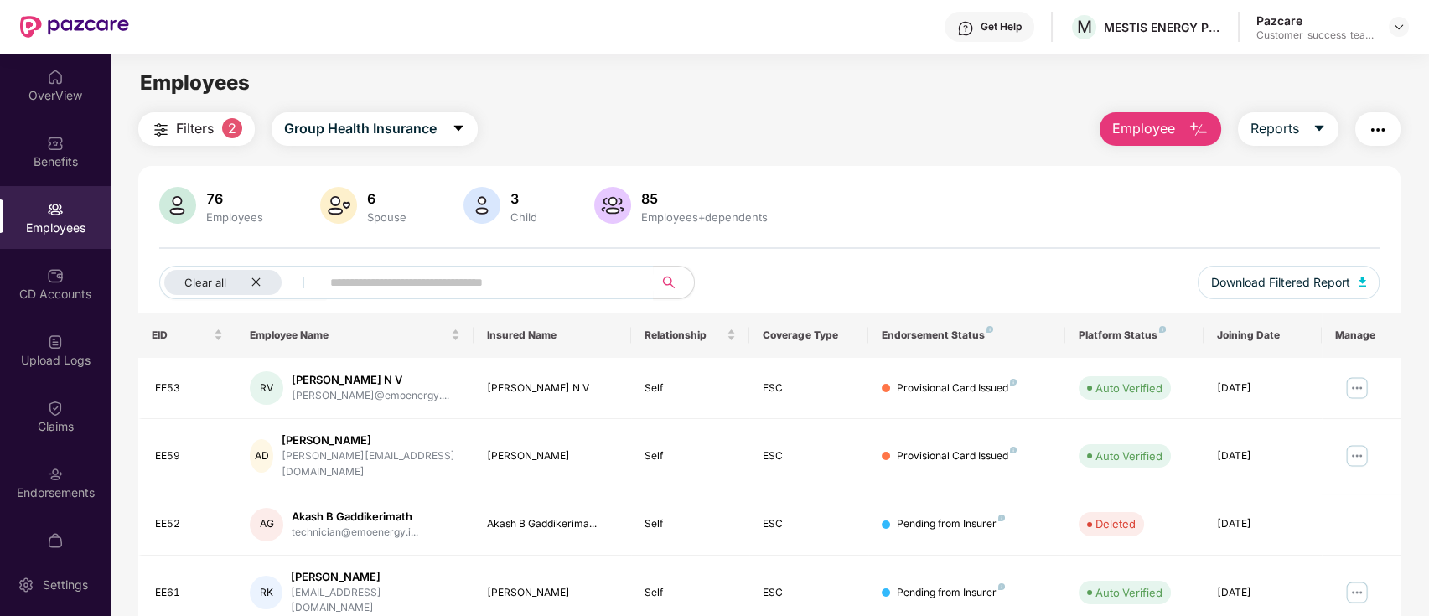
click at [171, 132] on button "Filters 2" at bounding box center [196, 129] width 116 height 34
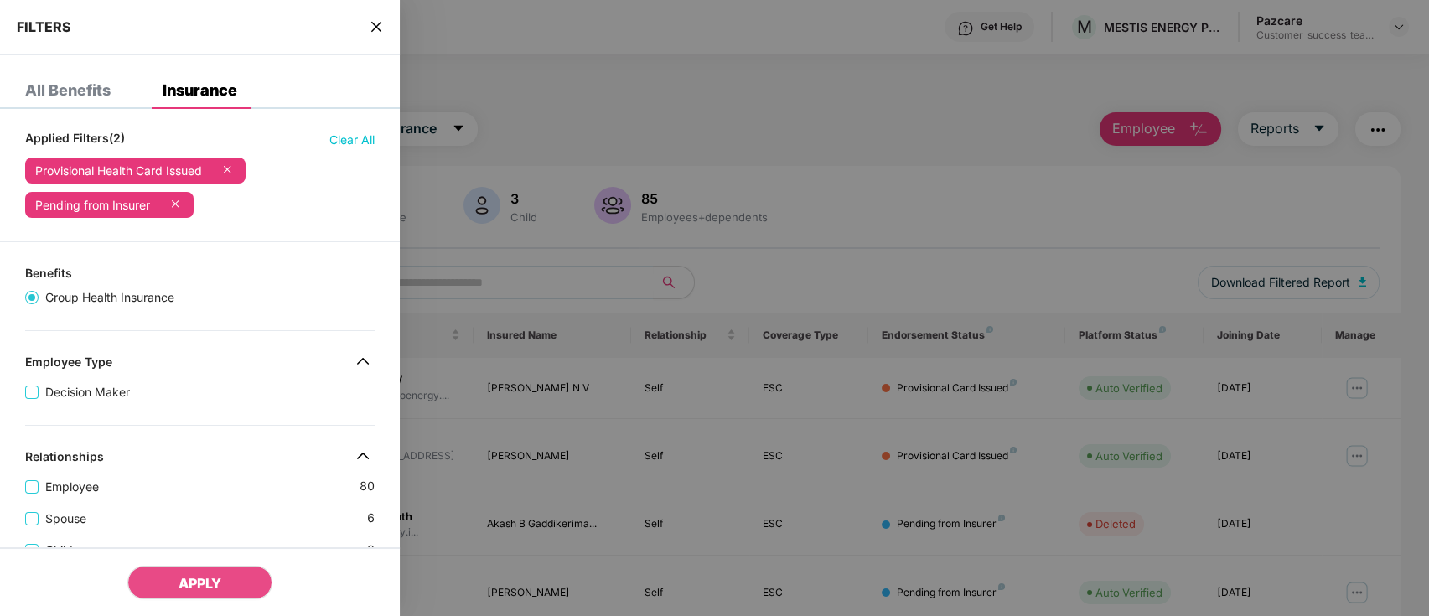
click at [382, 27] on icon "close" at bounding box center [376, 26] width 13 height 13
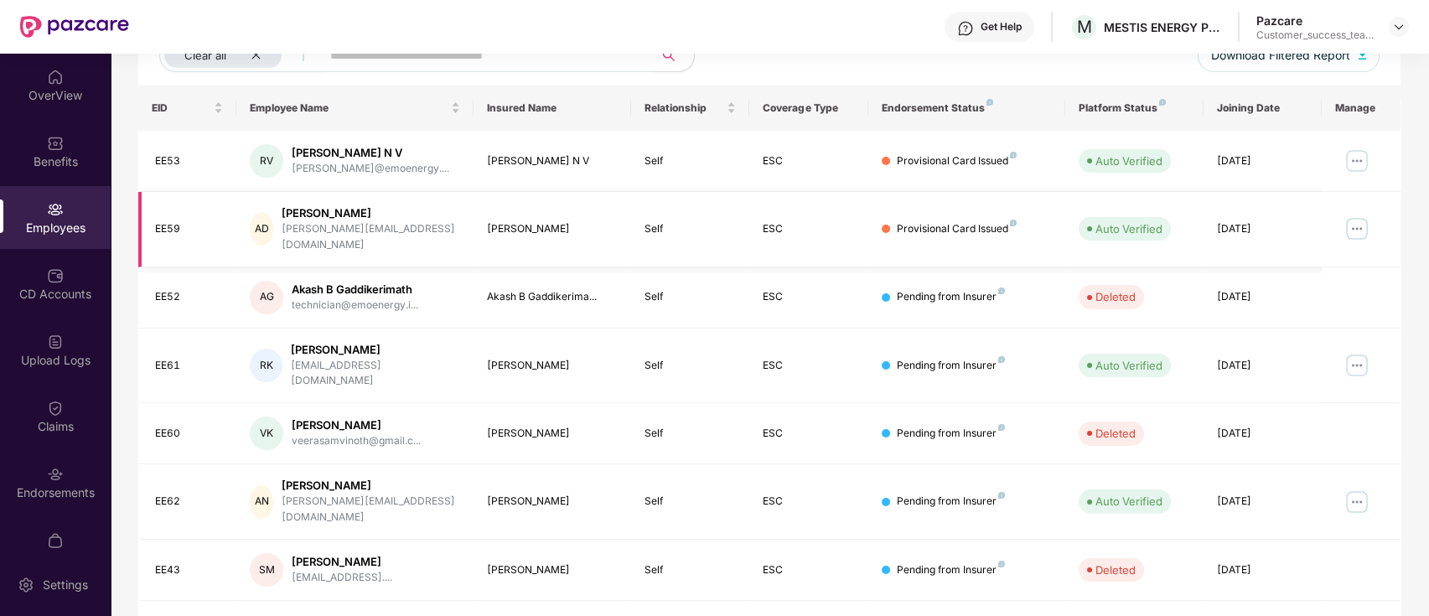
scroll to position [229, 0]
click at [91, 476] on div "Endorsements" at bounding box center [55, 482] width 111 height 63
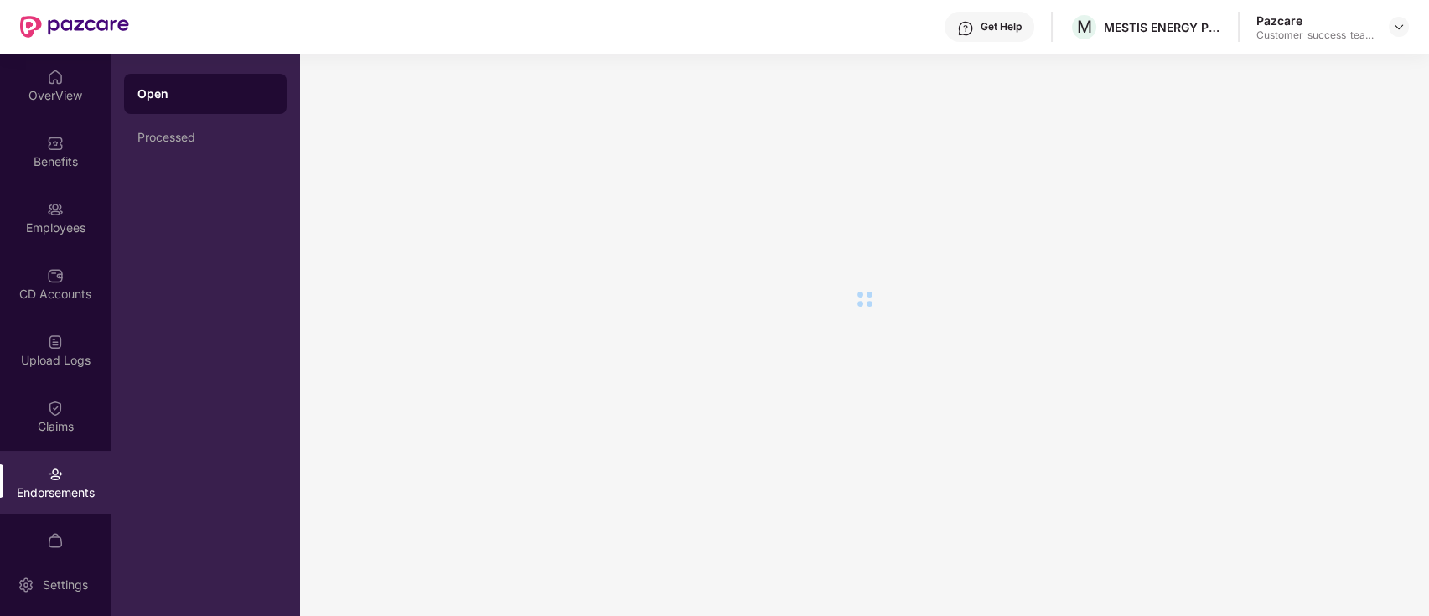
scroll to position [0, 0]
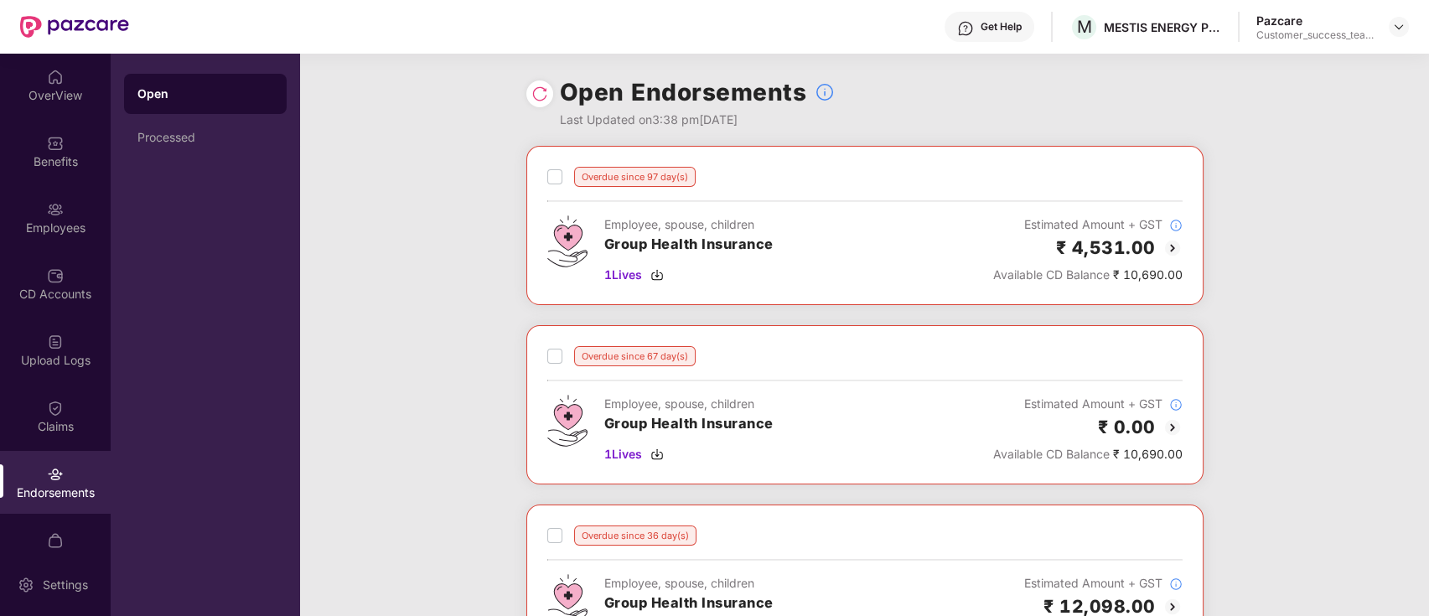
click at [208, 164] on div "Open Processed" at bounding box center [205, 335] width 189 height 562
click at [208, 149] on div "Processed" at bounding box center [205, 137] width 163 height 40
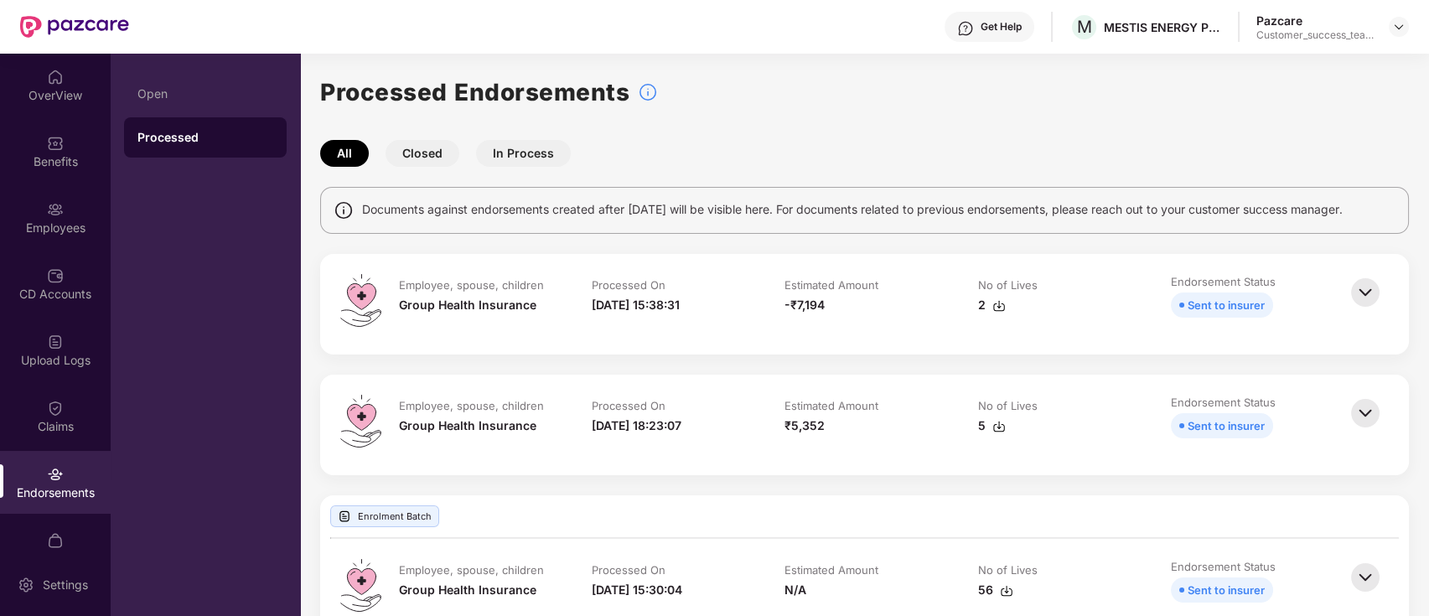
click at [1365, 409] on img at bounding box center [1365, 413] width 37 height 37
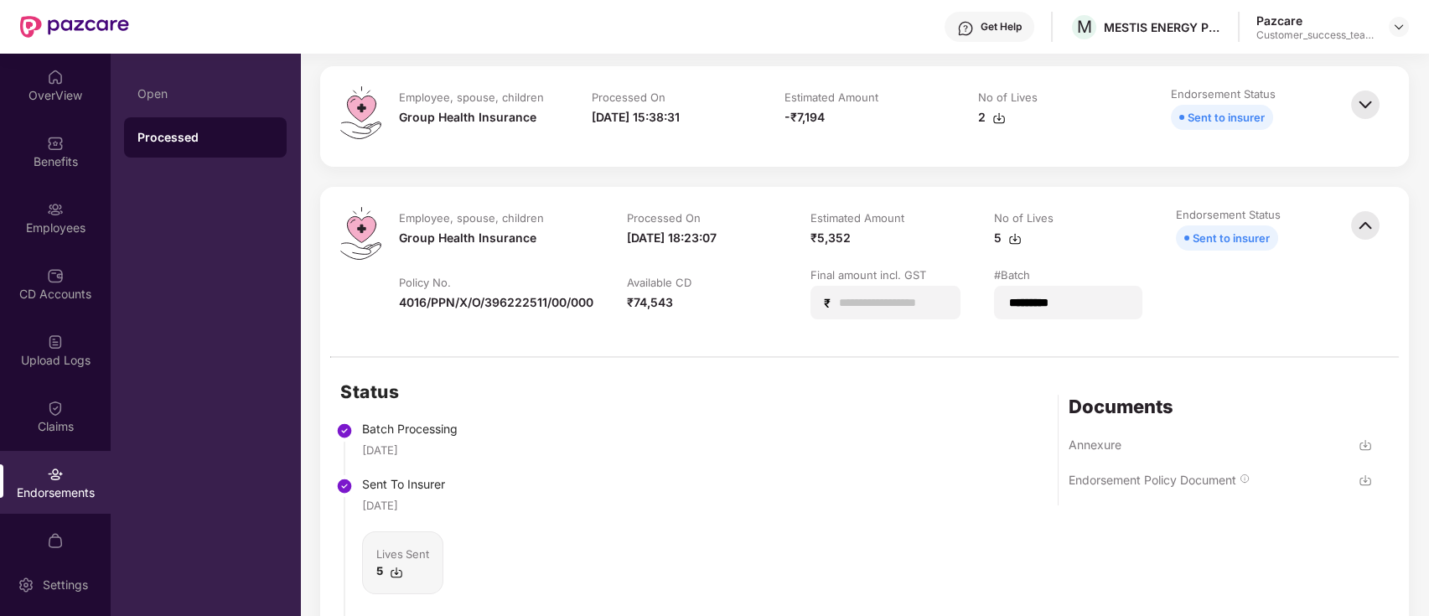
scroll to position [447, 0]
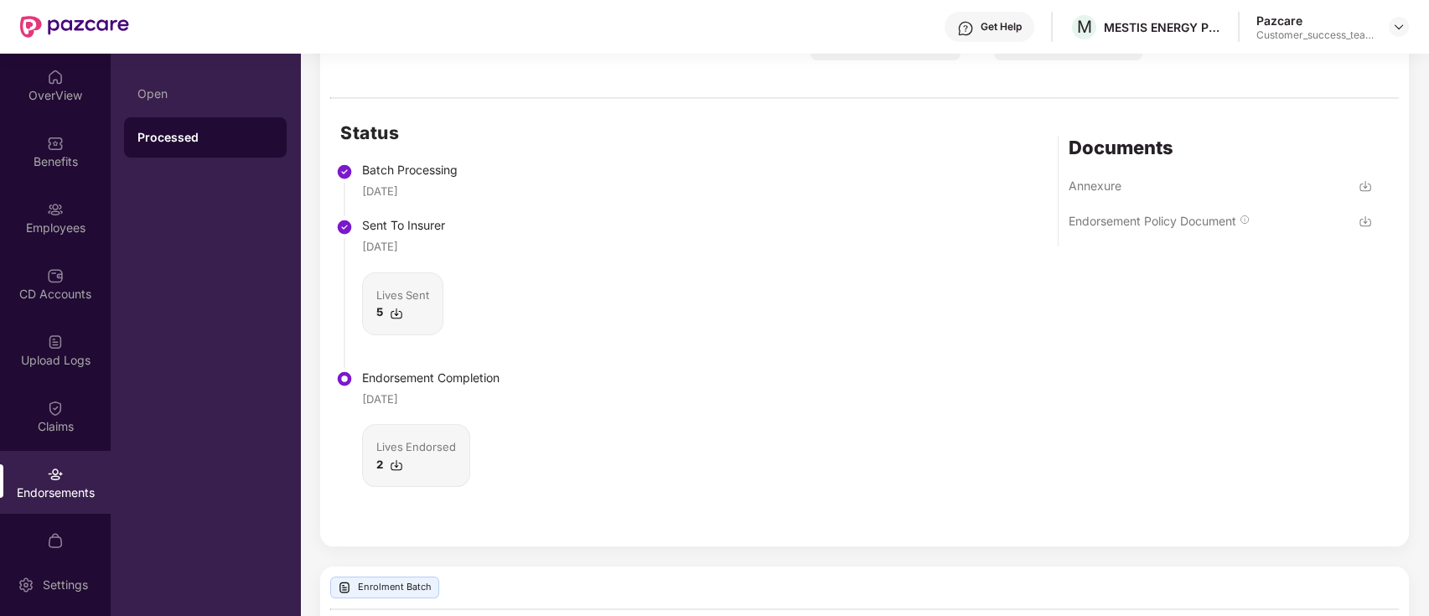
click at [1359, 185] on img at bounding box center [1364, 185] width 13 height 13
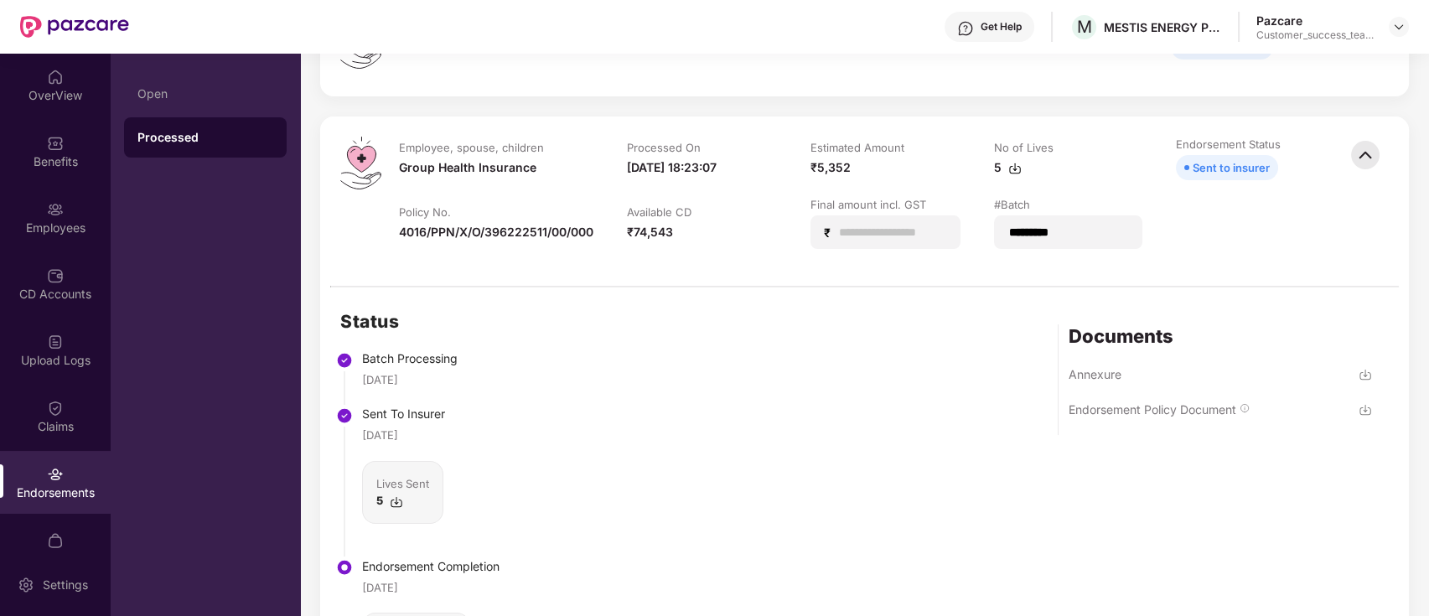
scroll to position [223, 0]
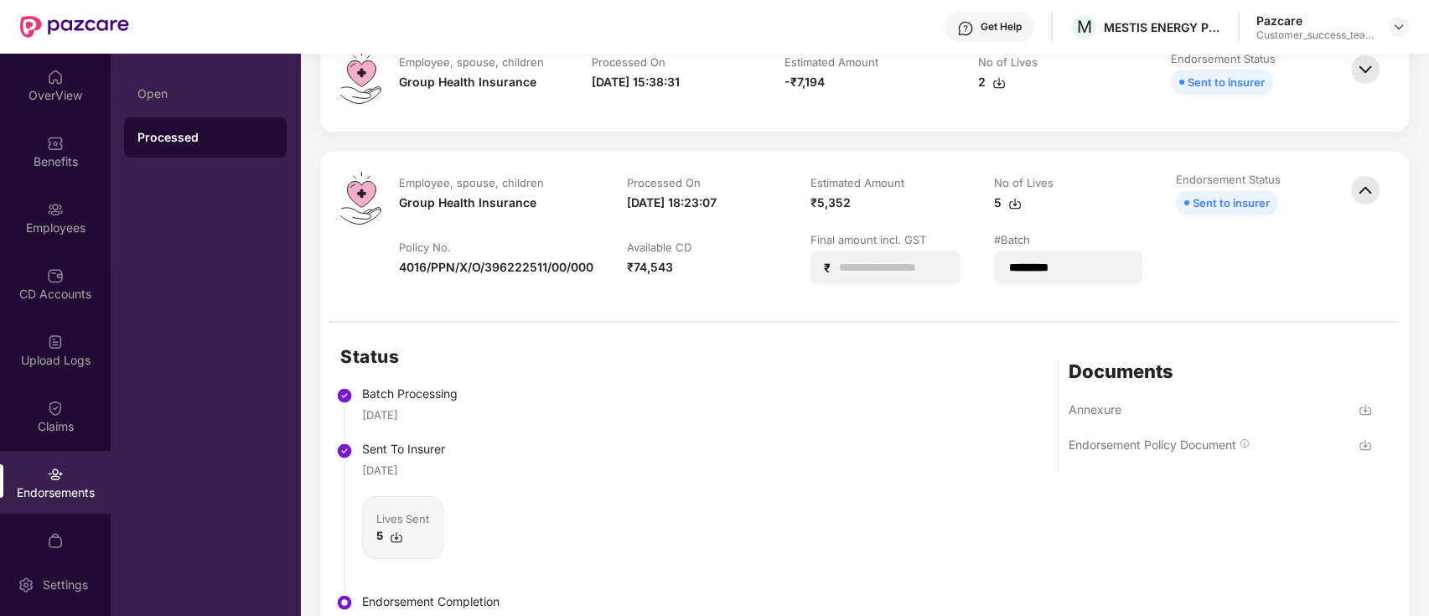
click at [1260, 206] on div "Sent to insurer" at bounding box center [1230, 203] width 77 height 18
click at [846, 259] on input "*" at bounding box center [892, 268] width 108 height 18
click at [865, 268] on input "*" at bounding box center [892, 268] width 108 height 18
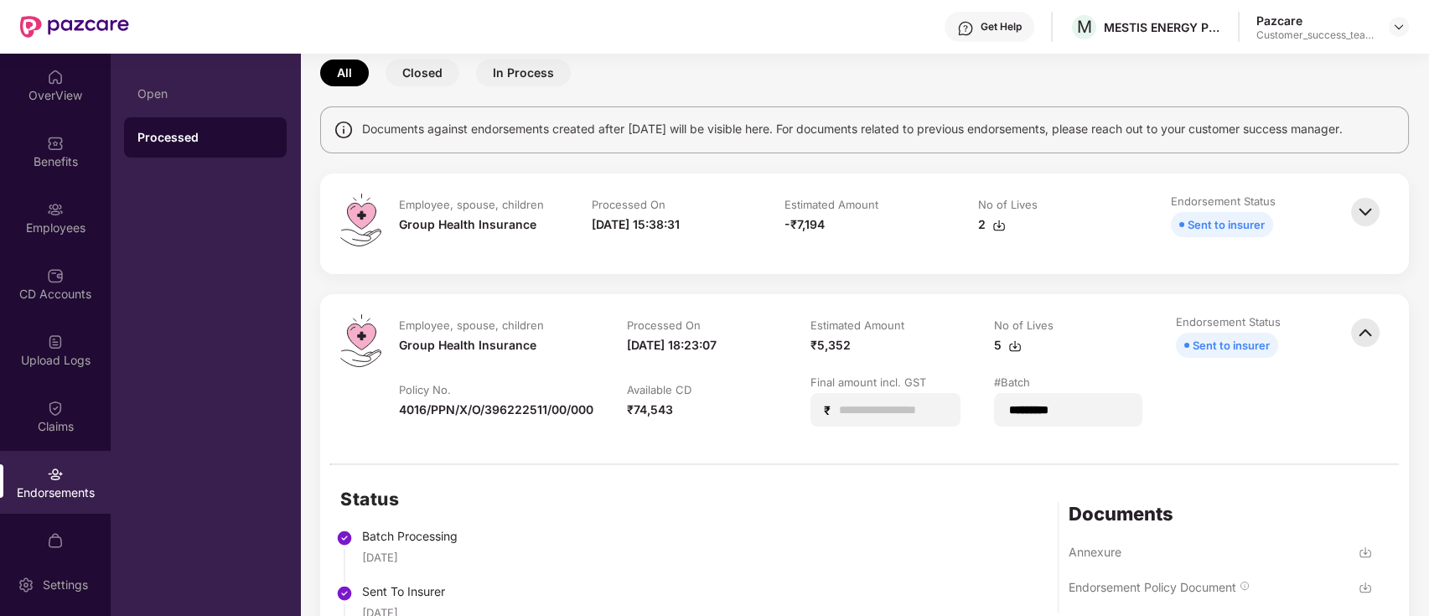
scroll to position [0, 0]
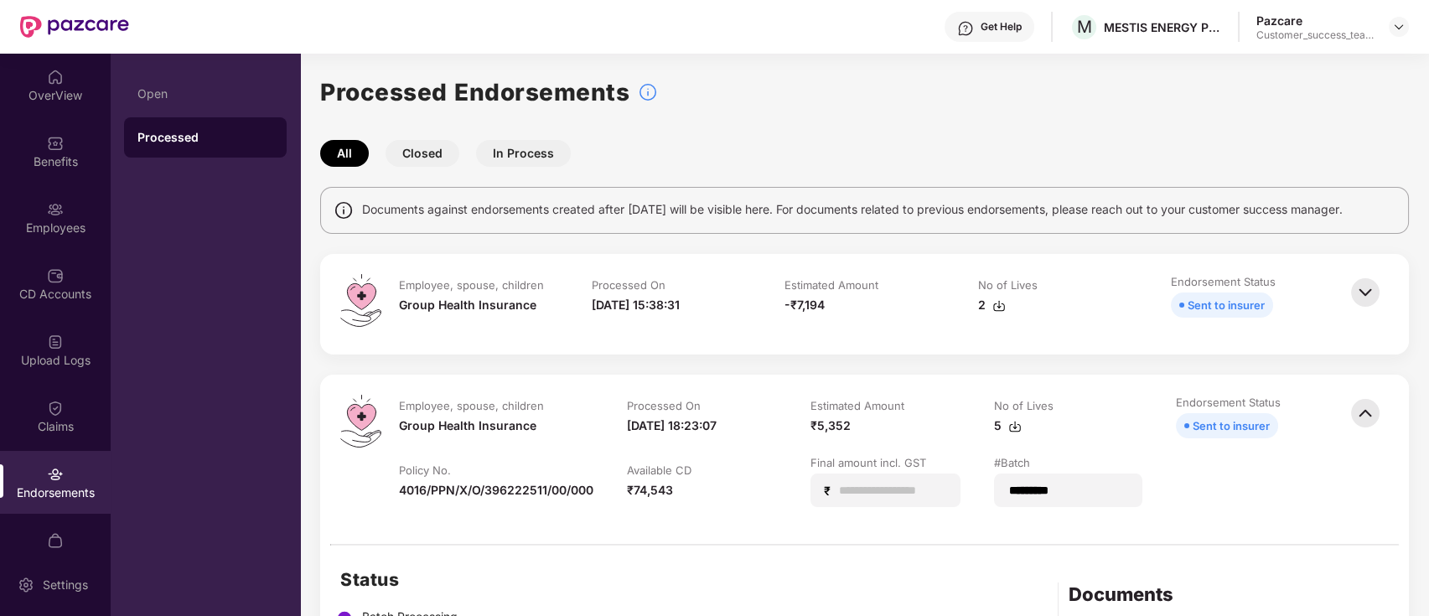
click at [670, 484] on div "₹74,543" at bounding box center [650, 490] width 46 height 18
click at [671, 495] on div "₹74,543" at bounding box center [650, 490] width 46 height 18
click at [898, 486] on input "*" at bounding box center [892, 491] width 108 height 18
click at [885, 140] on div "All Closed In Process" at bounding box center [864, 153] width 1089 height 27
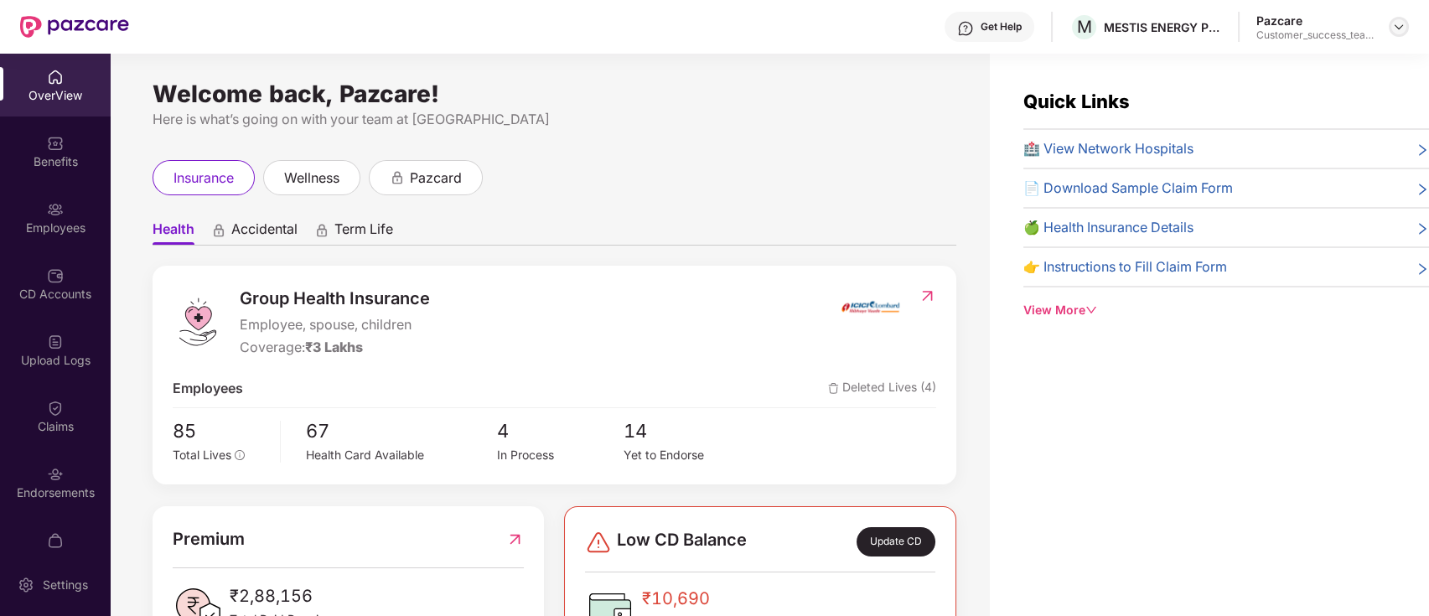
click at [1402, 30] on img at bounding box center [1398, 26] width 13 height 13
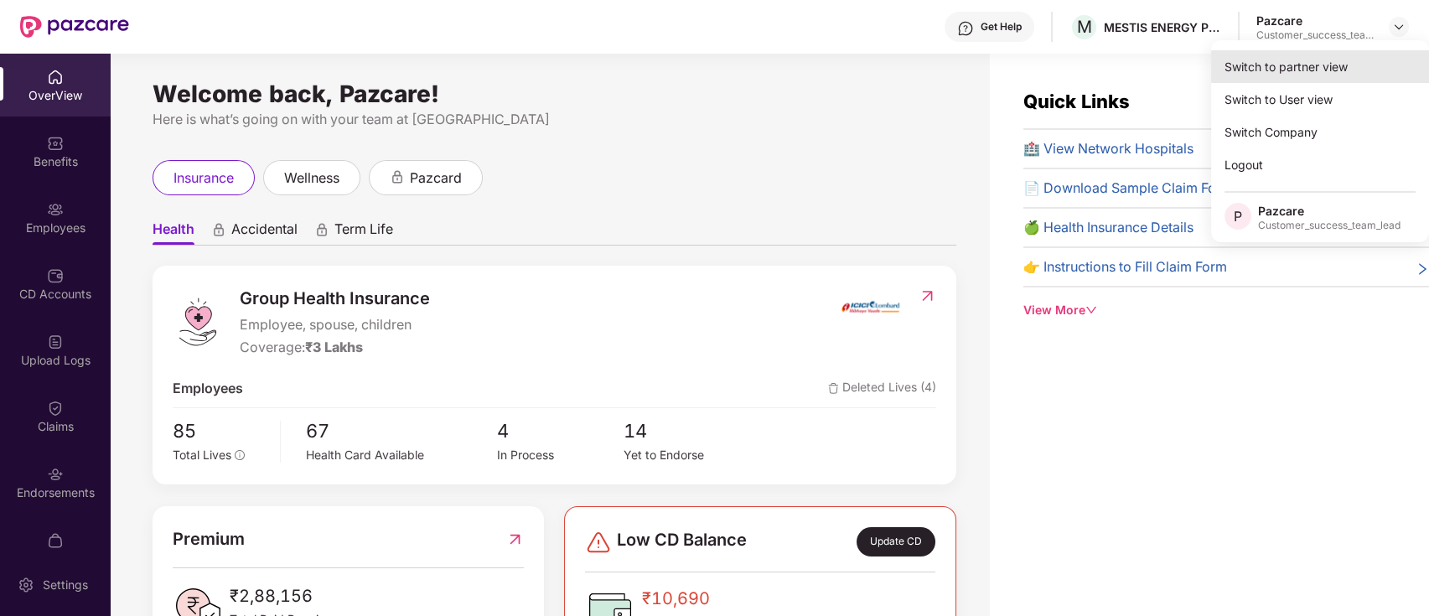
click at [1401, 73] on div "Switch to partner view" at bounding box center [1320, 66] width 218 height 33
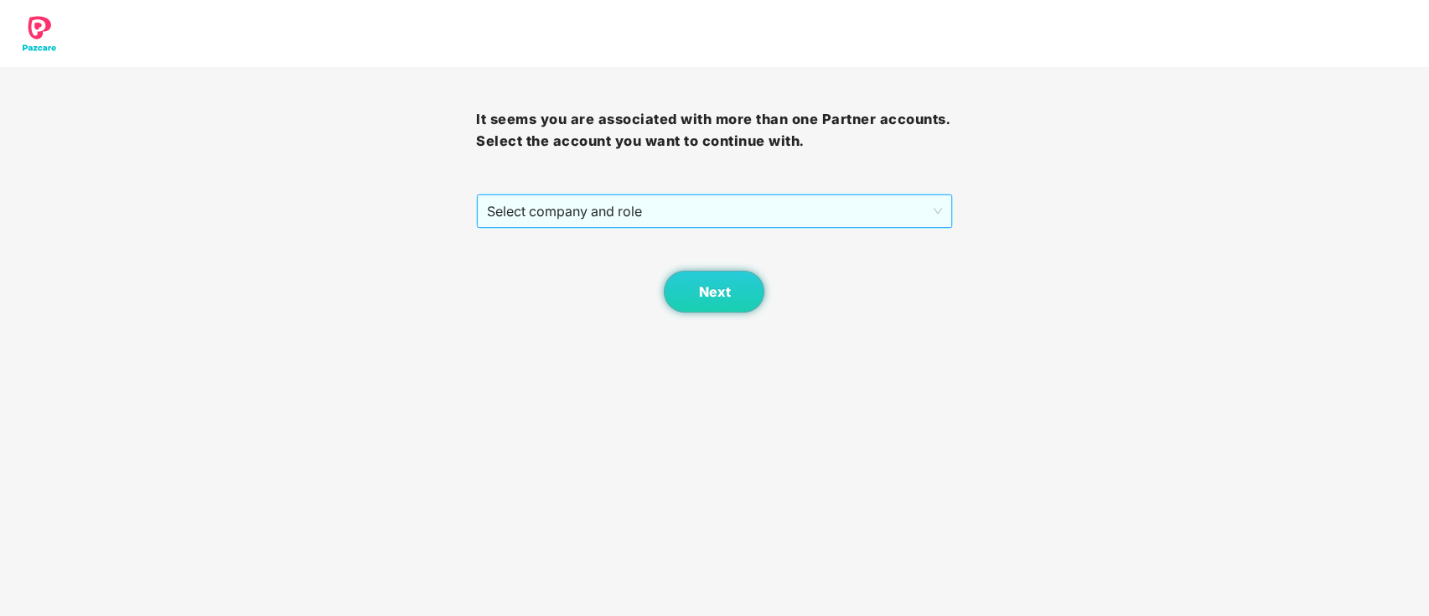
click at [686, 224] on span "Select company and role" at bounding box center [714, 211] width 454 height 32
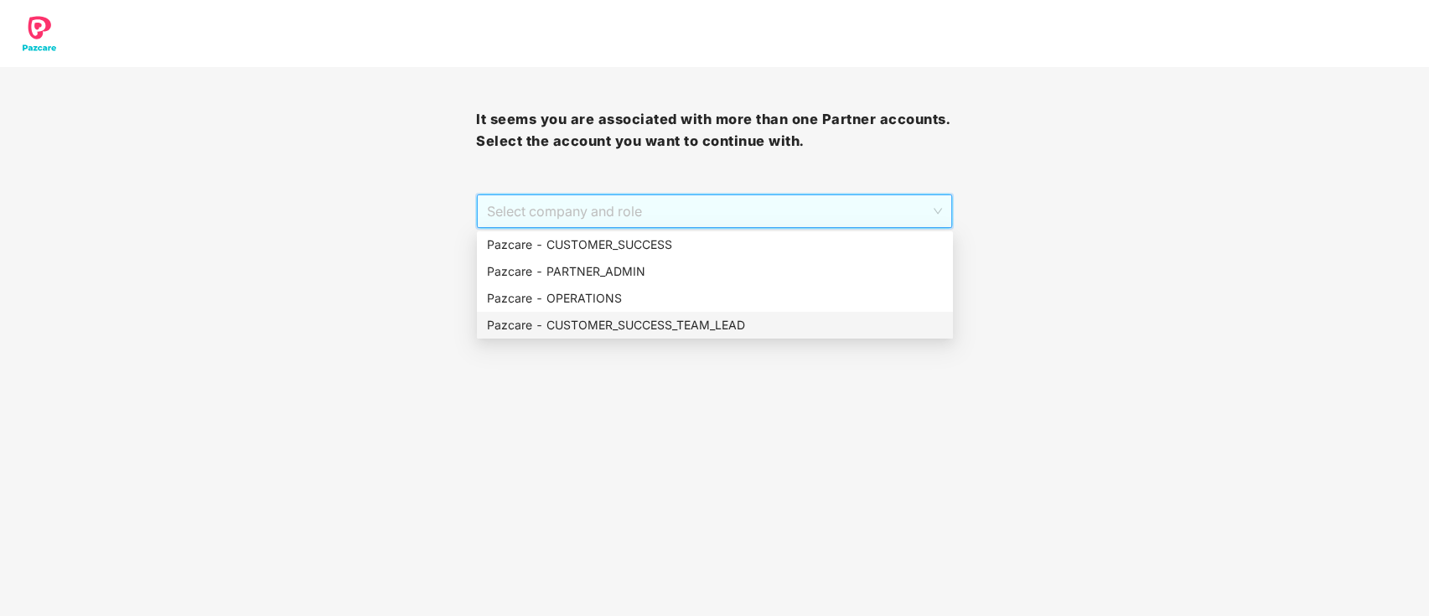
click at [686, 330] on div "Pazcare - CUSTOMER_SUCCESS_TEAM_LEAD" at bounding box center [715, 325] width 456 height 18
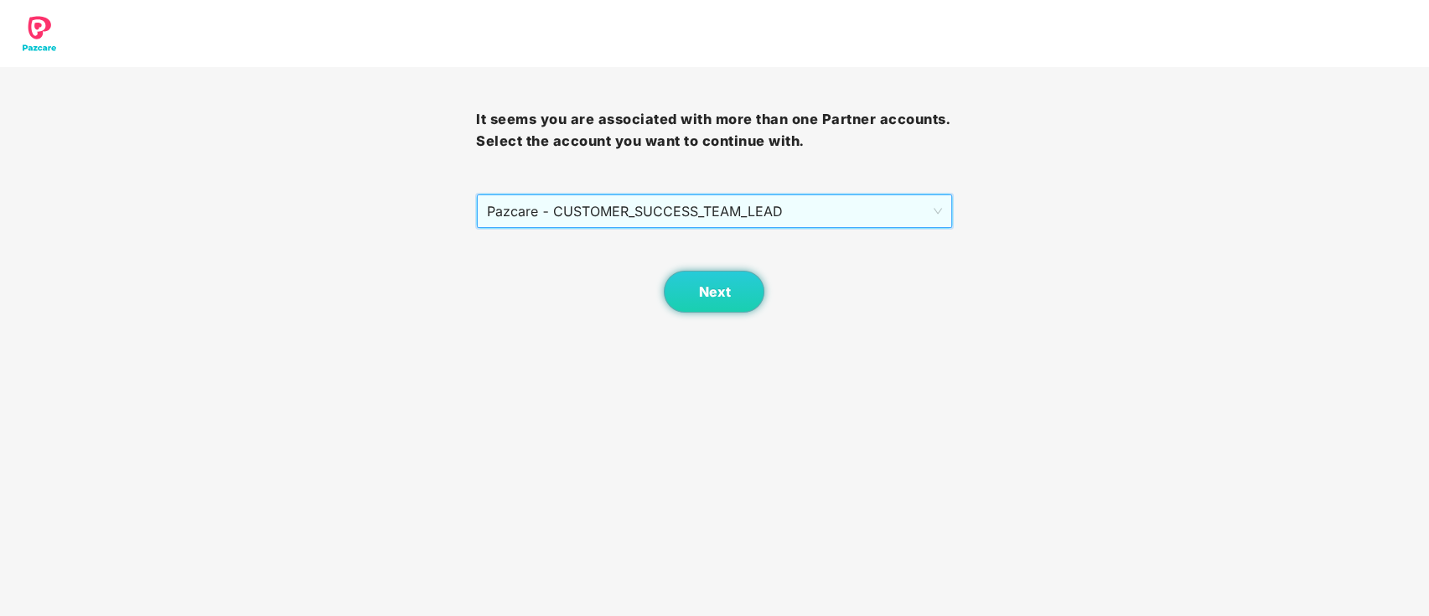
click at [707, 323] on body "It seems you are associated with more than one Partner accounts. Select the acc…" at bounding box center [714, 308] width 1429 height 616
click at [707, 297] on span "Next" at bounding box center [714, 292] width 32 height 16
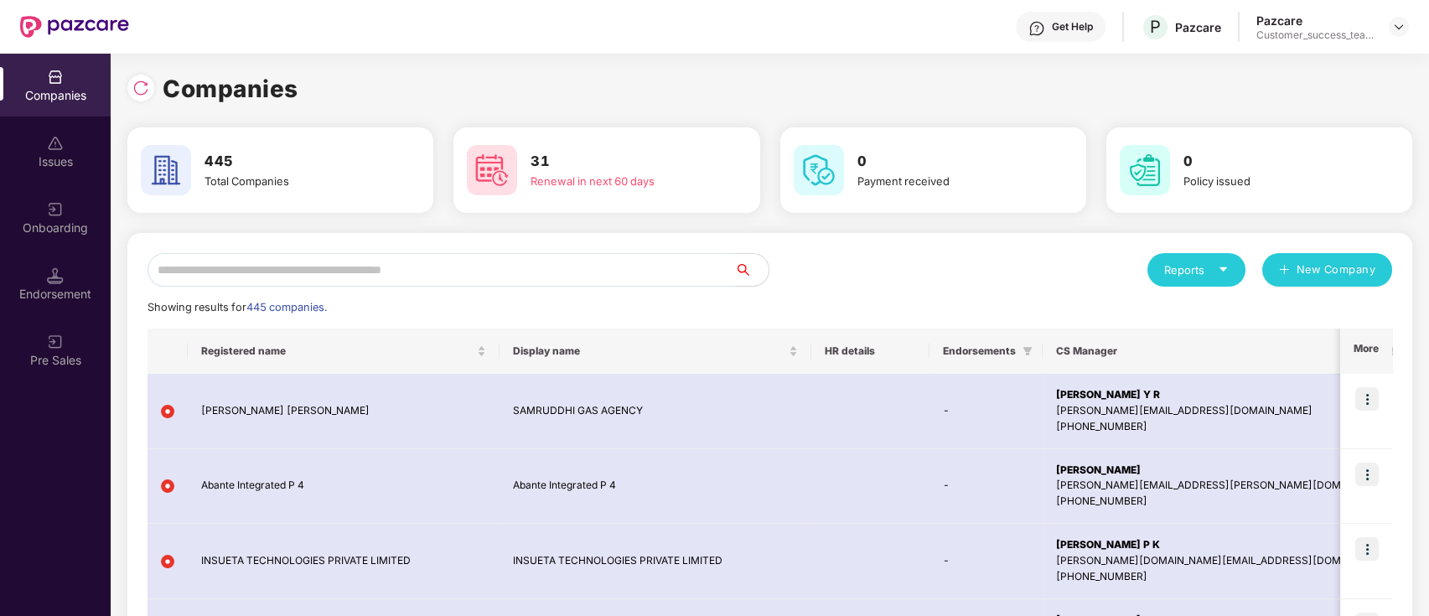
click at [59, 292] on div "Endorsement" at bounding box center [55, 294] width 111 height 17
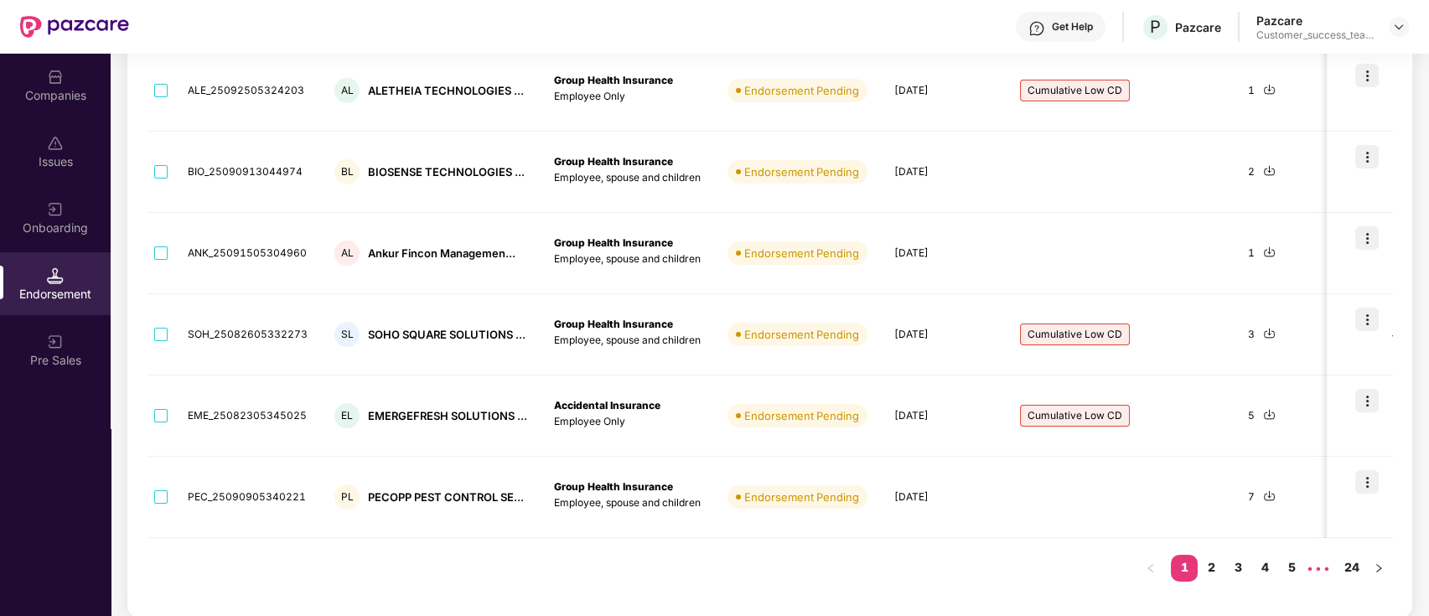
scroll to position [596, 0]
click at [1109, 335] on span "Cumulative Low CD" at bounding box center [1075, 333] width 110 height 22
click at [1358, 566] on link "24" at bounding box center [1351, 565] width 27 height 25
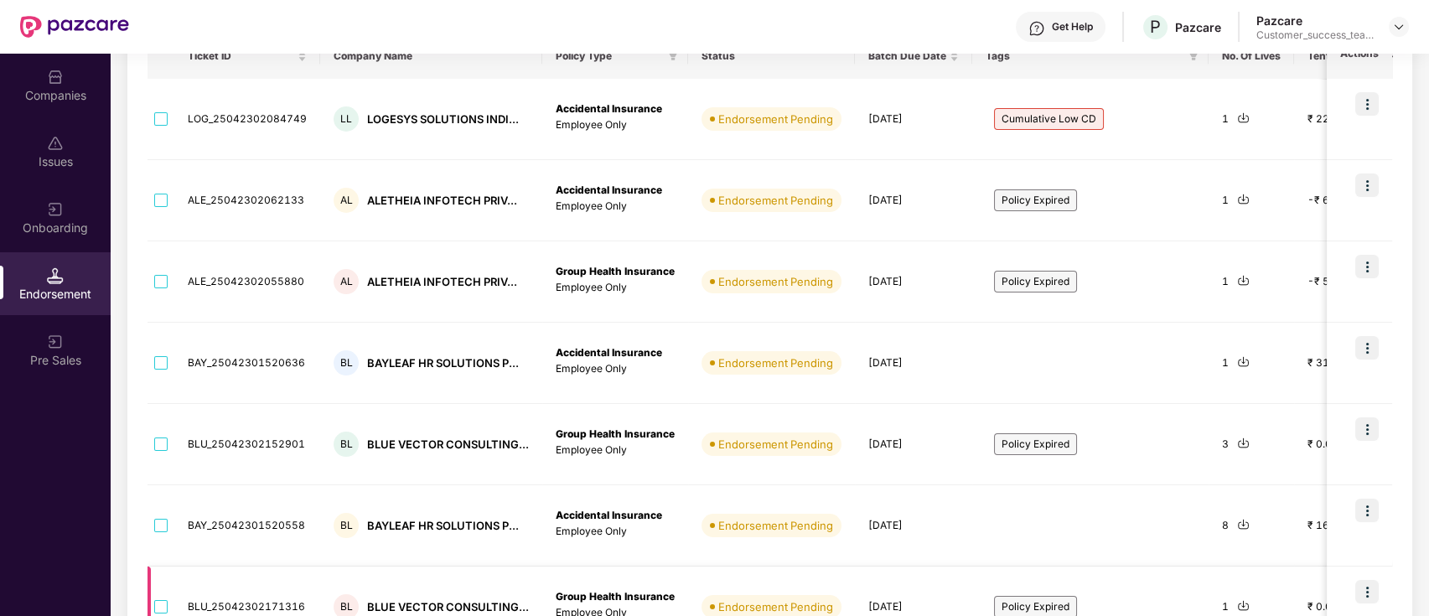
scroll to position [67, 0]
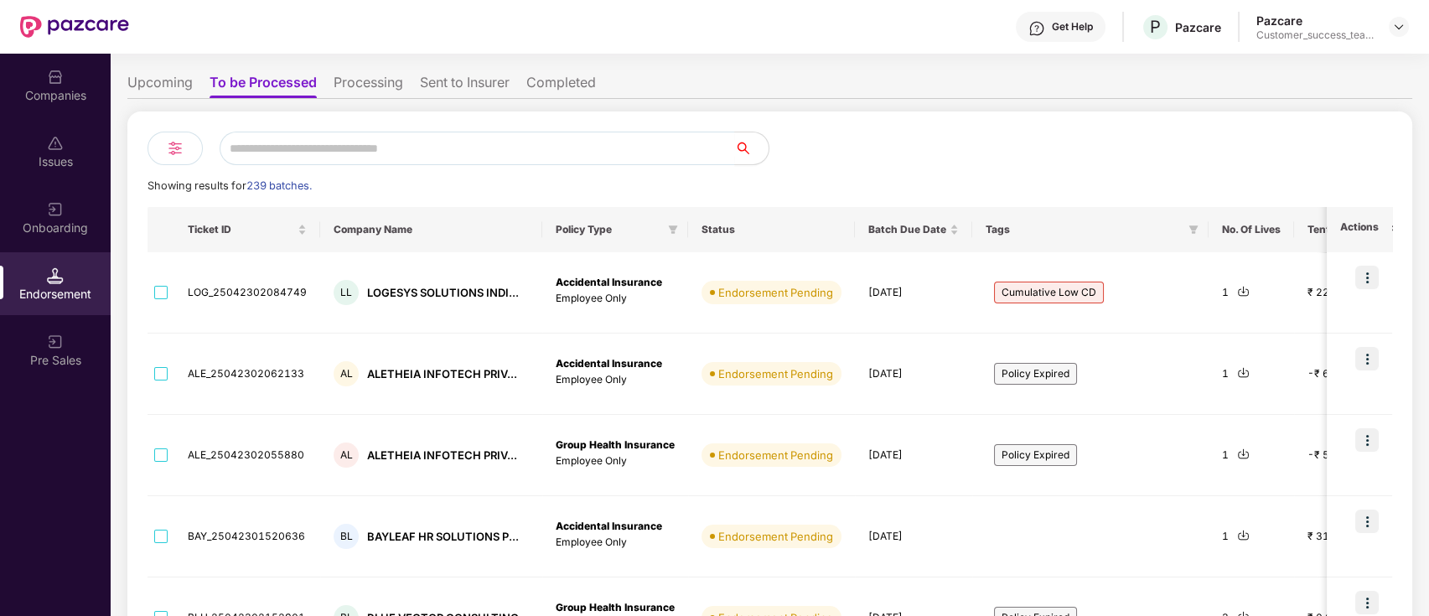
click at [563, 91] on li "Completed" at bounding box center [561, 86] width 70 height 24
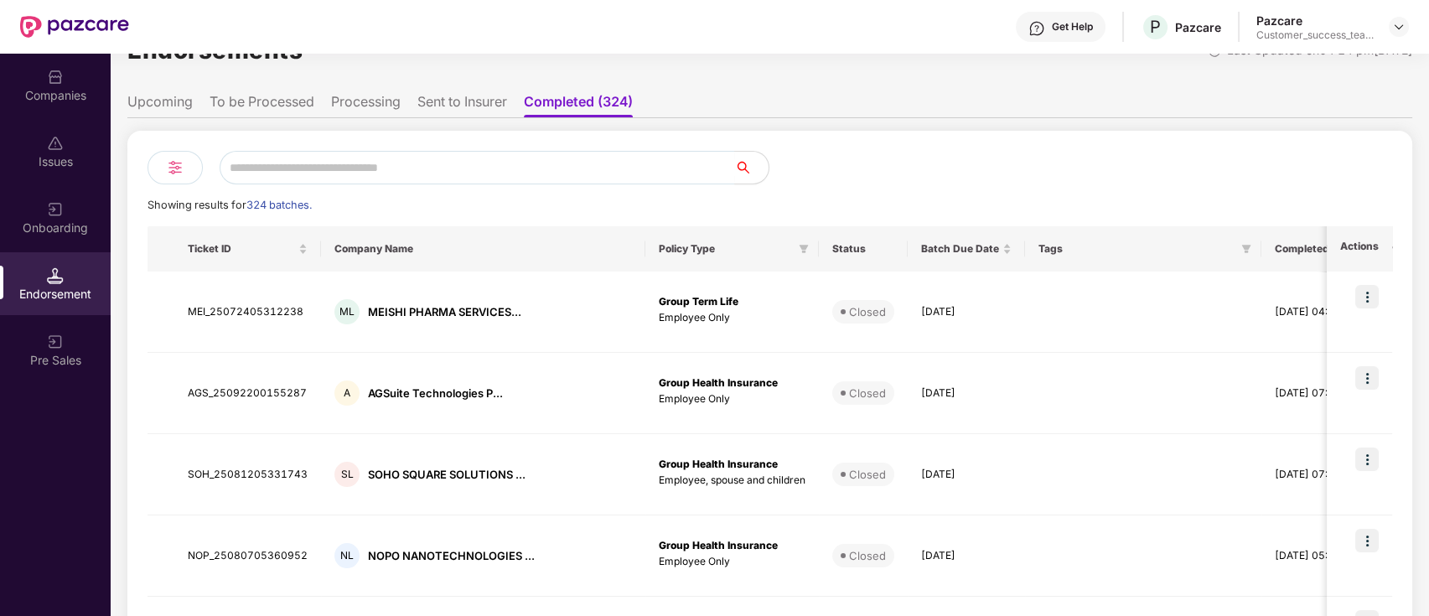
scroll to position [0, 0]
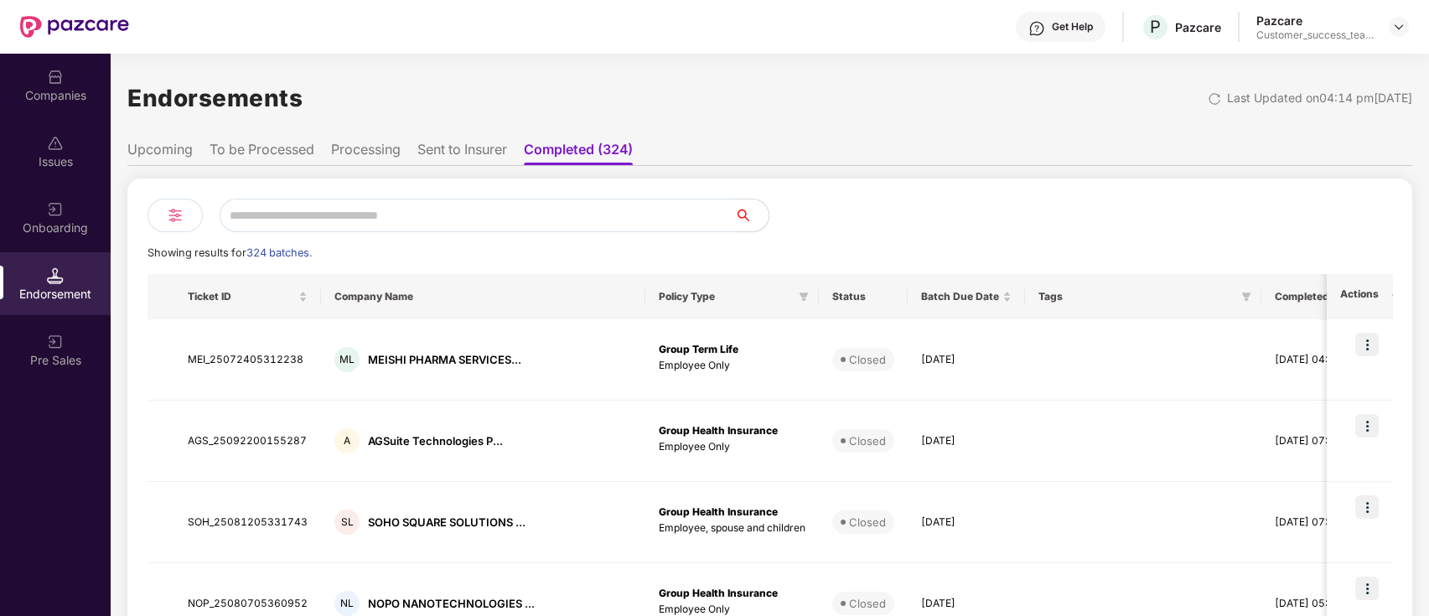
click at [494, 151] on li "Sent to Insurer" at bounding box center [462, 153] width 90 height 24
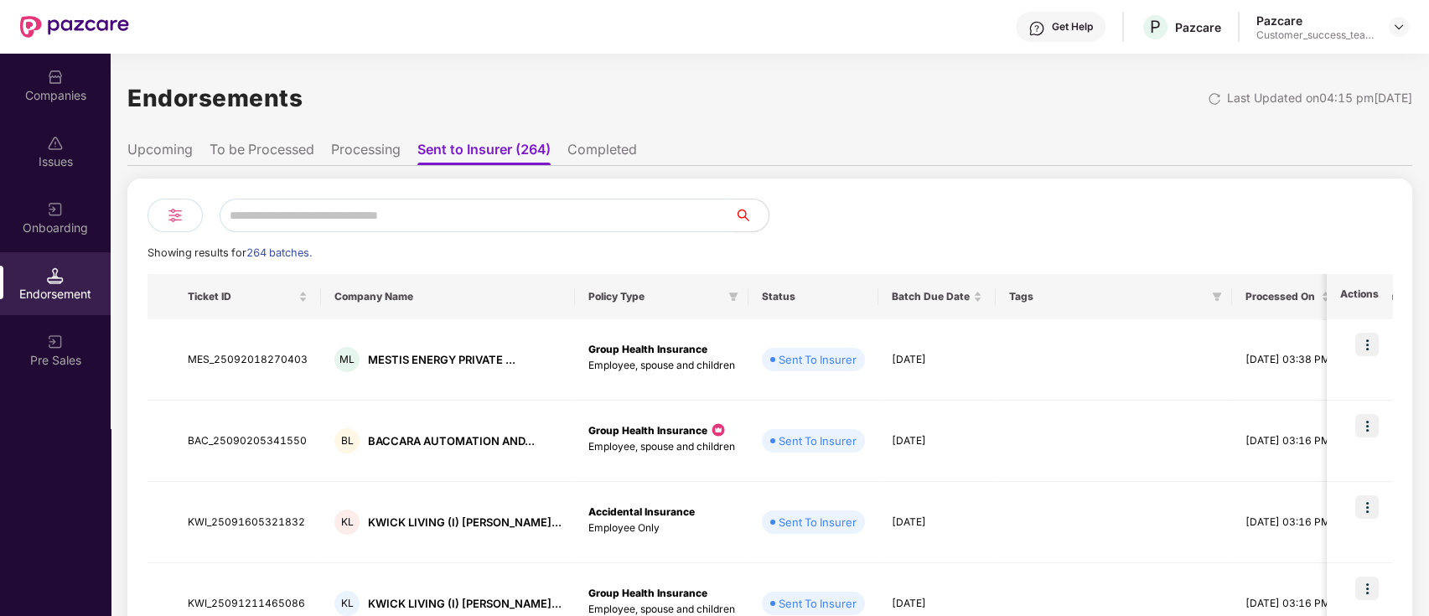
click at [375, 139] on ul "Upcoming To be Processed Processing Sent to Insurer (264) Completed" at bounding box center [769, 149] width 1285 height 34
click at [370, 159] on li "Processing" at bounding box center [366, 153] width 70 height 24
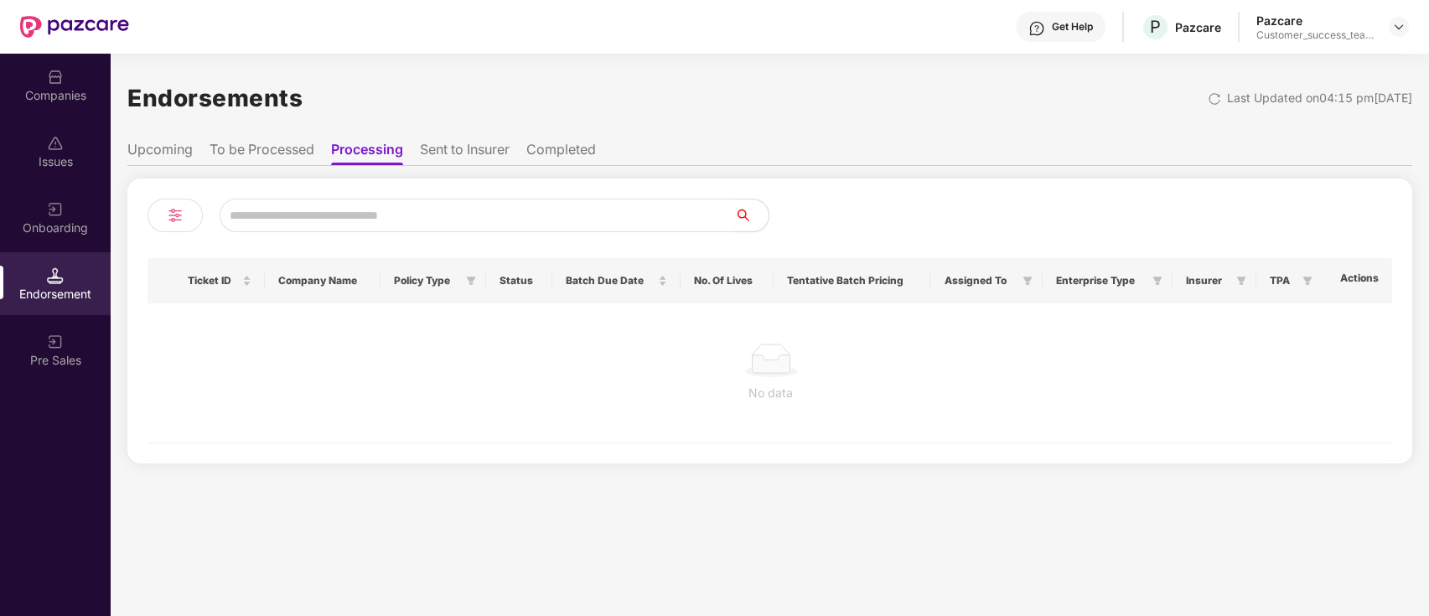
click at [168, 151] on li "Upcoming" at bounding box center [159, 153] width 65 height 24
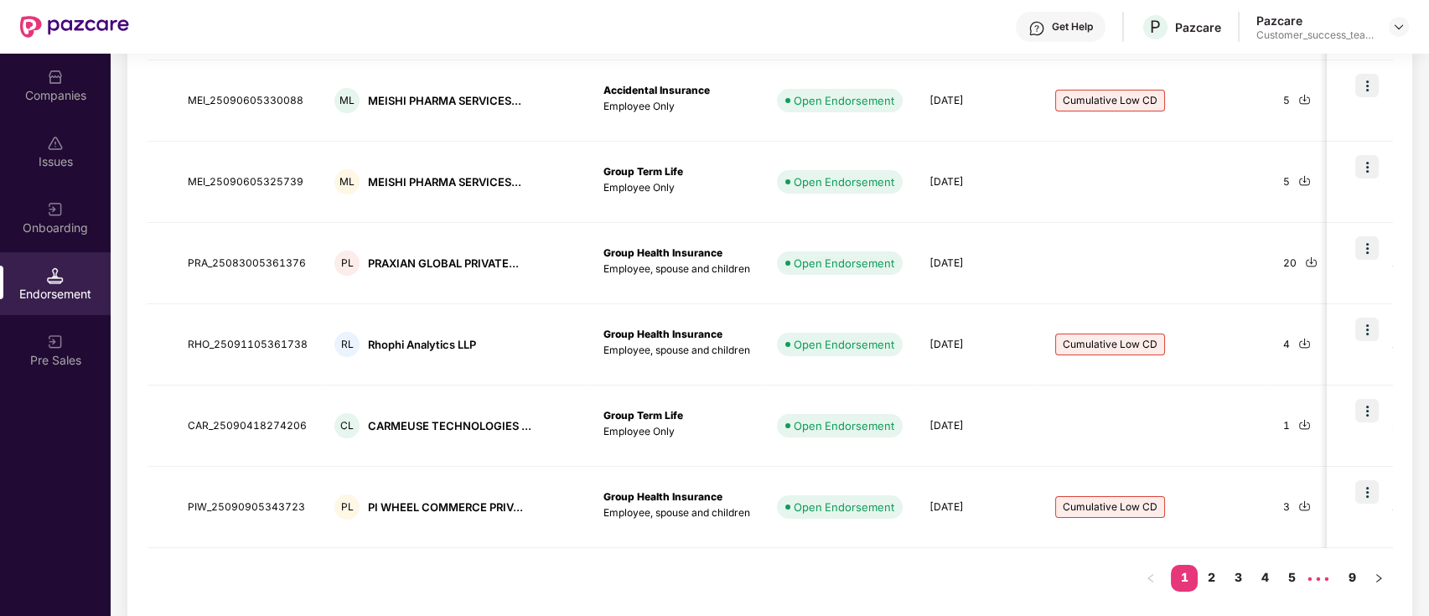
scroll to position [596, 0]
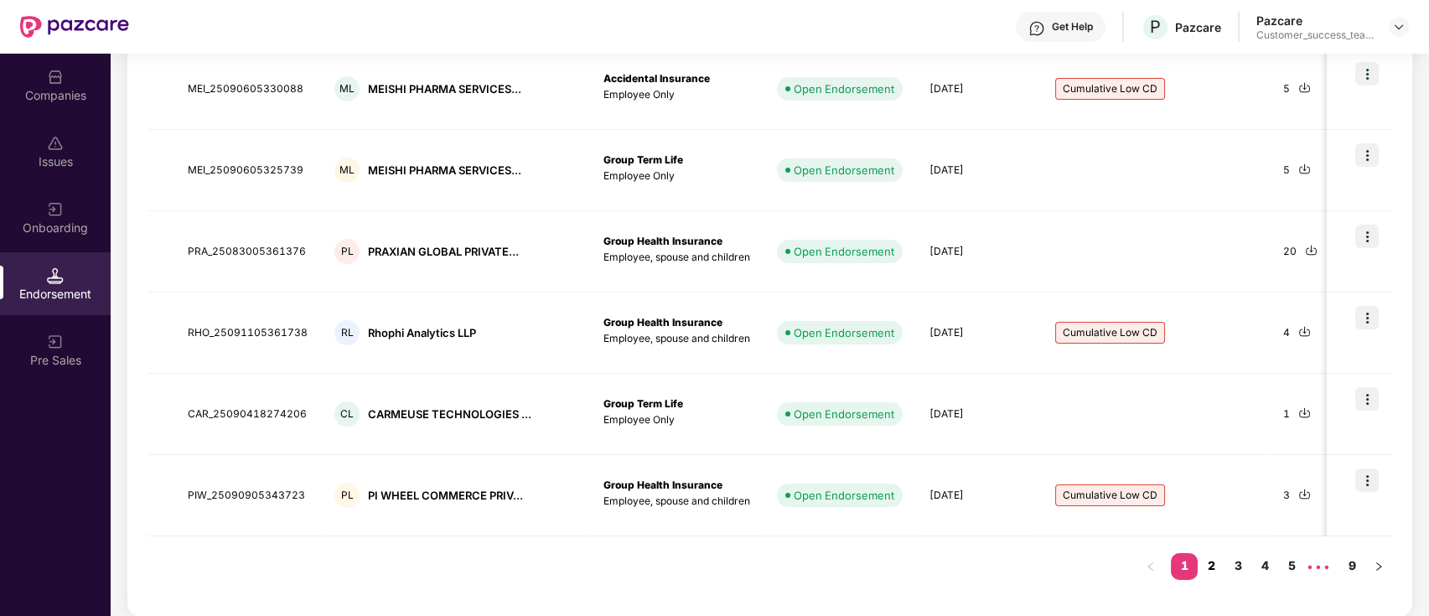
click at [1211, 564] on link "2" at bounding box center [1210, 565] width 27 height 25
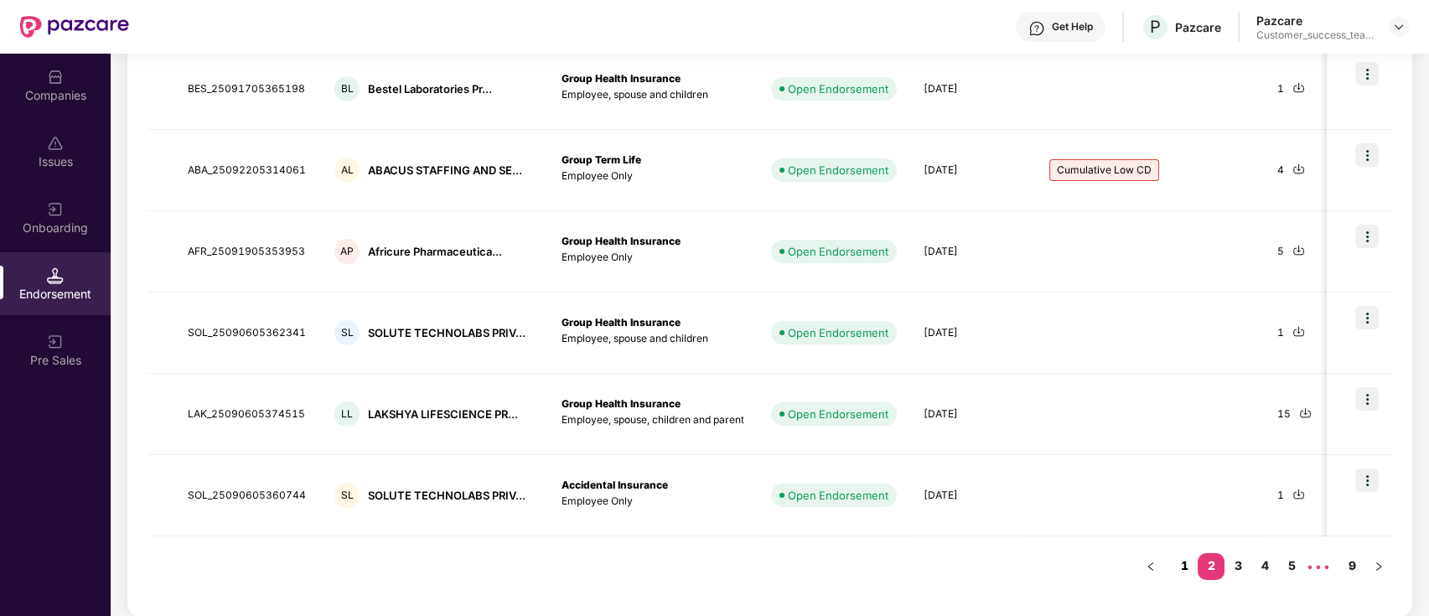
click at [1171, 564] on link "1" at bounding box center [1184, 565] width 27 height 25
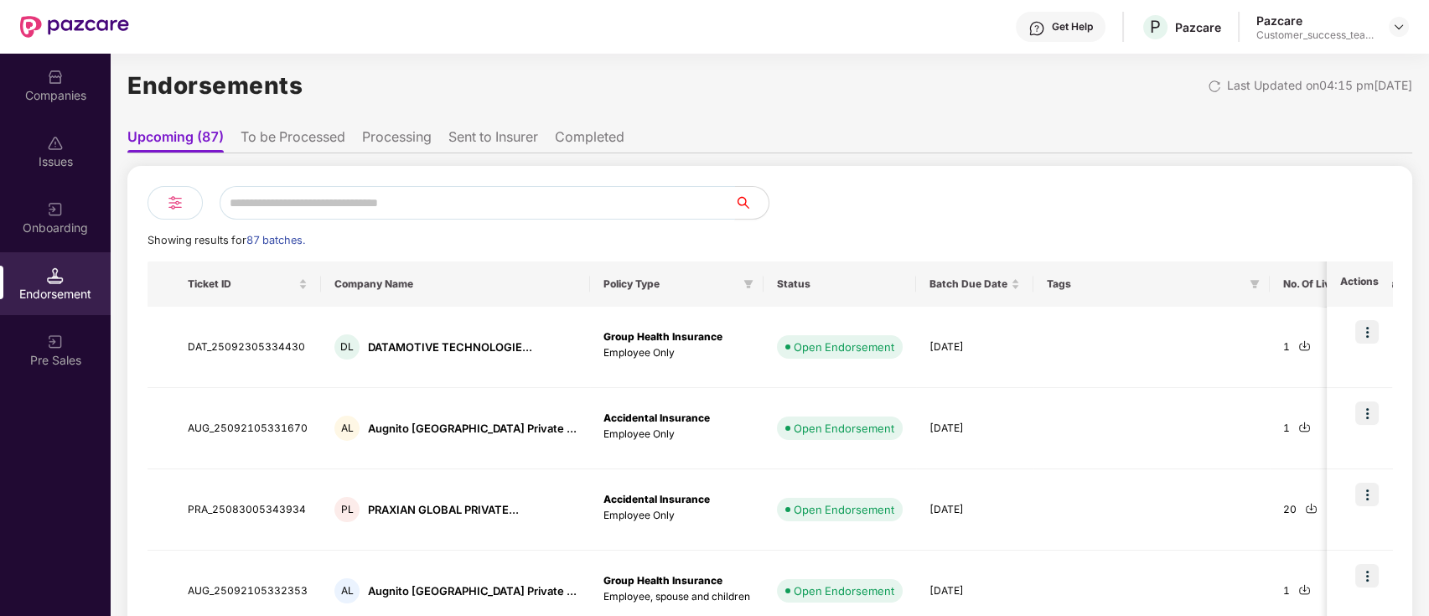
scroll to position [0, 0]
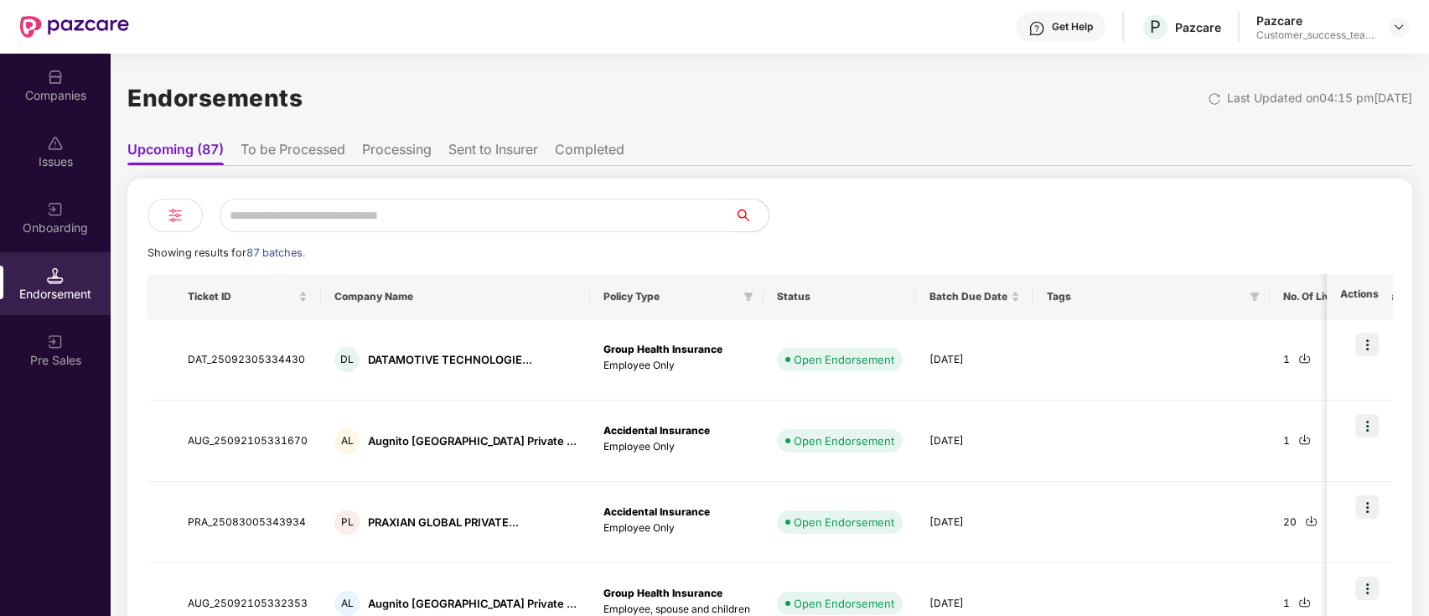
click at [54, 92] on div "Companies" at bounding box center [55, 95] width 111 height 17
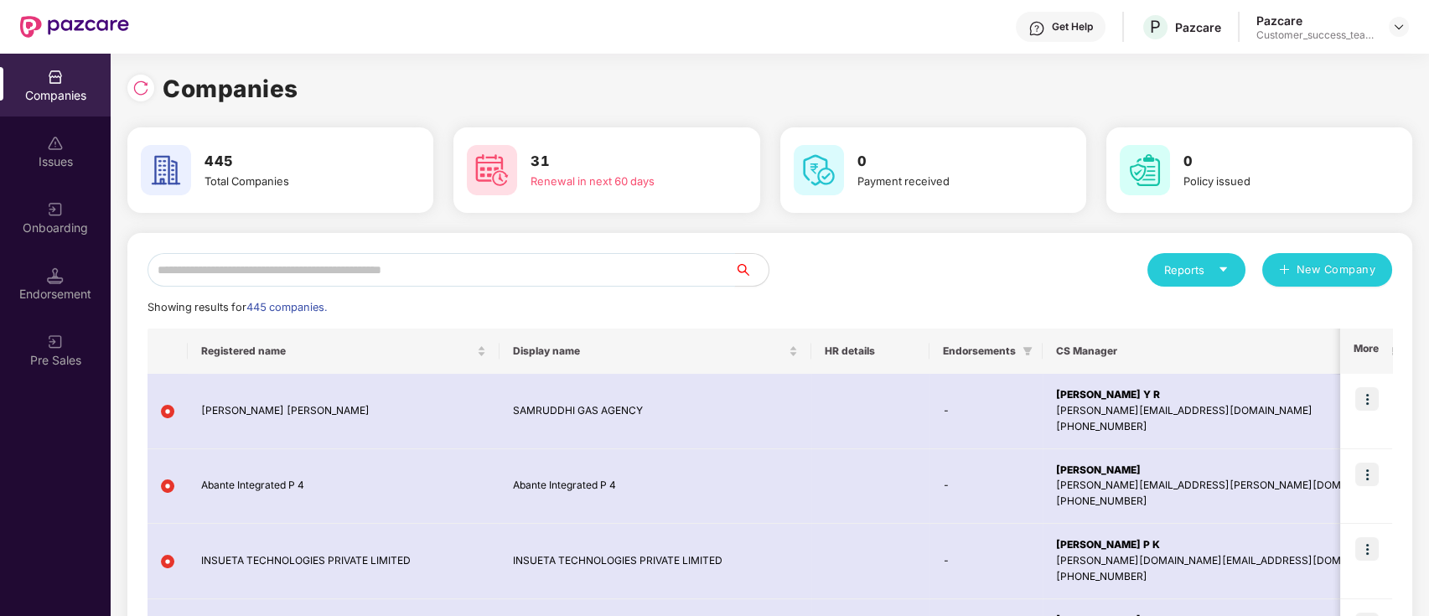
click at [582, 265] on input "text" at bounding box center [440, 270] width 587 height 34
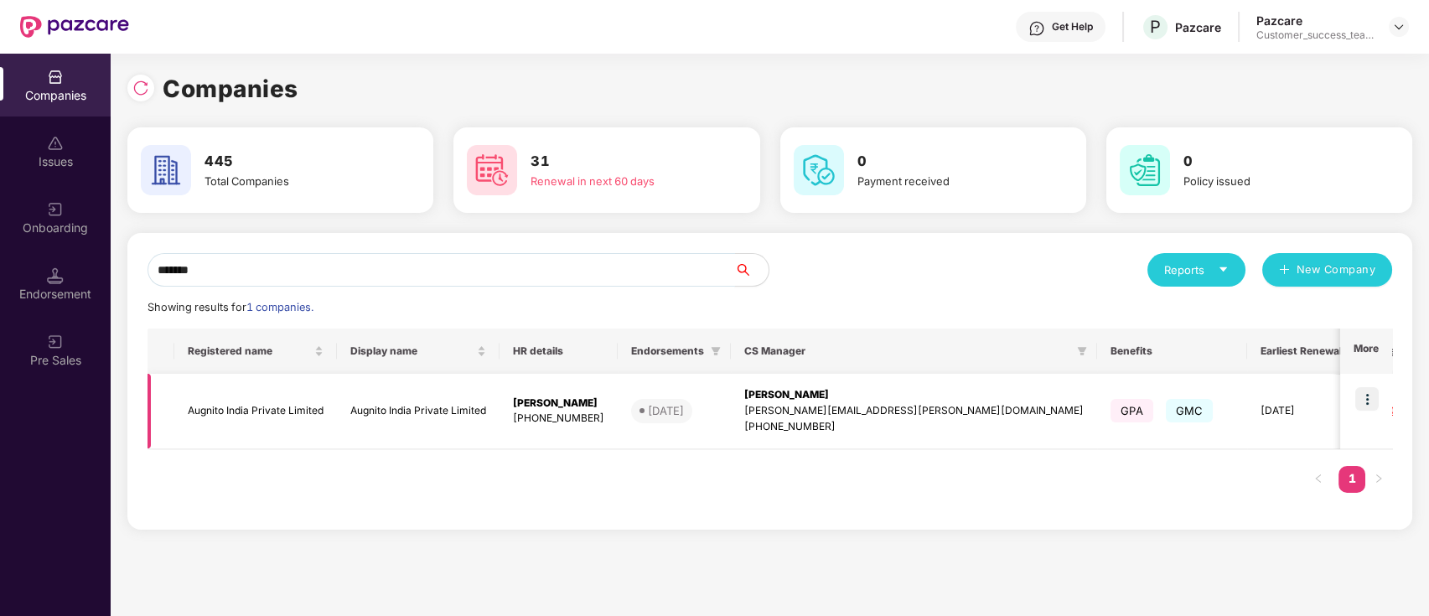
type input "*******"
click at [1368, 403] on img at bounding box center [1366, 398] width 23 height 23
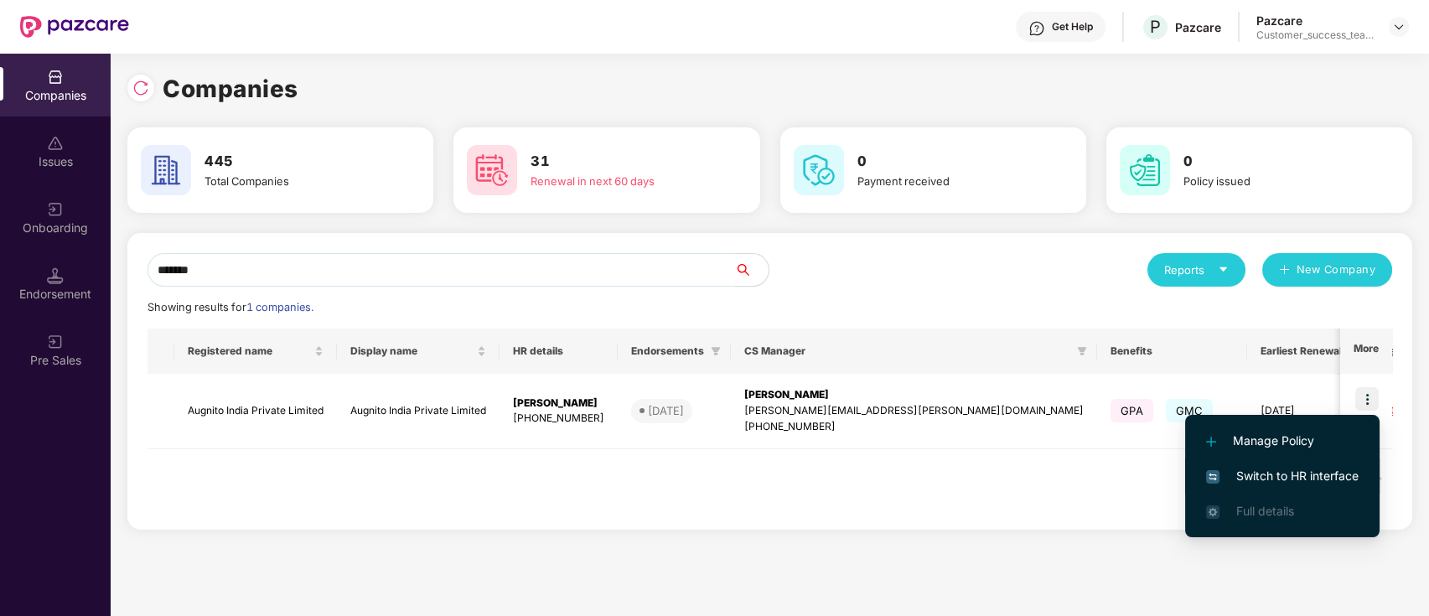
click at [1343, 478] on span "Switch to HR interface" at bounding box center [1282, 476] width 153 height 18
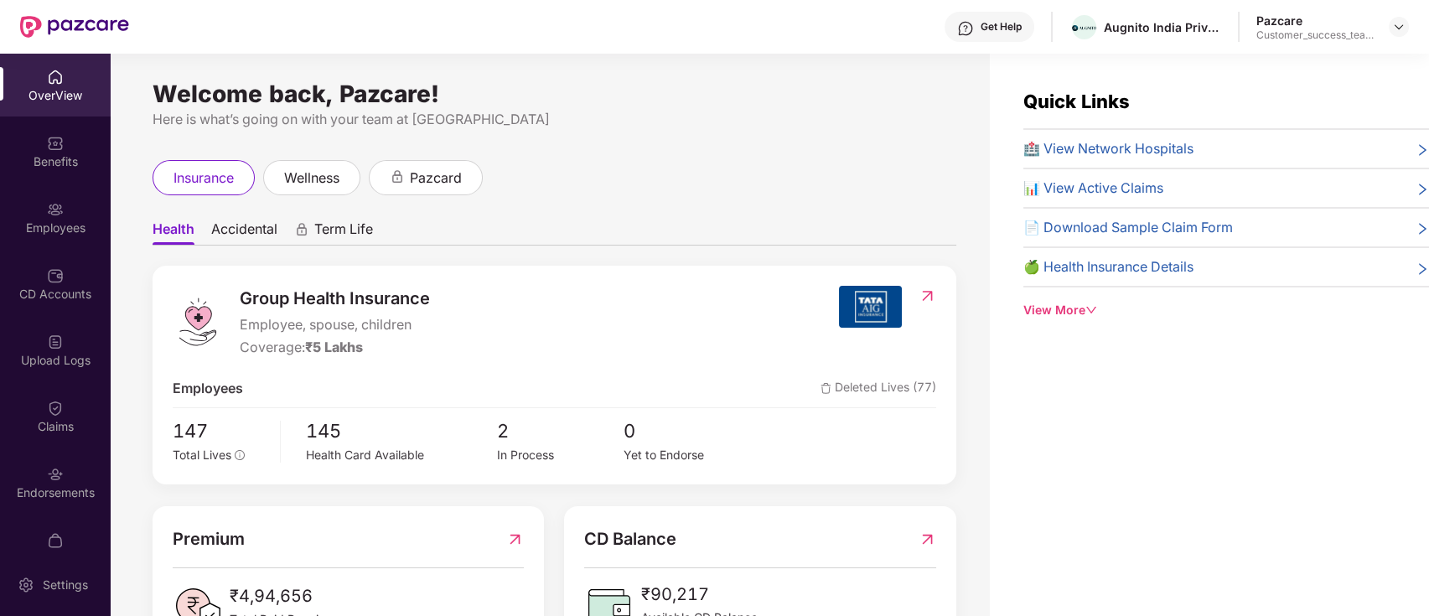
click at [27, 235] on div "Employees" at bounding box center [55, 228] width 111 height 17
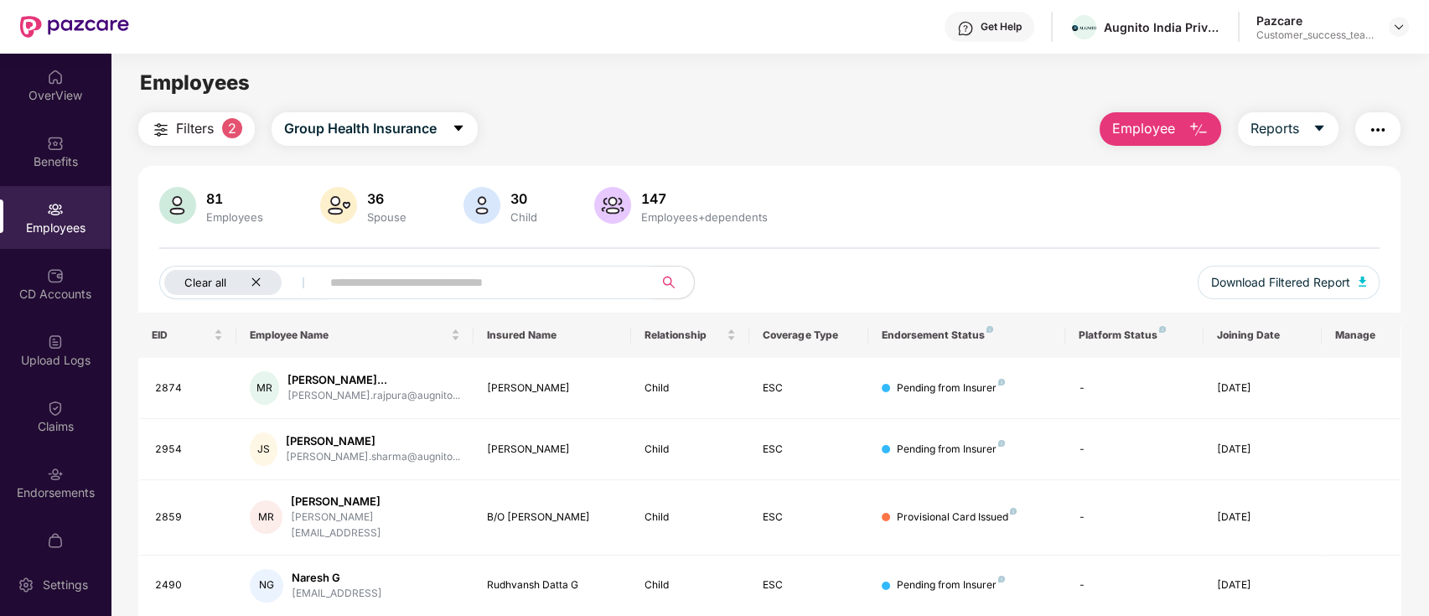
click at [255, 281] on icon "close" at bounding box center [256, 282] width 11 height 11
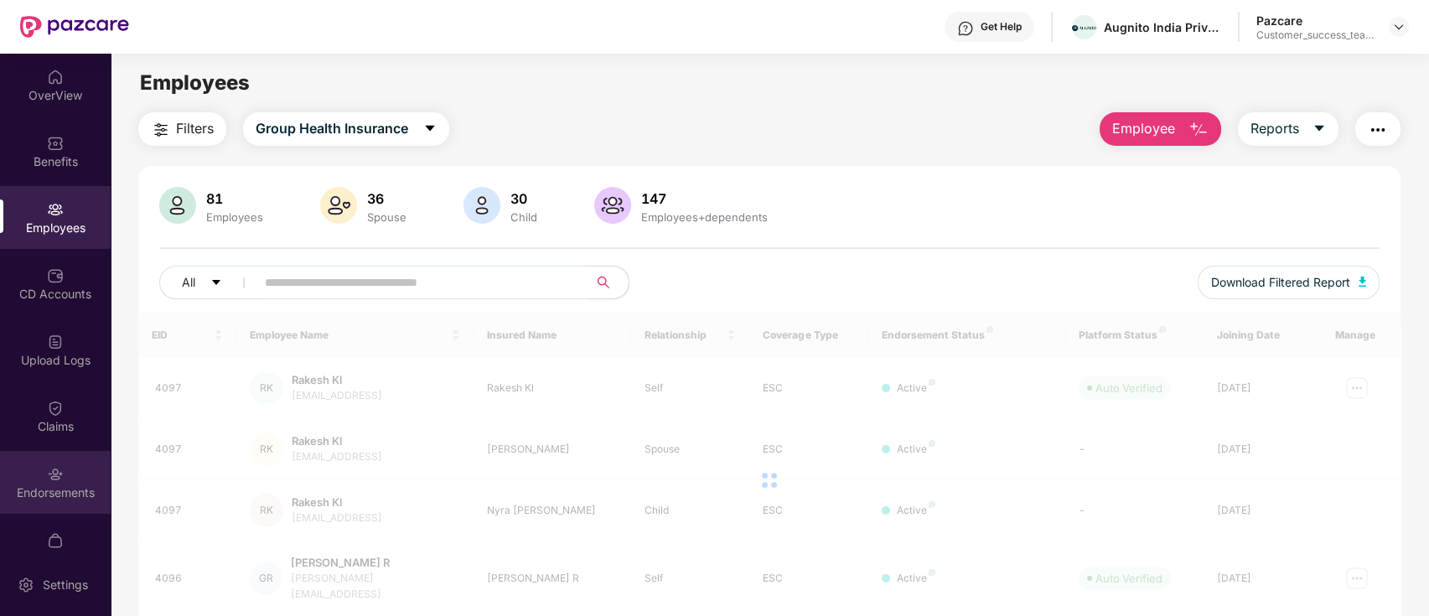
click at [67, 480] on div "Endorsements" at bounding box center [55, 482] width 111 height 63
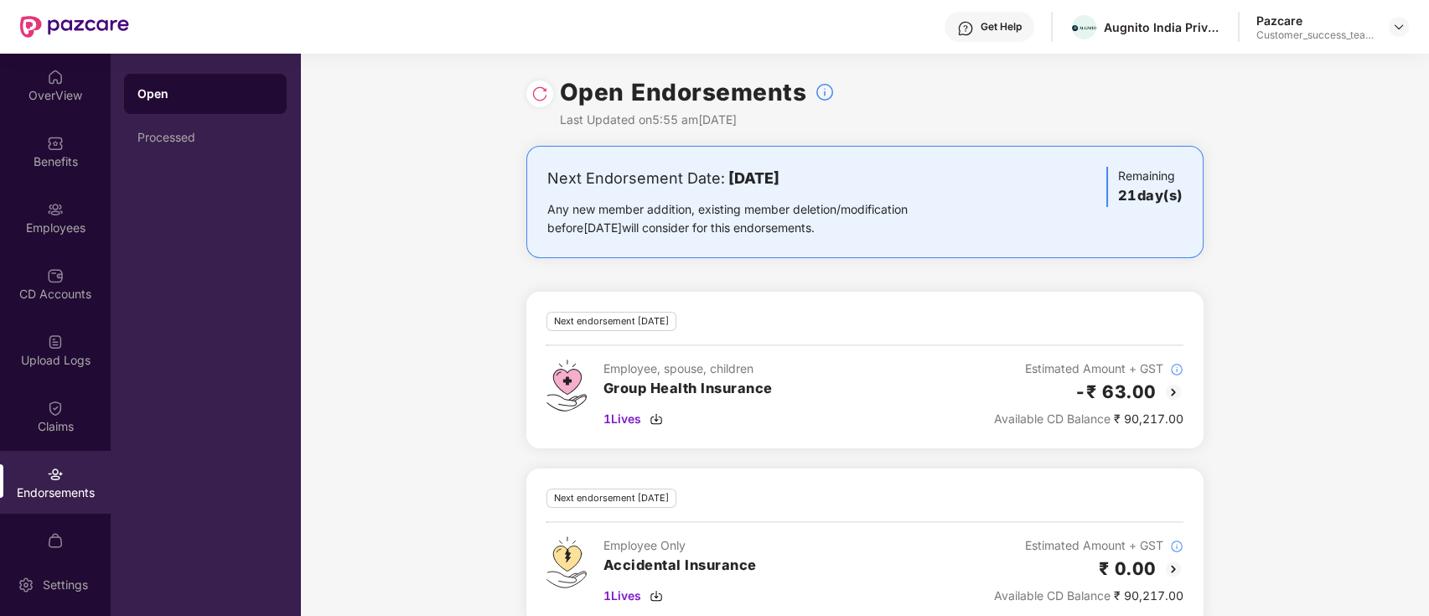
scroll to position [28, 0]
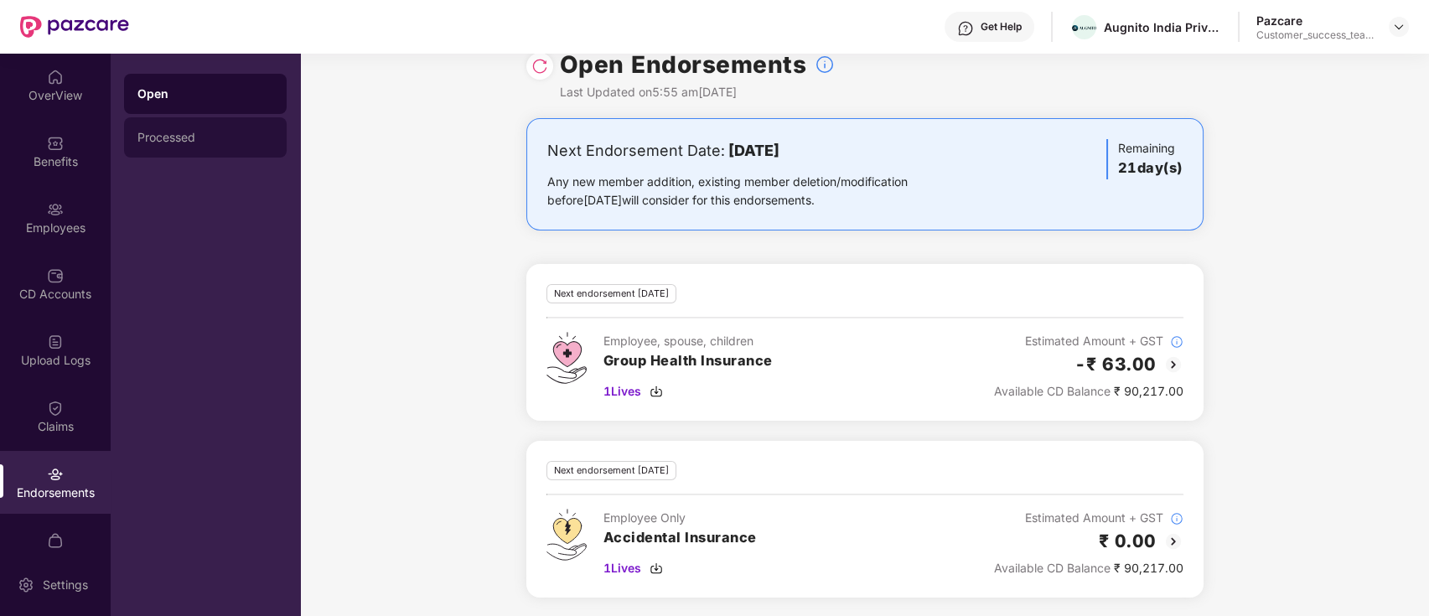
click at [215, 138] on div "Processed" at bounding box center [205, 137] width 136 height 13
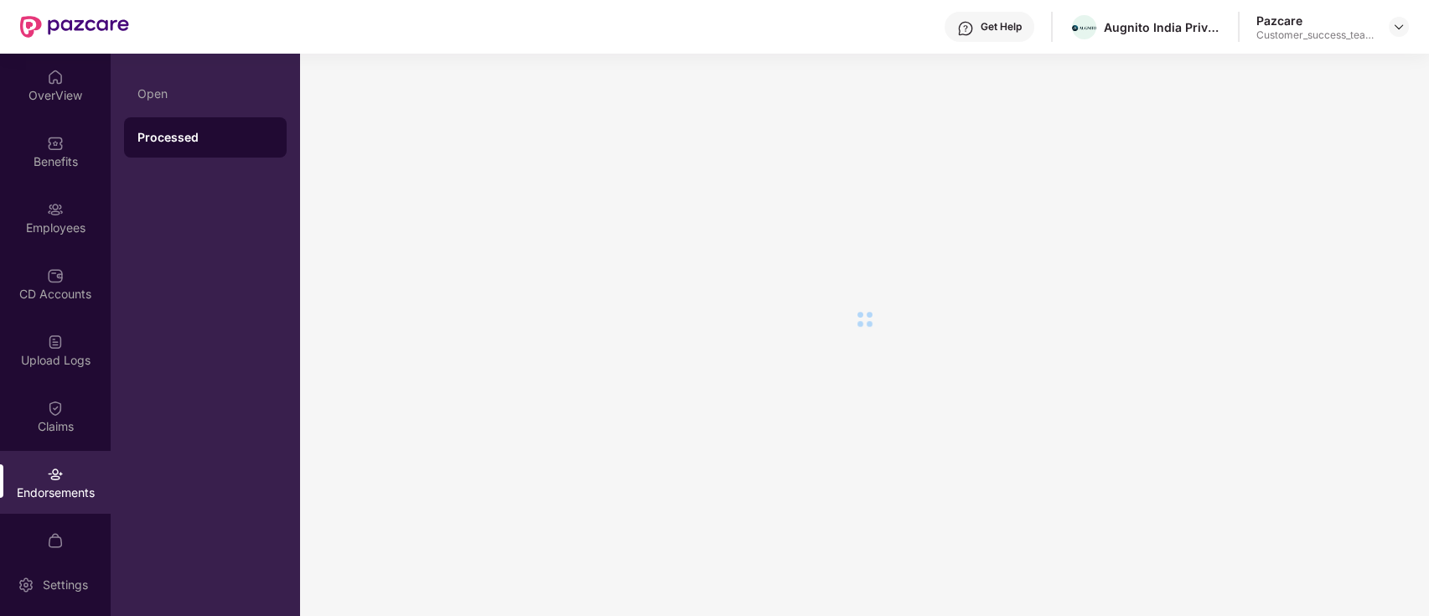
scroll to position [0, 0]
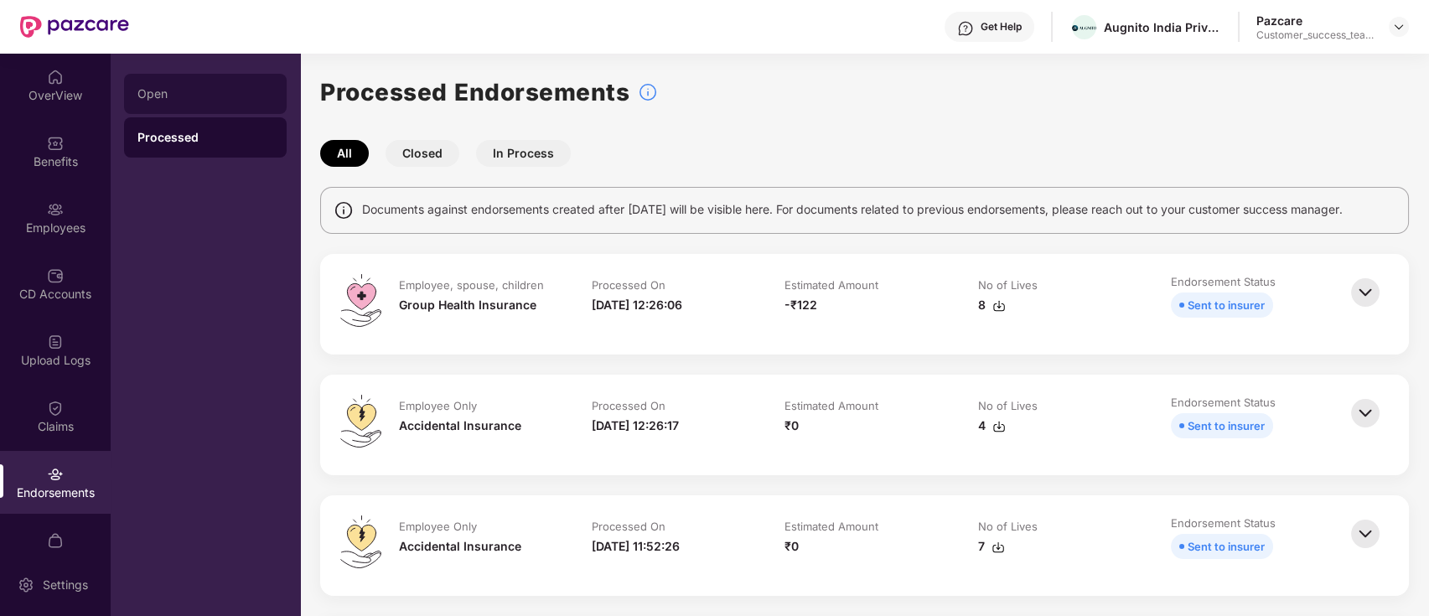
click at [178, 100] on div "Open" at bounding box center [205, 93] width 136 height 13
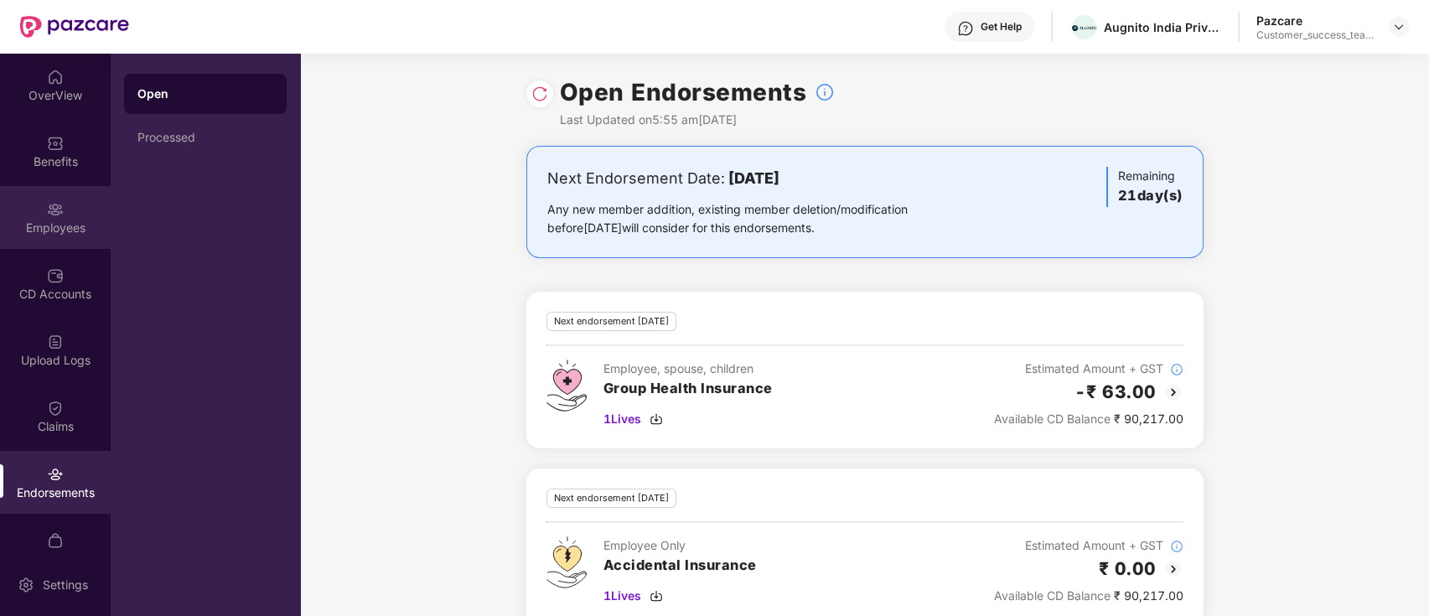
click at [60, 207] on div "Employees" at bounding box center [55, 217] width 111 height 63
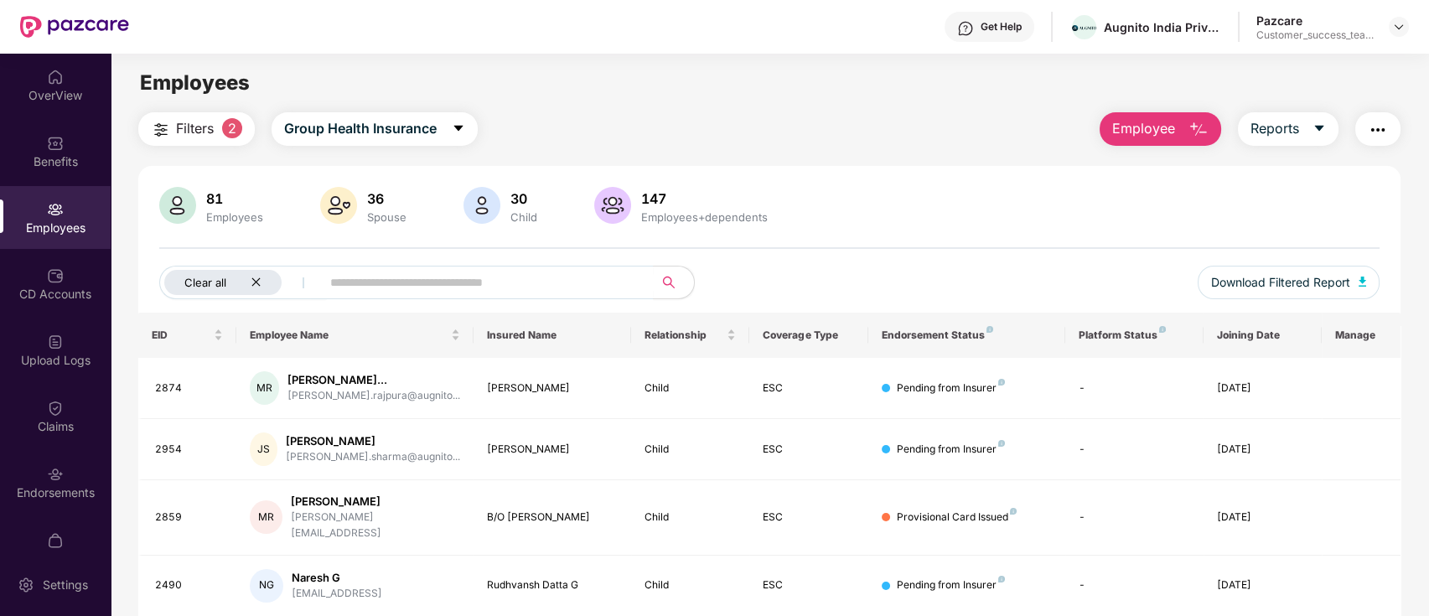
click at [257, 277] on icon "close" at bounding box center [256, 282] width 11 height 11
